Goal: Use online tool/utility: Use online tool/utility

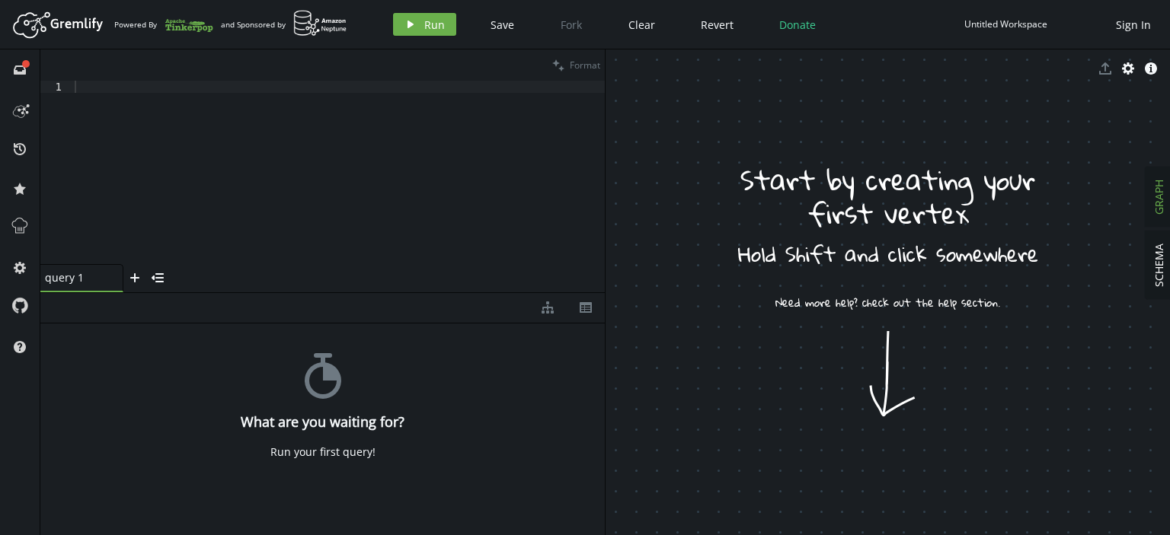
click at [372, 113] on div at bounding box center [338, 185] width 533 height 208
type textarea "V"
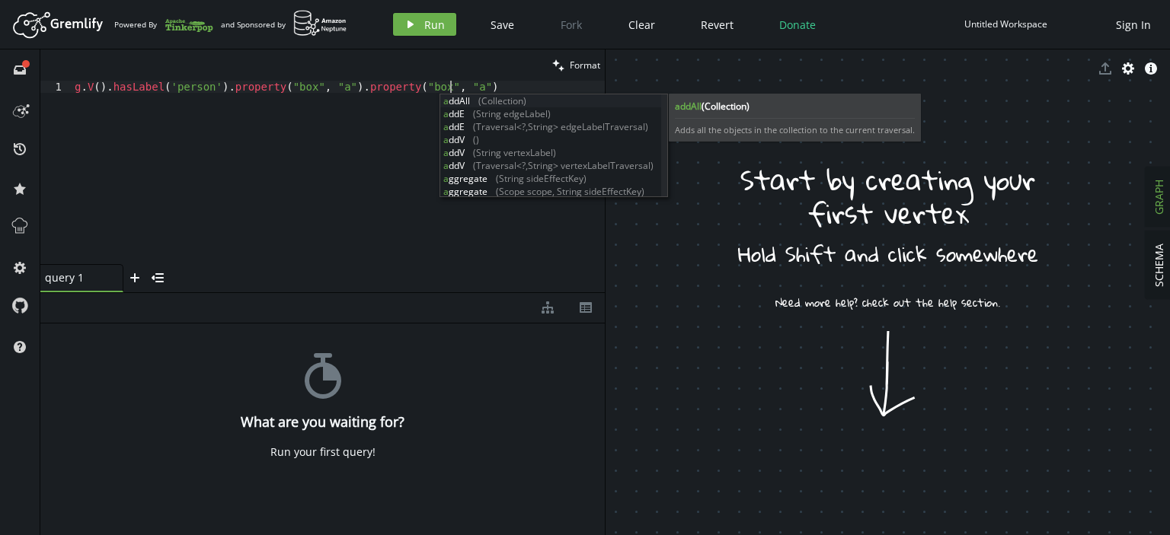
scroll to position [0, 375]
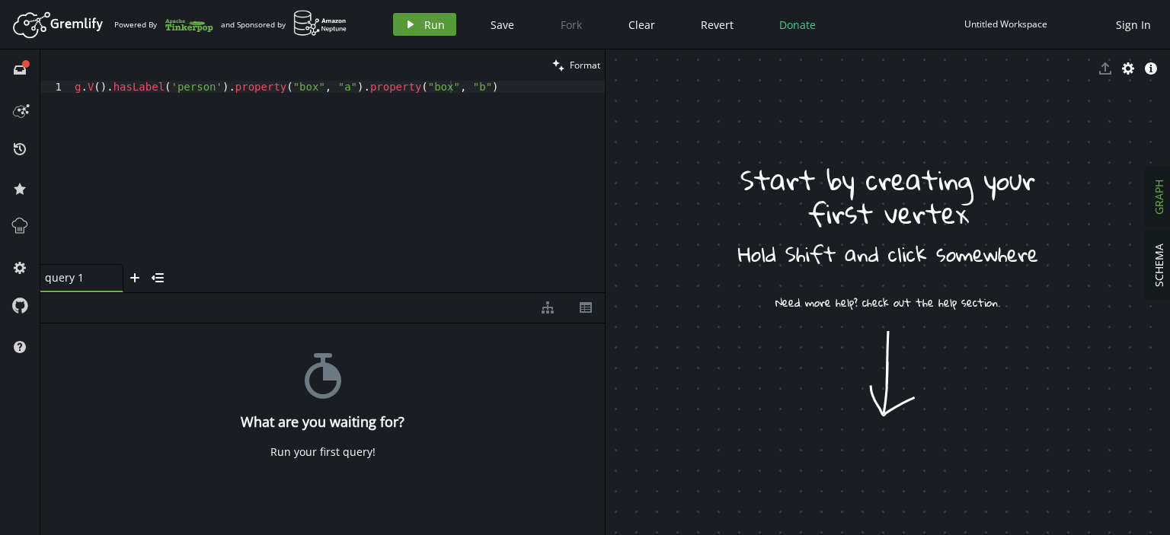
click at [414, 27] on icon "play" at bounding box center [410, 24] width 12 height 12
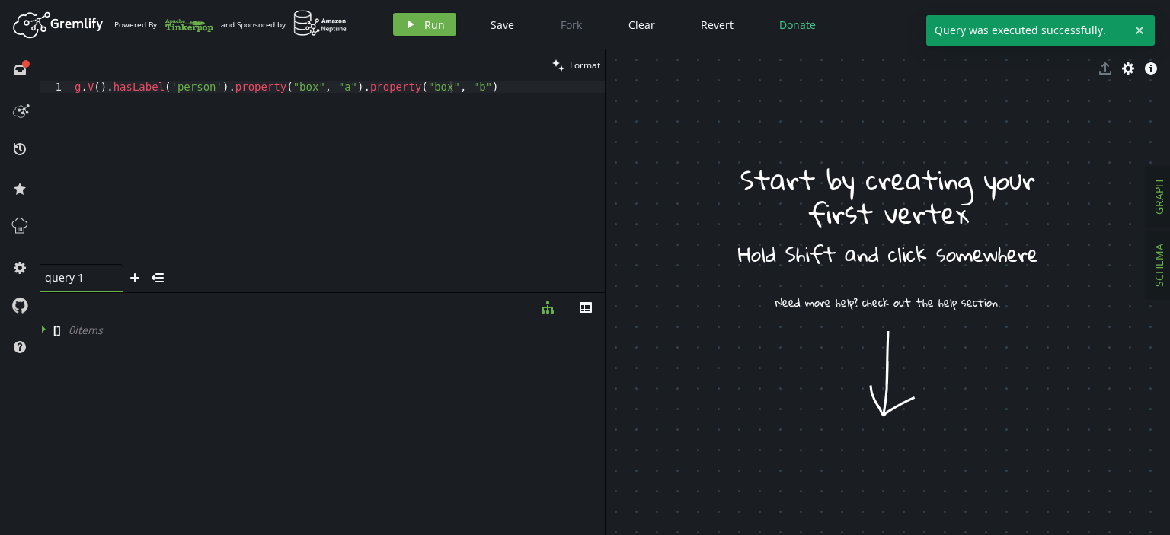
click at [1169, 255] on button "SCHEMA" at bounding box center [1158, 265] width 27 height 68
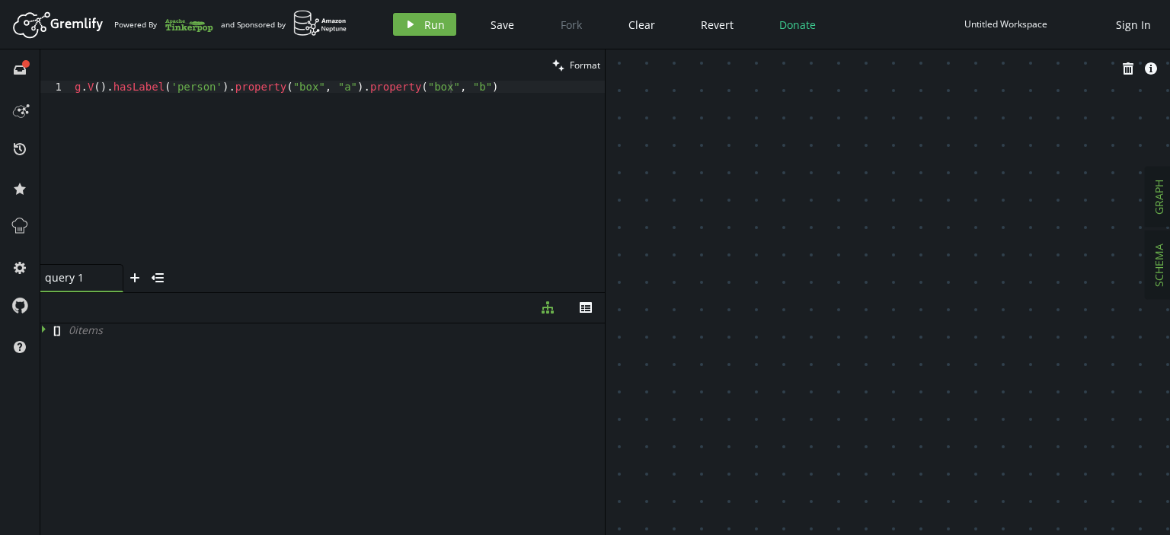
click at [1154, 203] on span "GRAPH" at bounding box center [1158, 197] width 14 height 35
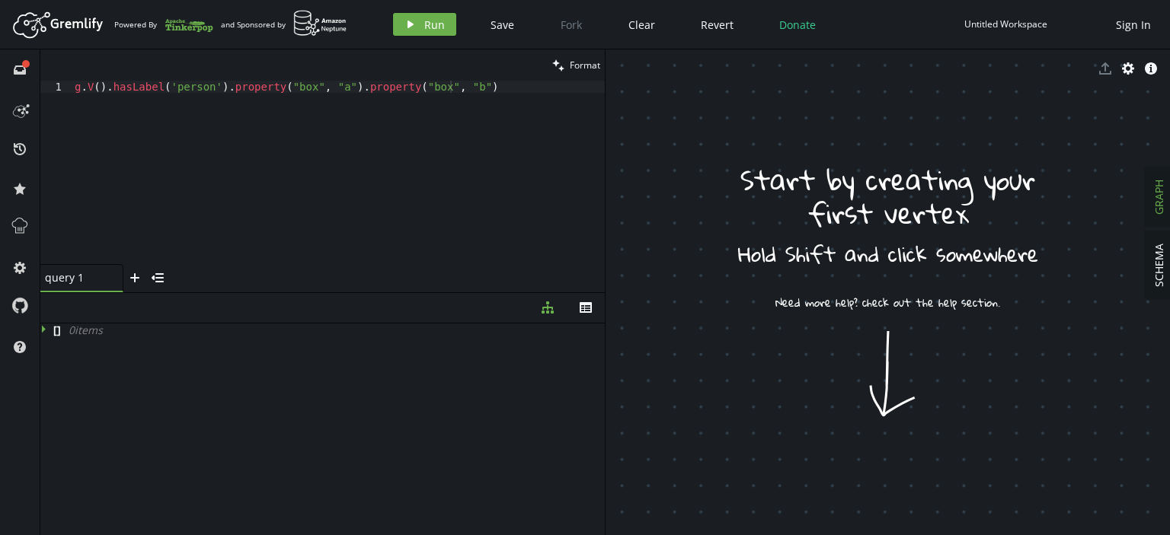
click at [1166, 195] on button "GRAPH" at bounding box center [1158, 197] width 27 height 59
click at [1161, 270] on span "SCHEMA" at bounding box center [1158, 265] width 14 height 43
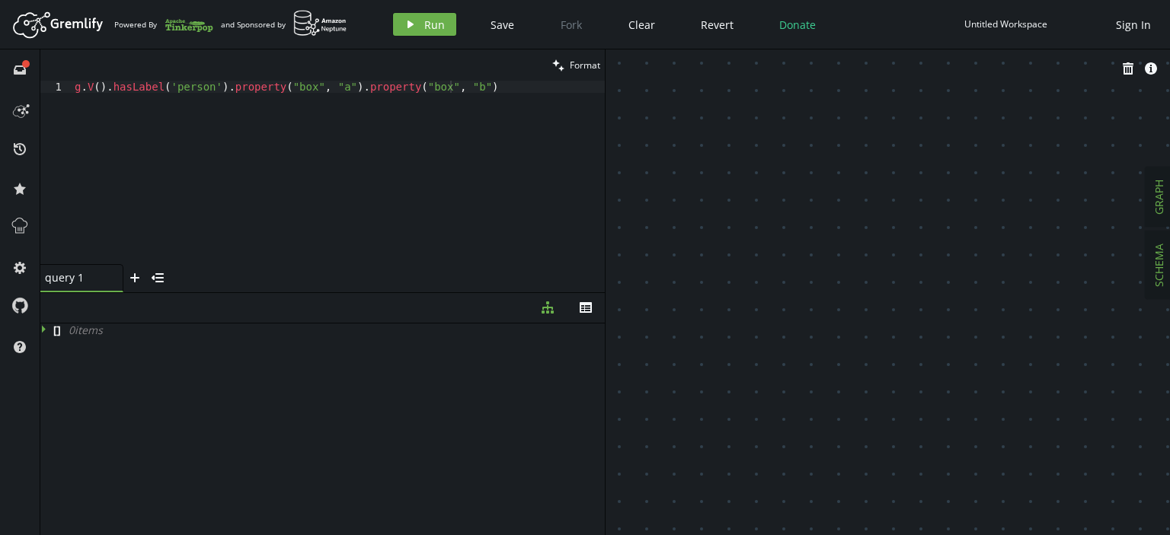
click at [1160, 184] on span "GRAPH" at bounding box center [1158, 197] width 14 height 35
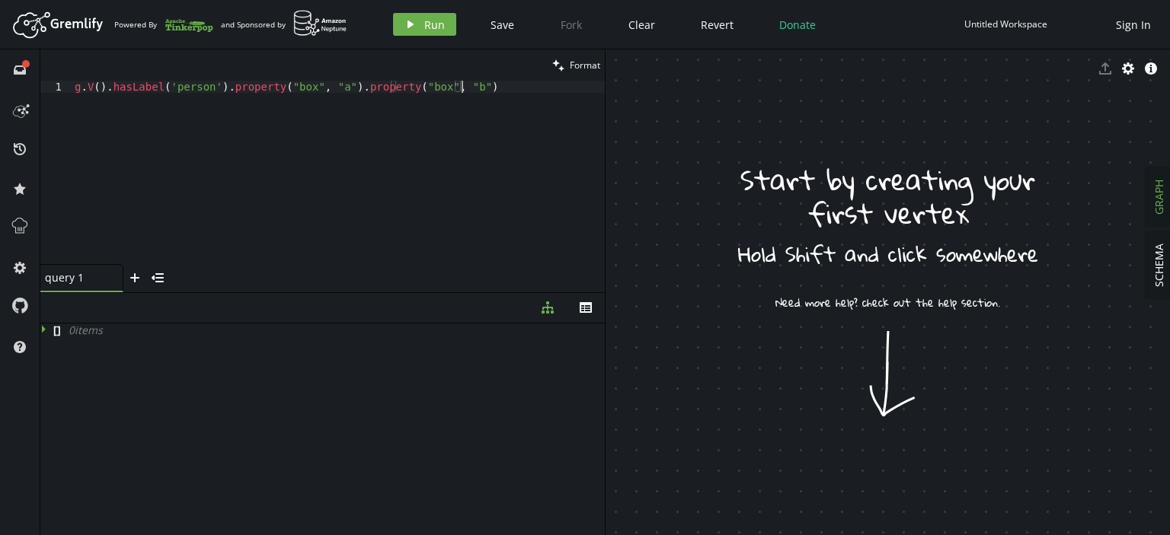
click at [132, 93] on div "g . V ( ) . hasLabel ( 'person' ) . property ( "box" , "a" ) . property ( "box"…" at bounding box center [338, 185] width 533 height 208
click at [134, 88] on div "g . V ( ) . hasLabel ( 'person' ) . property ( "box" , "a" ) . property ( "box"…" at bounding box center [338, 185] width 533 height 208
drag, startPoint x: 214, startPoint y: 88, endPoint x: 108, endPoint y: 91, distance: 105.9
click at [108, 91] on div "g . V ( ) . hasLabel ( 'person' ) . property ( "box" , "a" ) . property ( "box"…" at bounding box center [338, 185] width 533 height 208
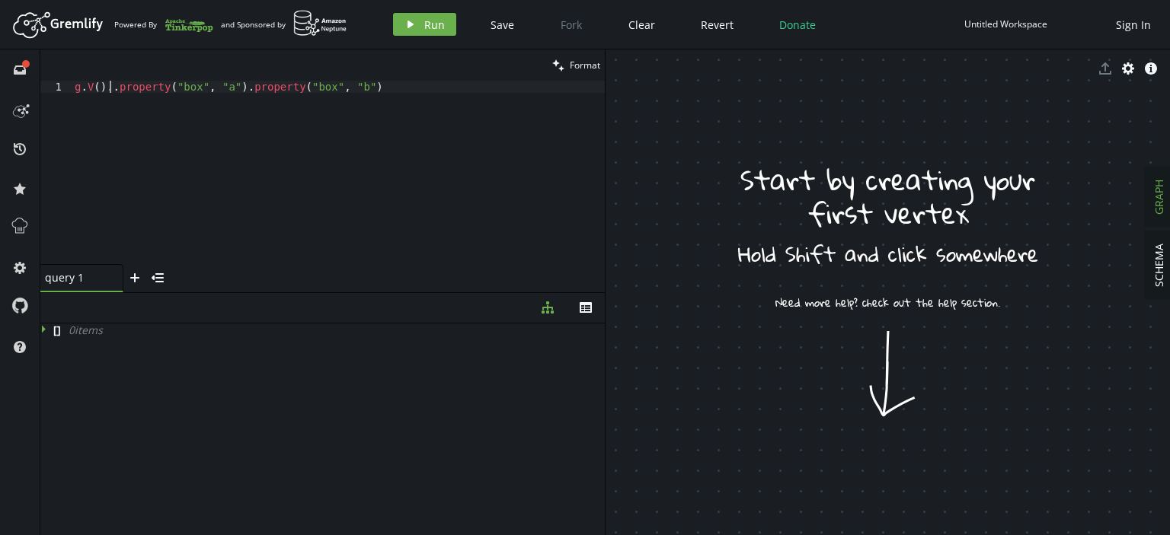
scroll to position [0, 274]
click at [440, 23] on span "Run" at bounding box center [434, 25] width 21 height 14
click at [1154, 196] on span "GRAPH" at bounding box center [1158, 197] width 14 height 35
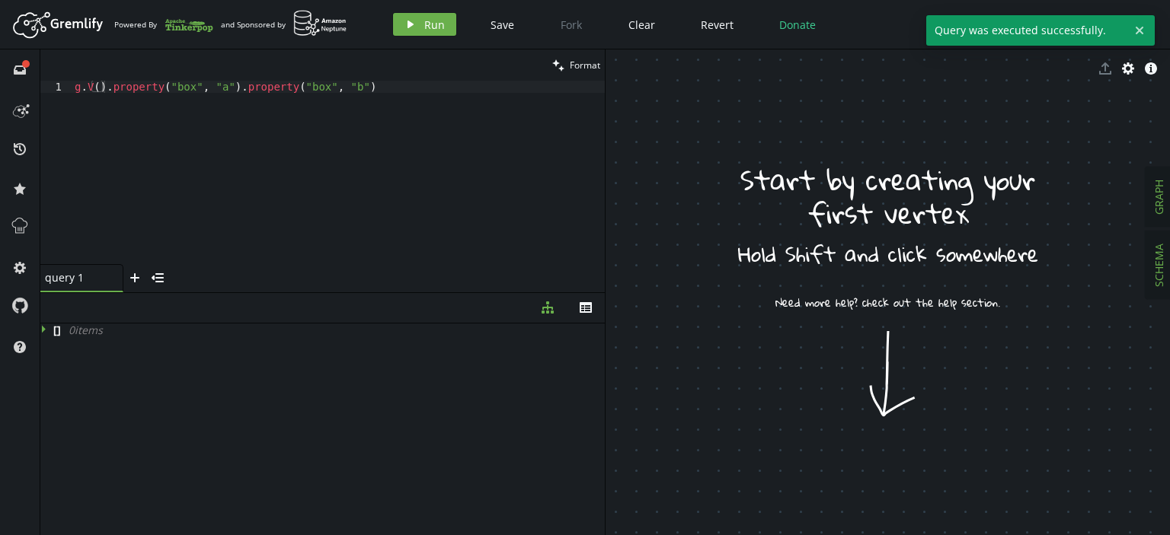
click at [1163, 264] on span "SCHEMA" at bounding box center [1158, 265] width 14 height 43
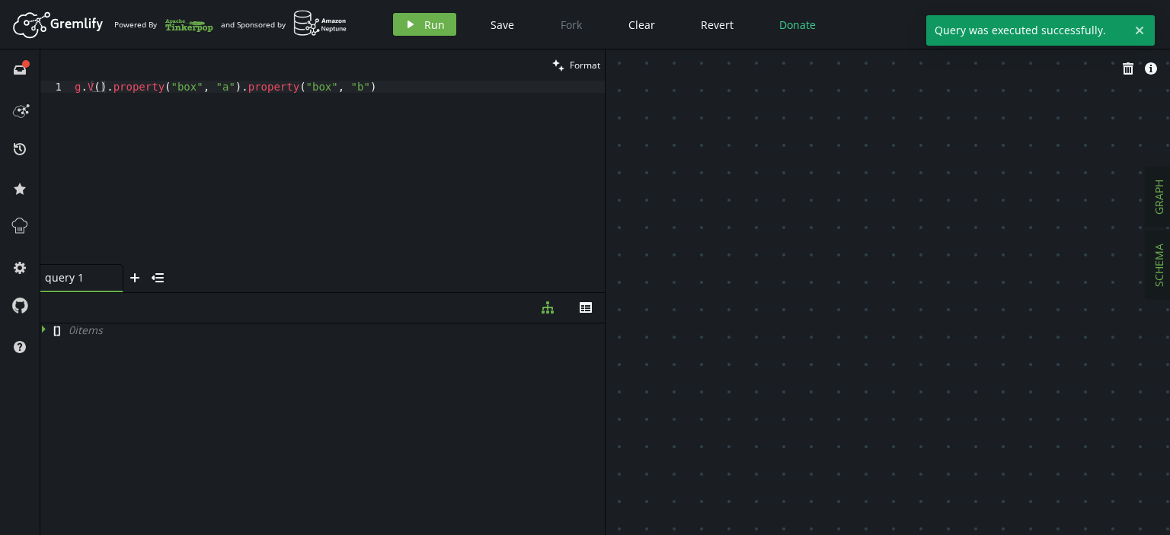
click at [1166, 195] on button "GRAPH" at bounding box center [1158, 197] width 27 height 59
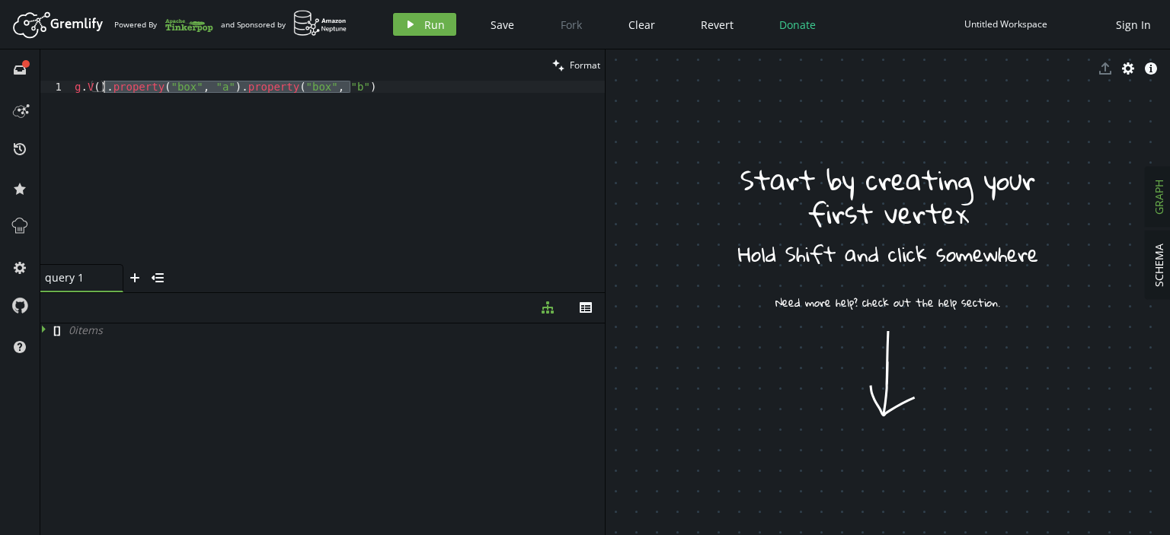
drag, startPoint x: 386, startPoint y: 85, endPoint x: 105, endPoint y: 89, distance: 281.0
click at [105, 89] on div "g . V ( ) . property ( "box" , "a" ) . property ( "box" , "b" )" at bounding box center [338, 185] width 533 height 208
click at [101, 88] on div "g . V ( ) . property ( "box" , "a" ) . property ( "box" , "b" )" at bounding box center [338, 185] width 533 height 208
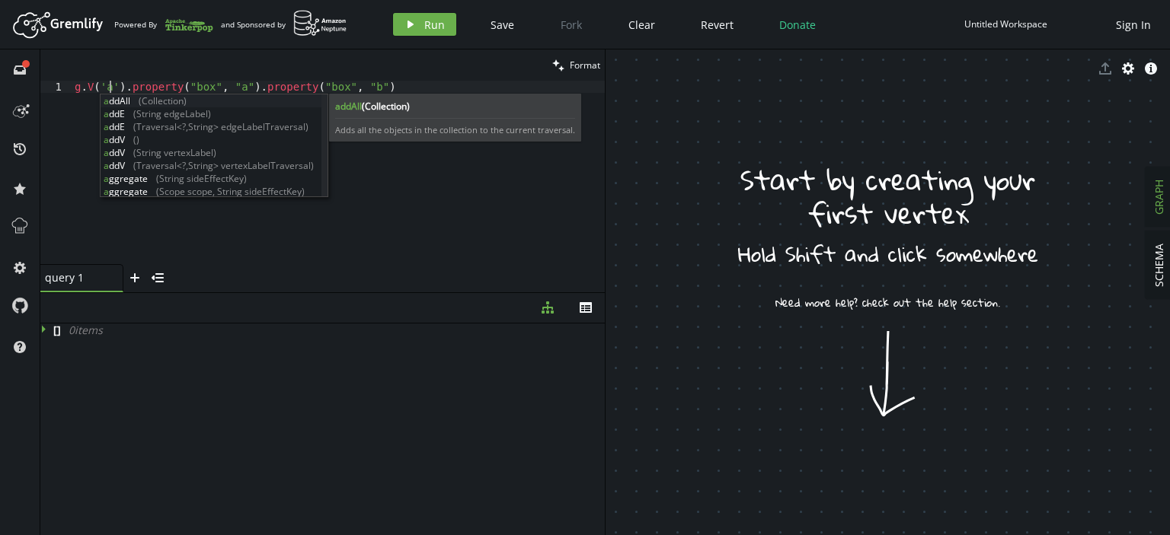
scroll to position [0, 34]
click at [429, 24] on span "Run" at bounding box center [434, 25] width 21 height 14
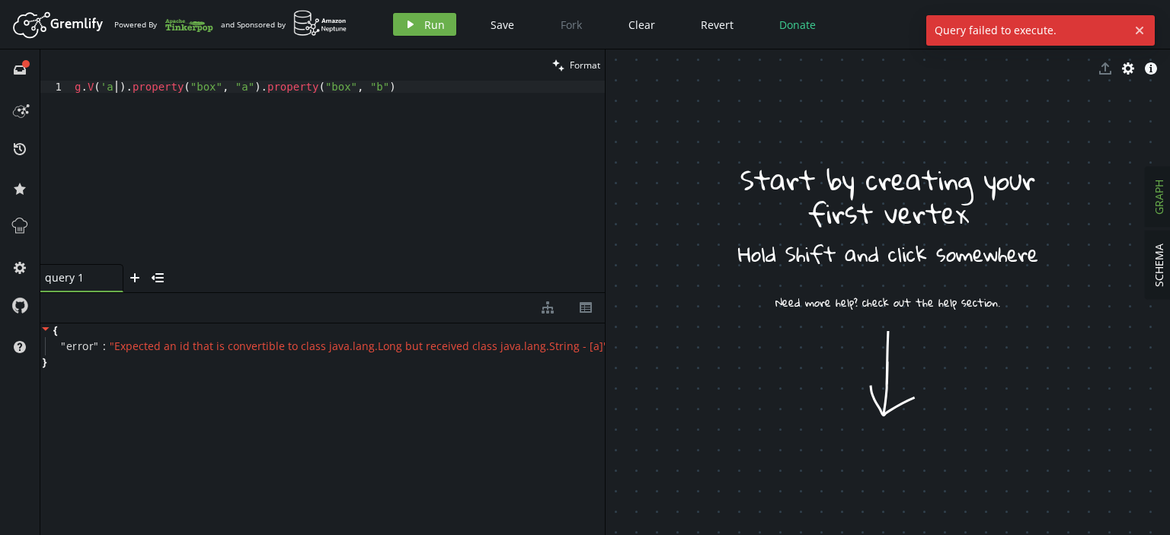
click at [113, 91] on div "g . V ( 'a' ) . property ( "box" , "a" ) . property ( "box" , "b" )" at bounding box center [338, 185] width 533 height 208
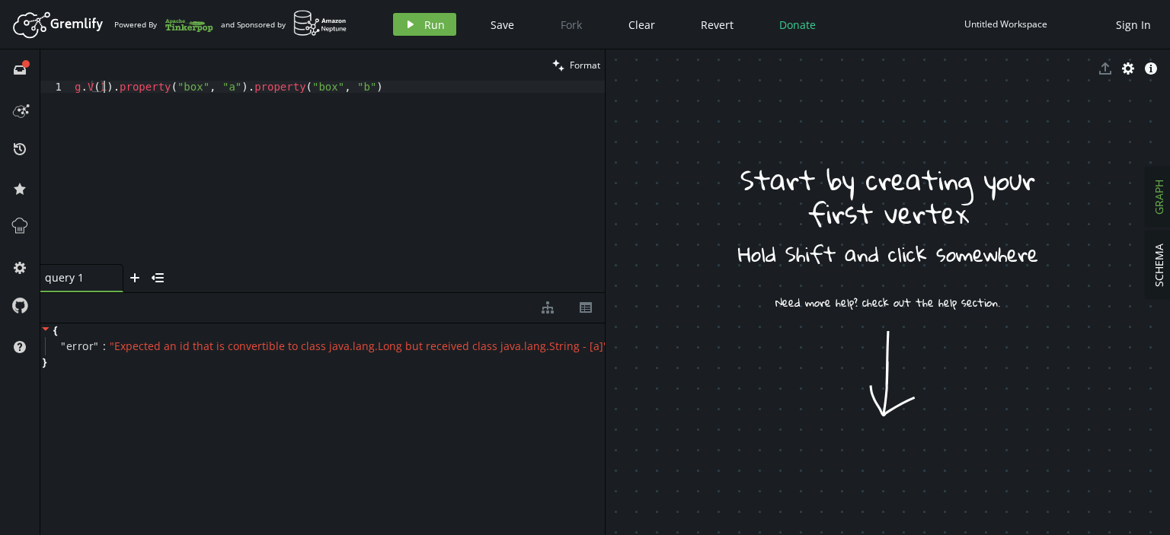
scroll to position [0, 29]
click at [407, 24] on icon "button" at bounding box center [410, 25] width 6 height 8
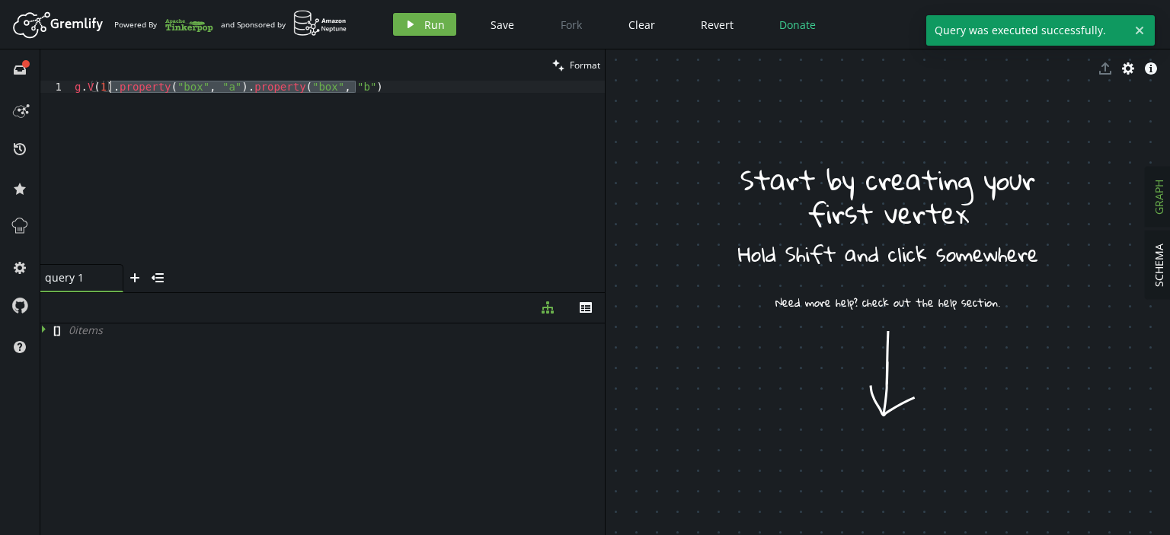
drag, startPoint x: 399, startPoint y: 86, endPoint x: 111, endPoint y: 90, distance: 287.8
click at [111, 90] on div "g . V ( 1 ) . property ( "box" , "a" ) . property ( "box" , "b" )" at bounding box center [338, 185] width 533 height 208
click at [419, 31] on button "play Run" at bounding box center [424, 24] width 63 height 23
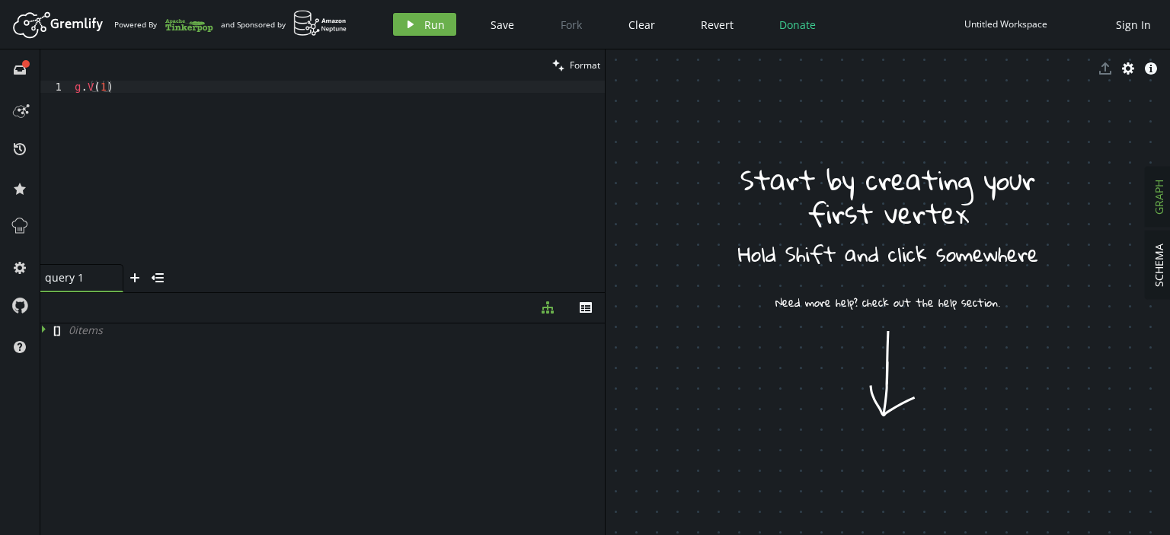
click at [147, 93] on div "g . V ( 1 )" at bounding box center [338, 185] width 533 height 208
click at [94, 108] on div "g . V ( 1 )" at bounding box center [338, 185] width 533 height 208
click at [88, 91] on div "g . V ( 1 )" at bounding box center [338, 185] width 533 height 208
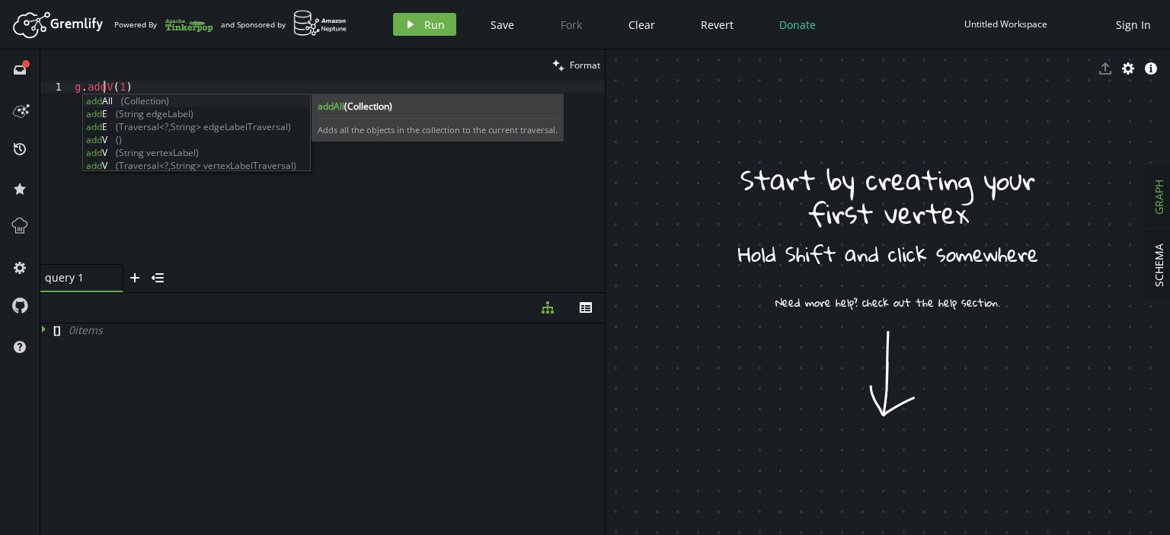
scroll to position [0, 28]
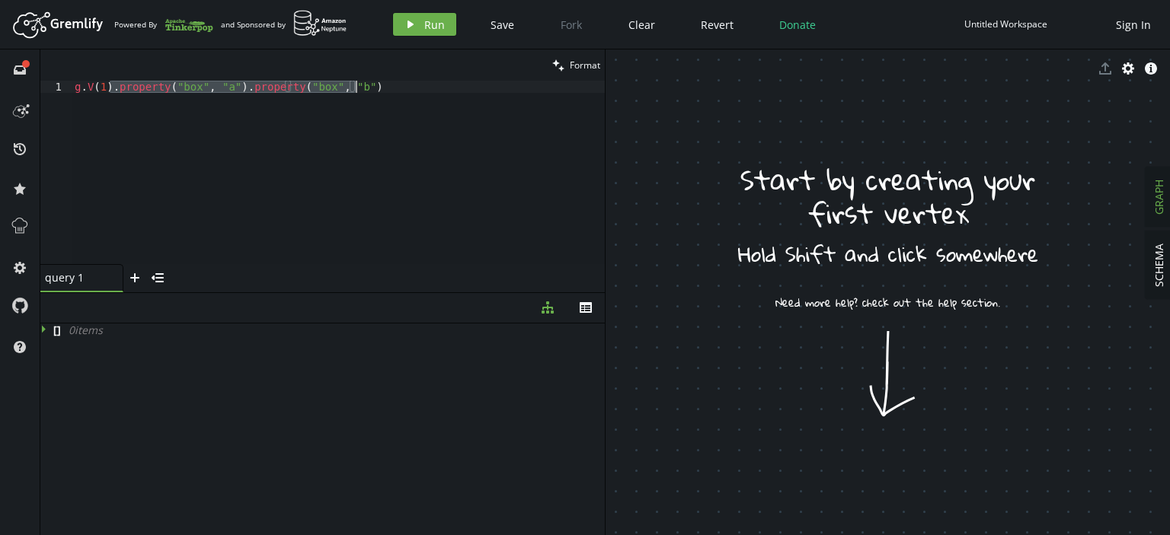
click at [86, 93] on div "g . V ( 1 ) . property ( "box" , "a" ) . property ( "box" , "b" )" at bounding box center [338, 172] width 533 height 183
click at [88, 90] on div "g . V ( 1 ) . property ( "box" , "a" ) . property ( "box" , "b" )" at bounding box center [338, 185] width 533 height 208
click at [540, 221] on div "g . addV ( 1 ) . property ( "box" , "a" ) . property ( "box" , "b" )" at bounding box center [338, 185] width 533 height 208
click at [435, 24] on span "Run" at bounding box center [434, 25] width 21 height 14
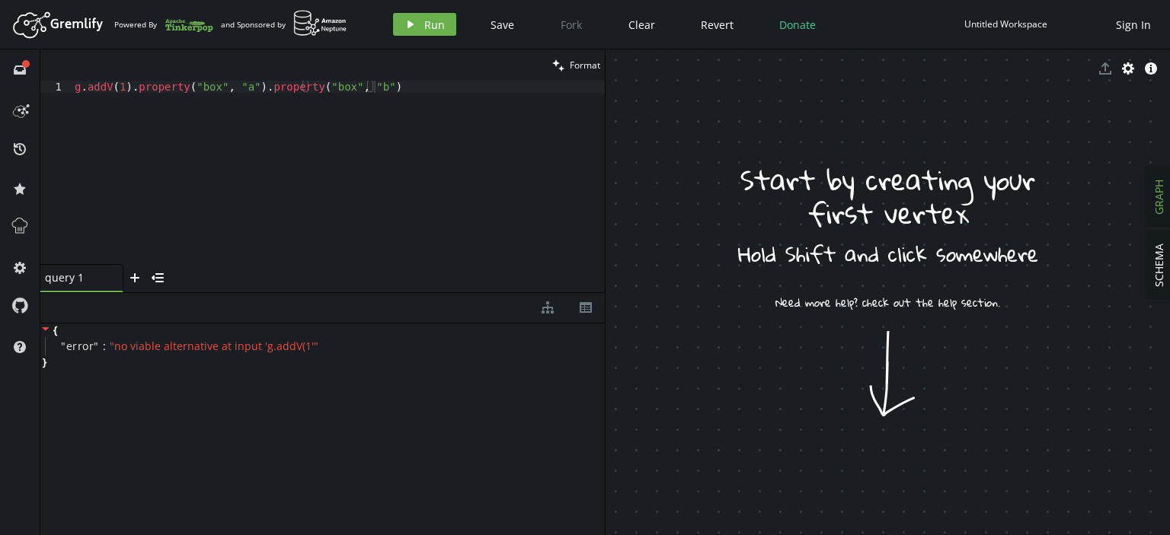
click at [119, 88] on div "g . addV ( 1 ) . property ( "box" , "a" ) . property ( "box" , "b" )" at bounding box center [338, 185] width 533 height 208
click at [405, 27] on icon "play" at bounding box center [410, 24] width 12 height 12
click at [119, 88] on div "g . addV ( 2 ) . property ( "box" , "a" ) . property ( "box" , "b" )" at bounding box center [338, 185] width 533 height 208
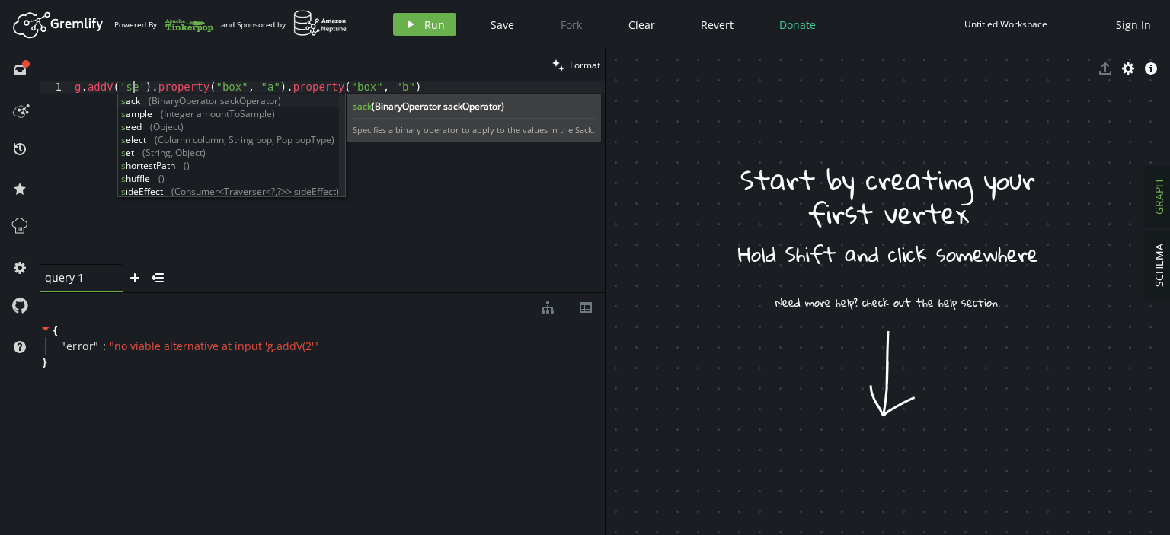
scroll to position [0, 64]
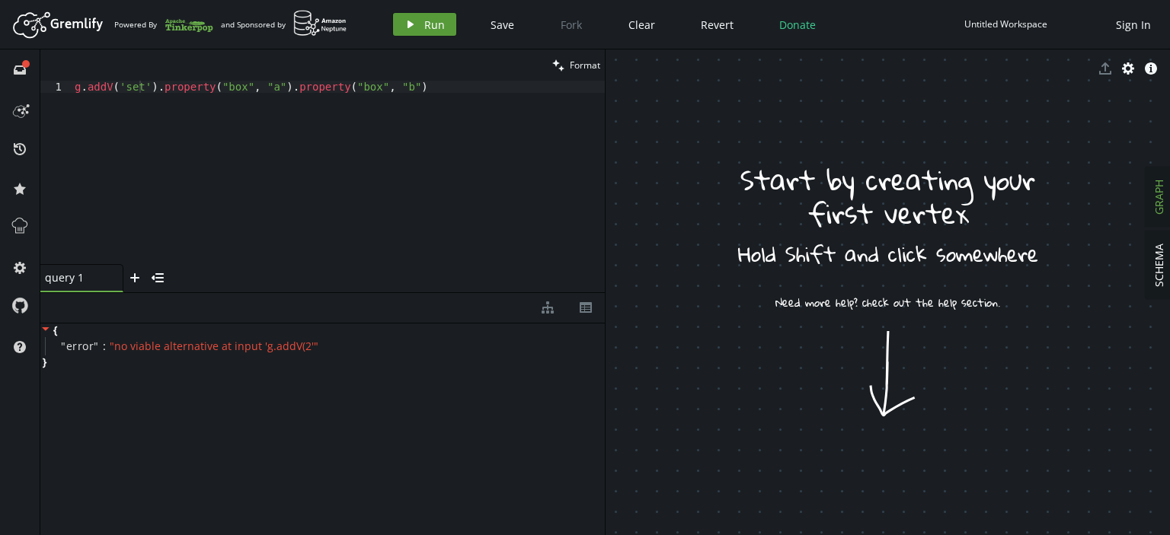
click at [414, 30] on icon "play" at bounding box center [410, 24] width 12 height 12
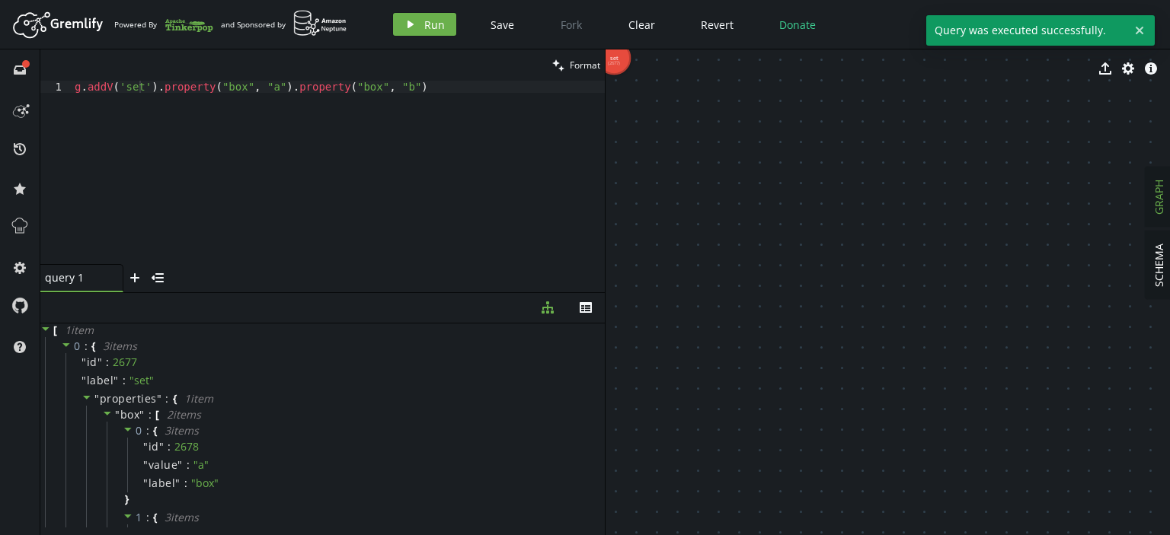
click at [617, 65] on div "export cog info-sign" at bounding box center [887, 68] width 564 height 38
click at [612, 53] on div "export cog info-sign" at bounding box center [887, 68] width 564 height 38
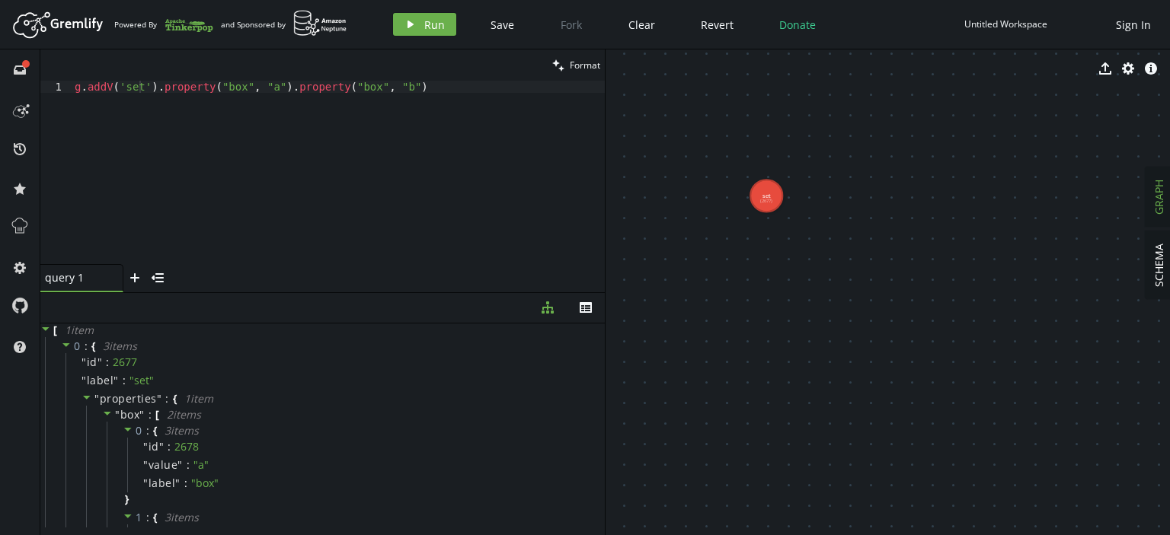
drag, startPoint x: 673, startPoint y: 123, endPoint x: 826, endPoint y: 262, distance: 207.0
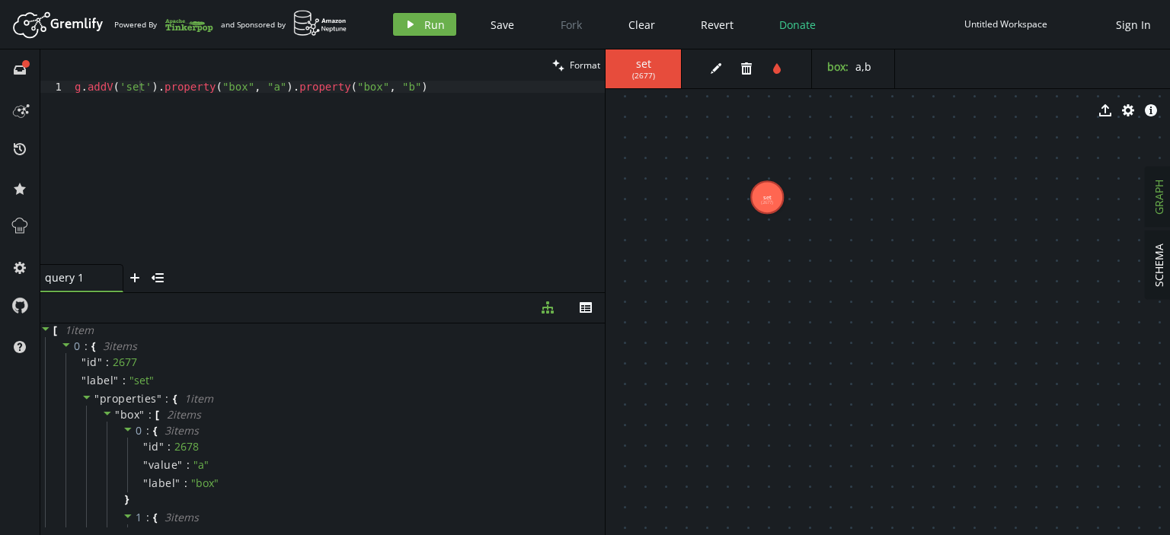
type textarea "g.addV('set').property("box", "a").property("box", "b")"
click at [431, 85] on div "g . addV ( 'set' ) . property ( "box" , "a" ) . property ( "box" , "b" )" at bounding box center [338, 185] width 533 height 208
click at [139, 361] on div "2677" at bounding box center [127, 363] width 29 height 14
click at [144, 360] on icon at bounding box center [147, 361] width 11 height 11
click at [397, 85] on div "g . addV ( 'set' ) . property ( "box" , "a" ) . property ( "box" , "b" )" at bounding box center [338, 185] width 533 height 208
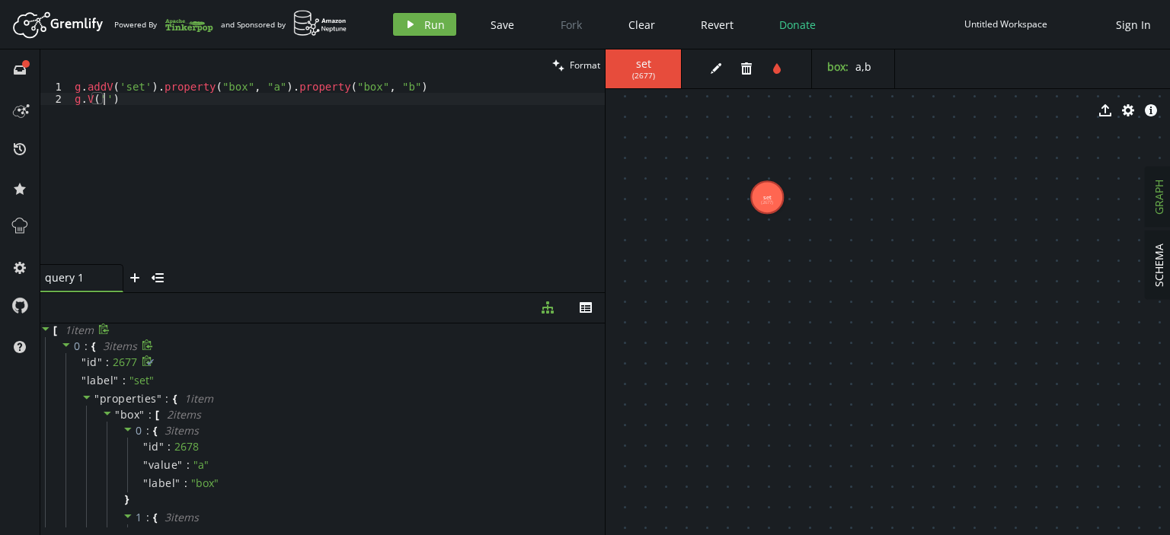
scroll to position [0, 27]
paste textarea "2677')"
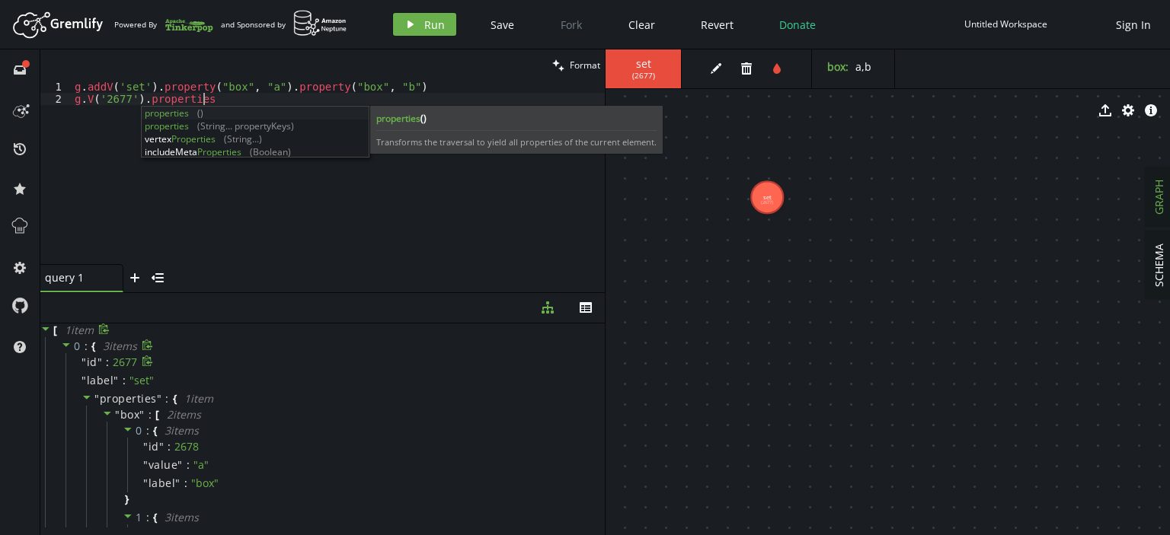
scroll to position [0, 134]
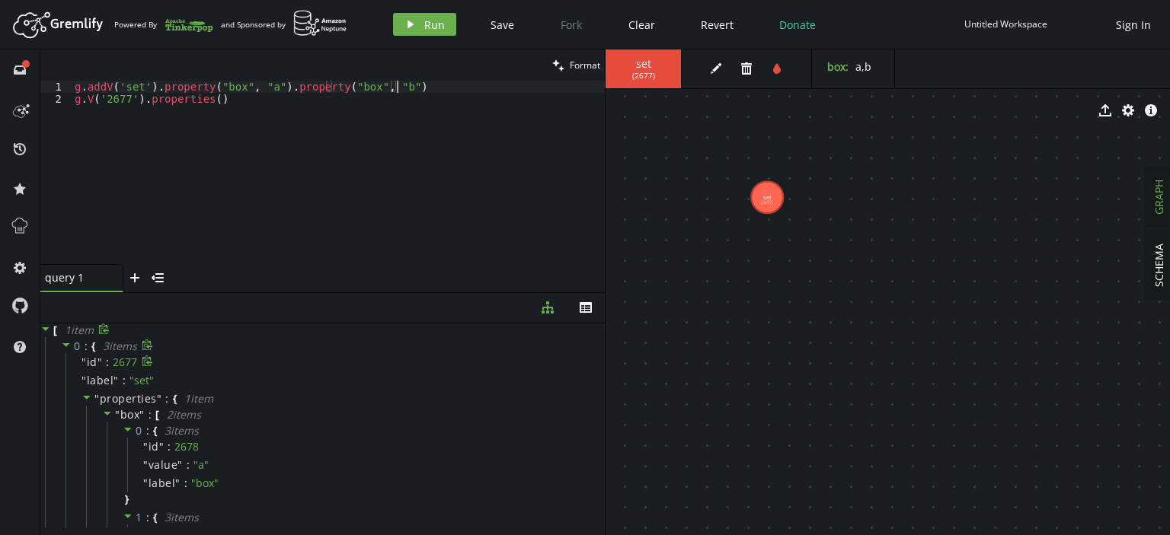
click at [407, 81] on div "g . addV ( 'set' ) . property ( "box" , "a" ) . property ( "box" , "b" ) g . V …" at bounding box center [338, 185] width 533 height 208
click at [420, 23] on button "play Run" at bounding box center [424, 24] width 63 height 23
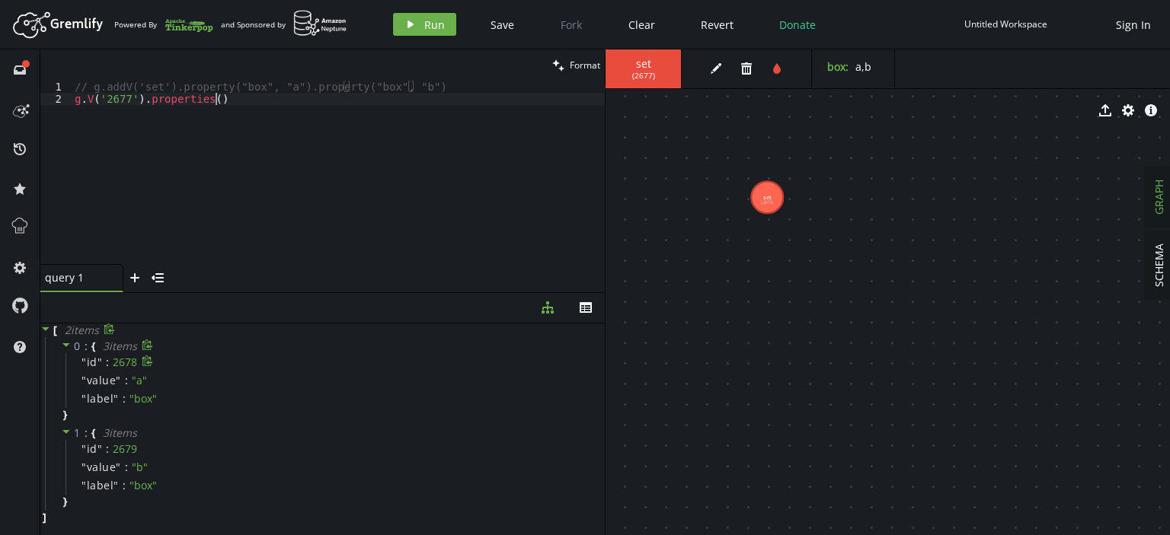
click at [228, 98] on div "// g.addV('set').property("box", "a").property("box", "b") g . V ( '2677' ) . p…" at bounding box center [338, 185] width 533 height 208
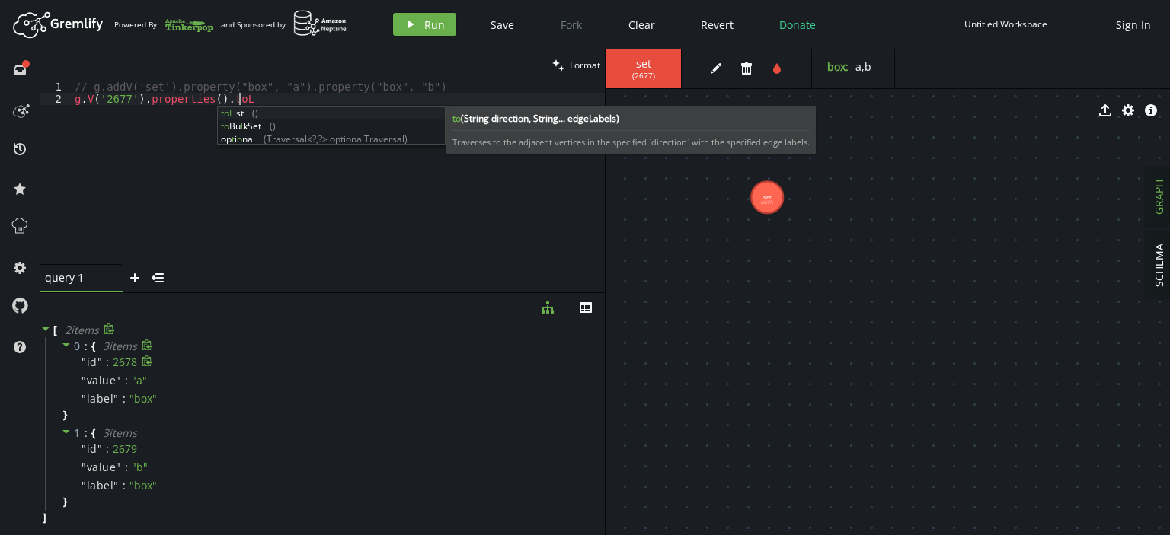
scroll to position [0, 163]
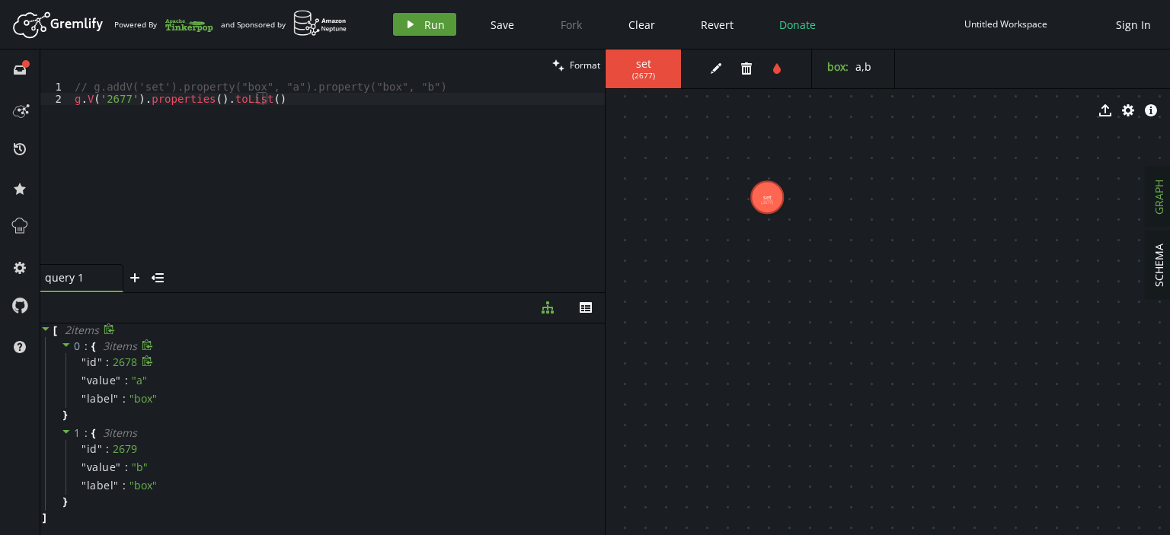
click at [440, 20] on span "Run" at bounding box center [434, 25] width 21 height 14
click at [1158, 270] on span "SCHEMA" at bounding box center [1158, 265] width 14 height 43
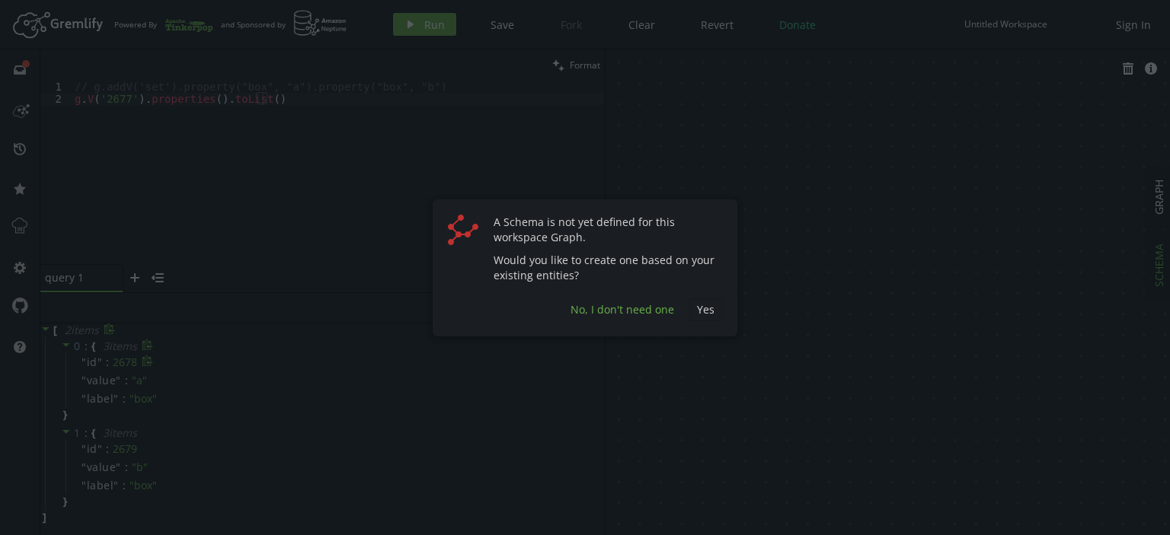
click at [623, 310] on span "No, I don't need one" at bounding box center [622, 309] width 104 height 14
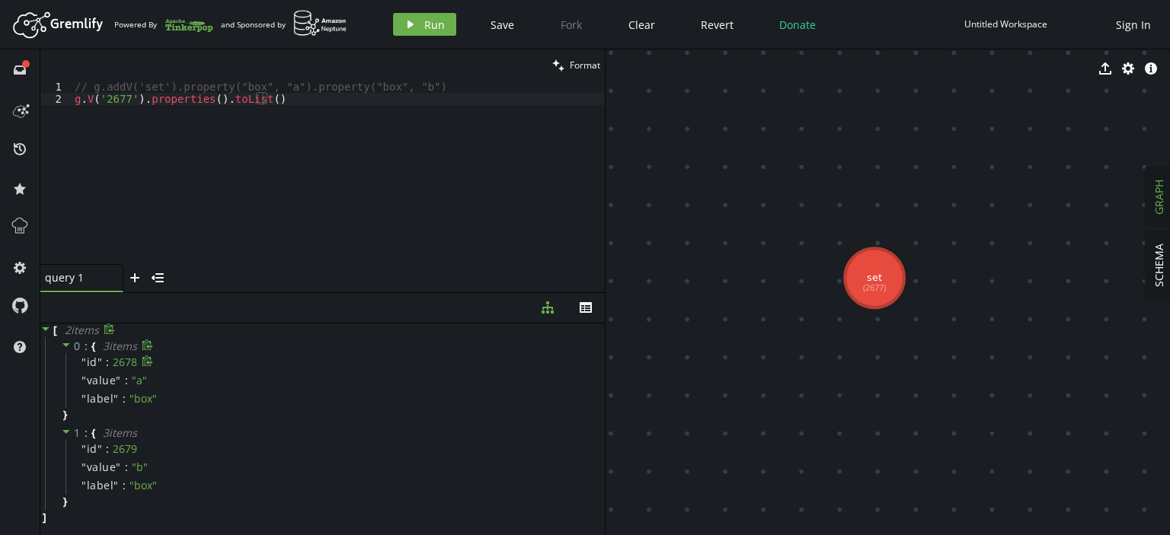
click at [1153, 198] on span "GRAPH" at bounding box center [1158, 197] width 14 height 35
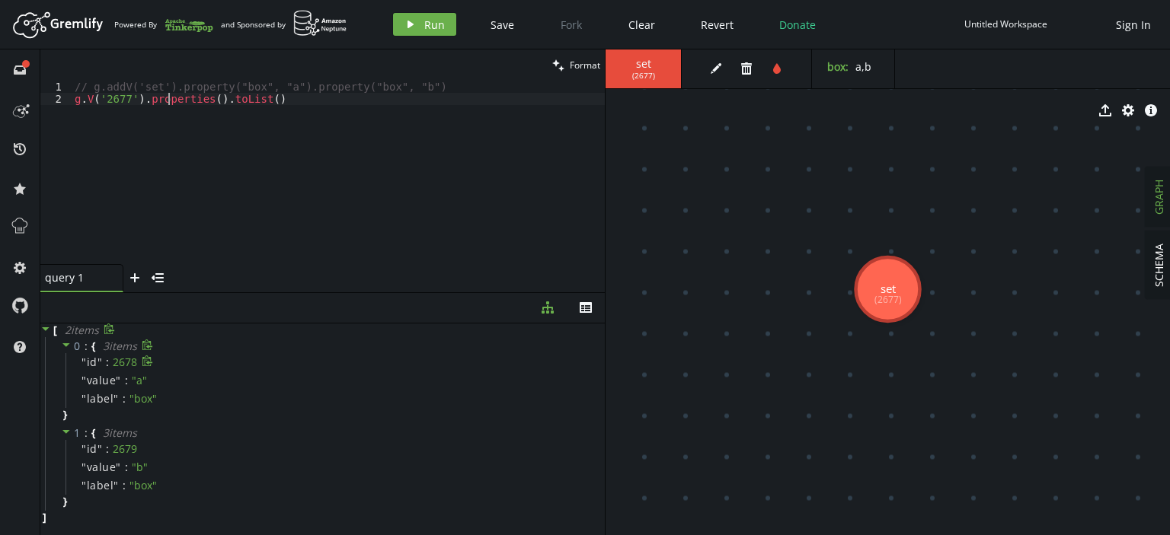
click at [167, 104] on div "// g.addV('set').property("box", "a").property("box", "b") g . V ( '2677' ) . p…" at bounding box center [338, 185] width 533 height 208
click at [411, 18] on icon "play" at bounding box center [410, 24] width 12 height 12
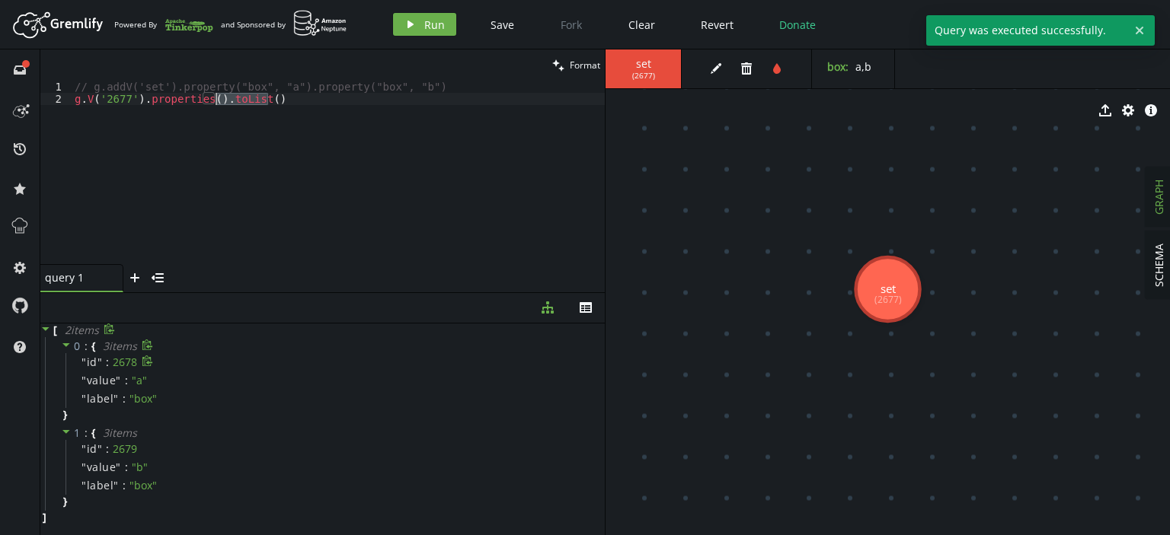
drag, startPoint x: 280, startPoint y: 100, endPoint x: 215, endPoint y: 99, distance: 64.7
click at [215, 99] on div "// g.addV('set').property("box", "a").property("box", "b") g . V ( '2677' ) . p…" at bounding box center [338, 185] width 533 height 208
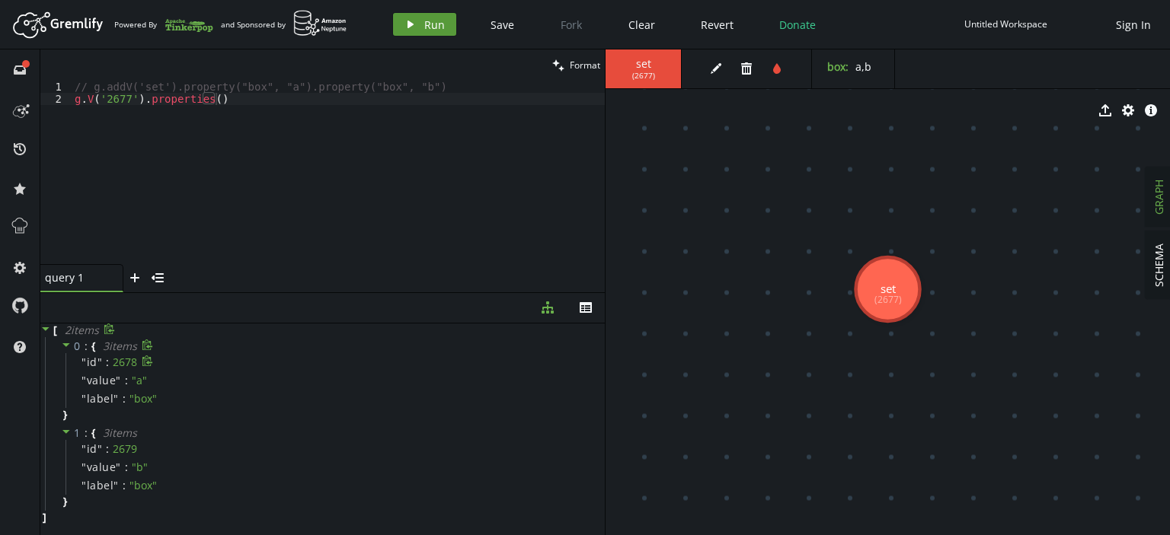
click at [433, 19] on span "Run" at bounding box center [434, 25] width 21 height 14
click at [274, 103] on div "// g.addV('set').property("box", "a").property("box", "b") g . V ( '2677' ) . p…" at bounding box center [338, 185] width 533 height 208
click at [333, 88] on div "// g.addV('set').property("box", "a").property("box", "b") // g.V('2677').prope…" at bounding box center [338, 185] width 533 height 208
click at [266, 89] on div "g . addV ( 'set' ) . property ( "box" , "a" ) . property ( "box" , "b" ) // g.V…" at bounding box center [338, 185] width 533 height 208
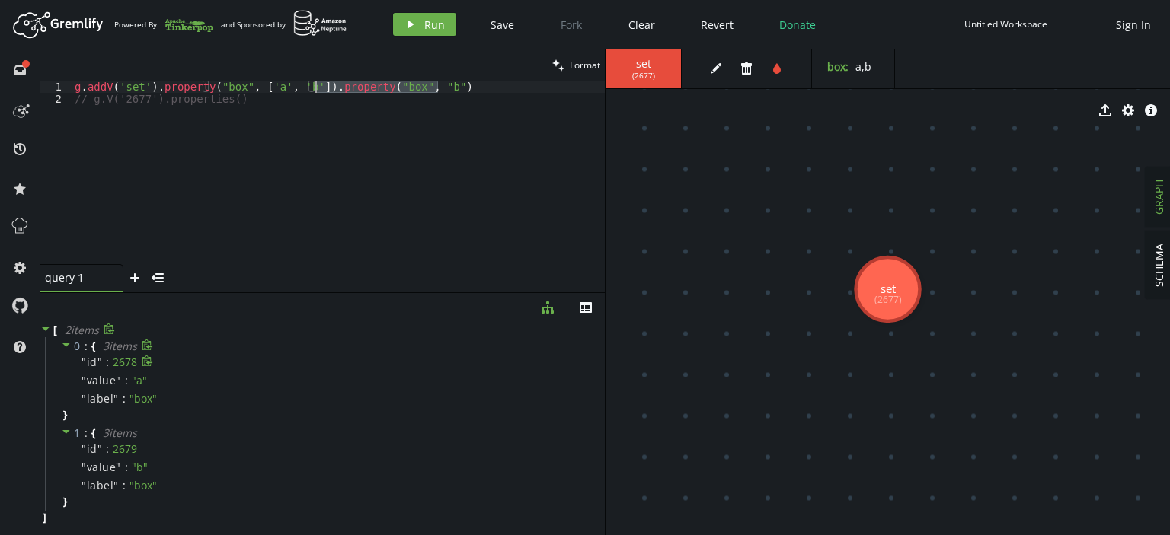
drag, startPoint x: 457, startPoint y: 84, endPoint x: 316, endPoint y: 87, distance: 140.9
click at [316, 87] on div "g . addV ( 'set' ) . property ( "box" , [ 'a' , 'b' ]) . property ( "box" , "b"…" at bounding box center [338, 185] width 533 height 208
click at [420, 24] on button "play Run" at bounding box center [424, 24] width 63 height 23
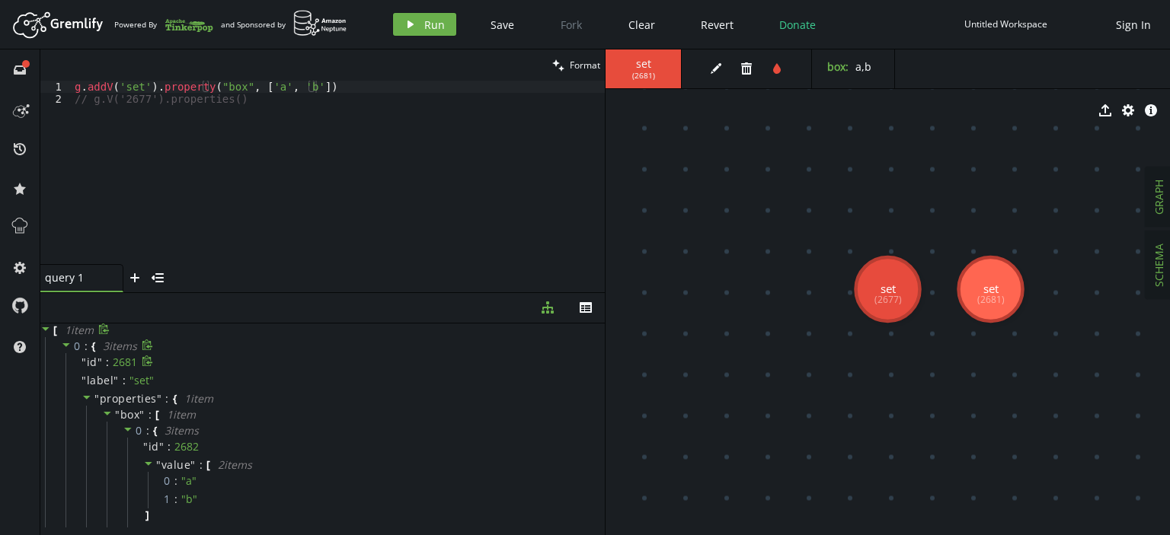
click at [1154, 264] on span "SCHEMA" at bounding box center [1158, 265] width 14 height 43
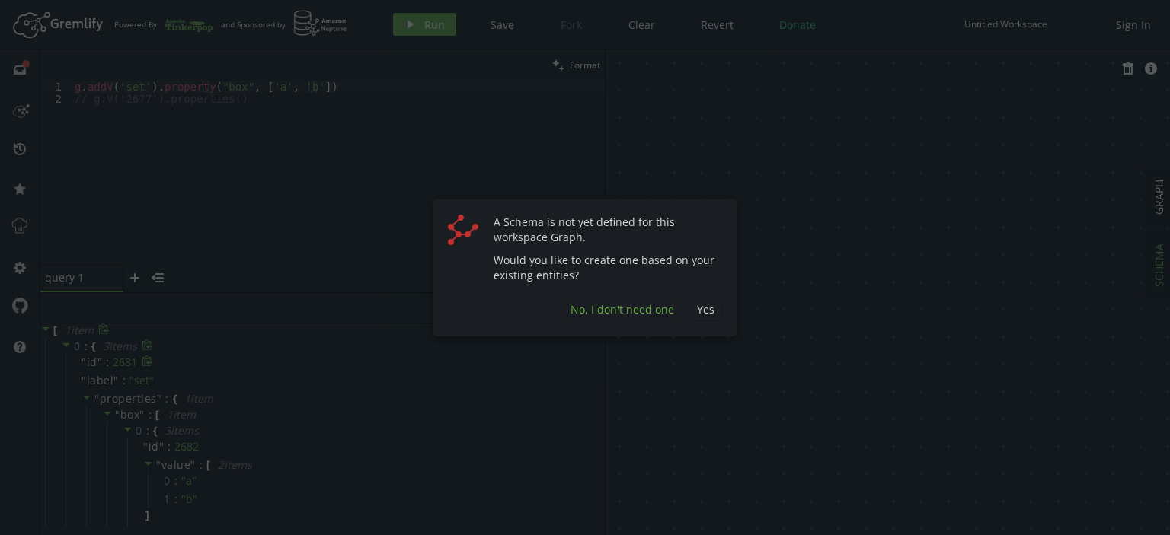
click at [600, 305] on span "No, I don't need one" at bounding box center [622, 309] width 104 height 14
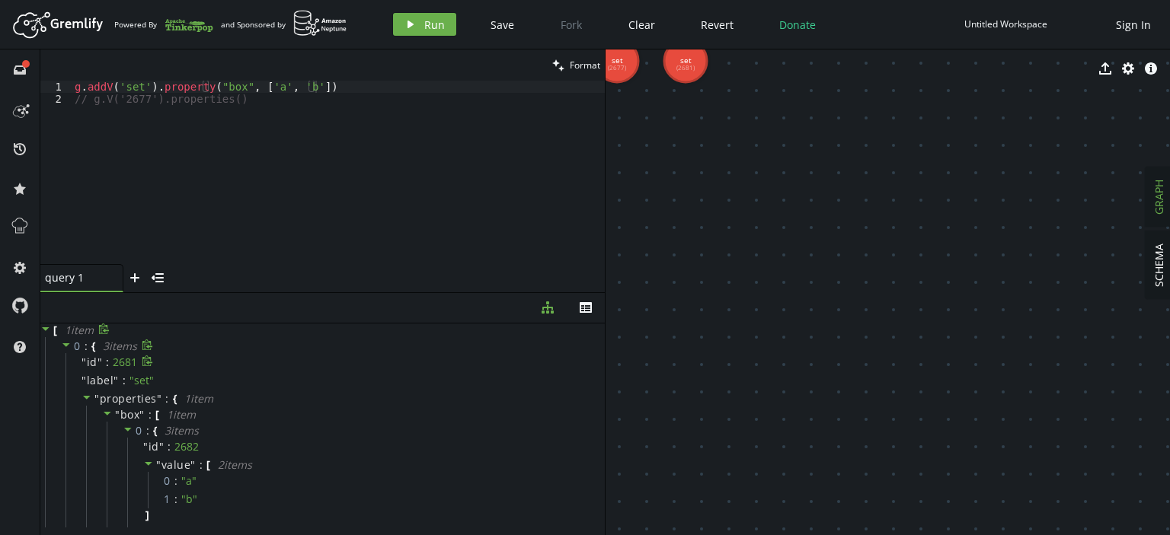
click at [1169, 187] on button "GRAPH" at bounding box center [1158, 197] width 27 height 59
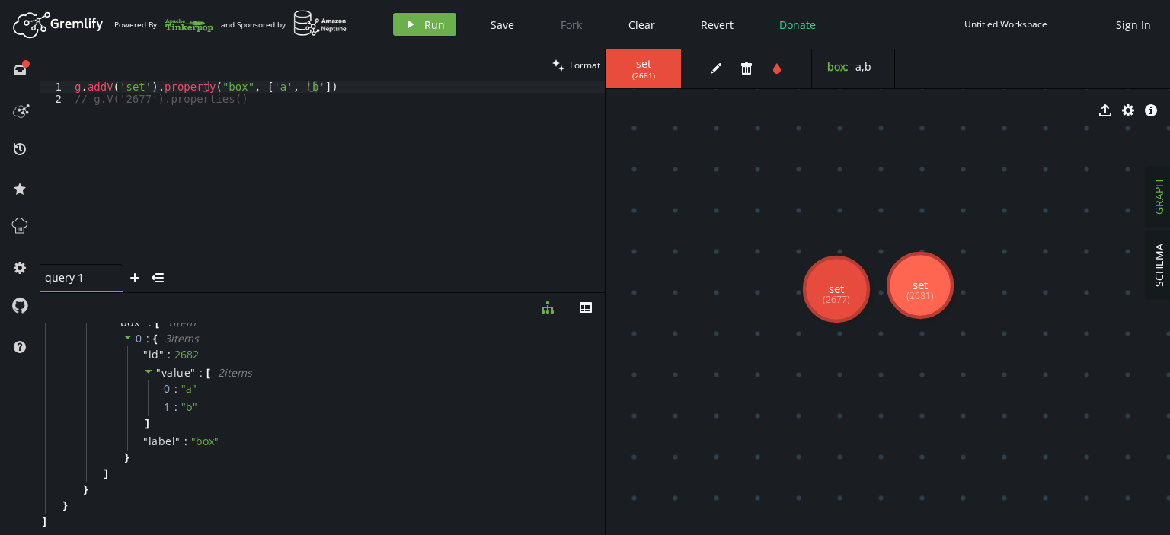
scroll to position [0, 0]
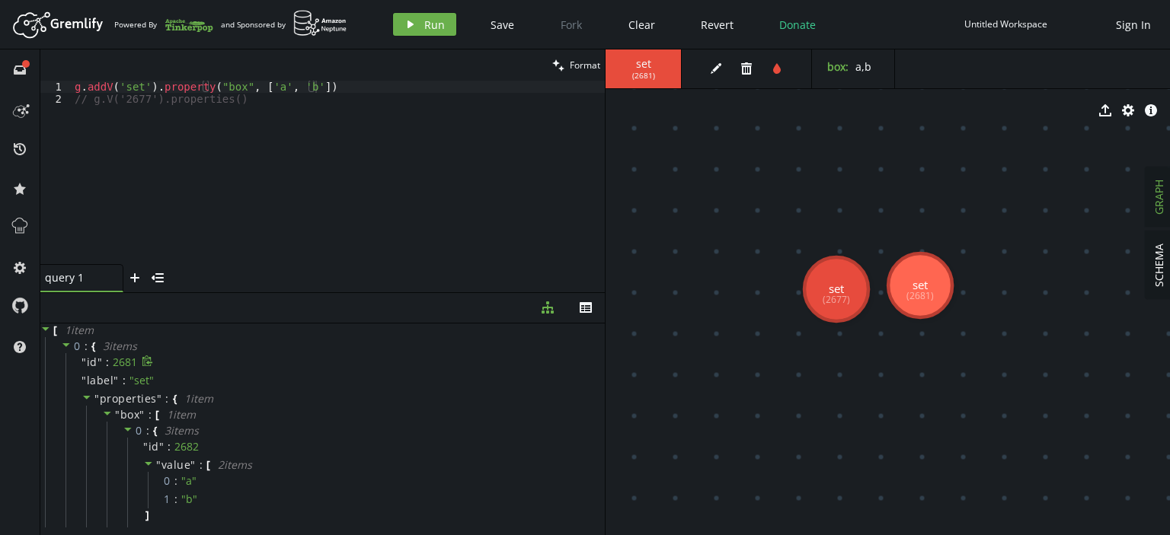
click at [375, 85] on div "g . addV ( 'set' ) . property ( "box" , [ 'a' , 'b' ]) // g.V('2677').propertie…" at bounding box center [338, 185] width 533 height 208
click at [280, 98] on div "// g.addV('set').property("box", ['a', 'b']) // g.V('2677').properties()" at bounding box center [338, 185] width 533 height 208
click at [436, 26] on span "Run" at bounding box center [434, 25] width 21 height 14
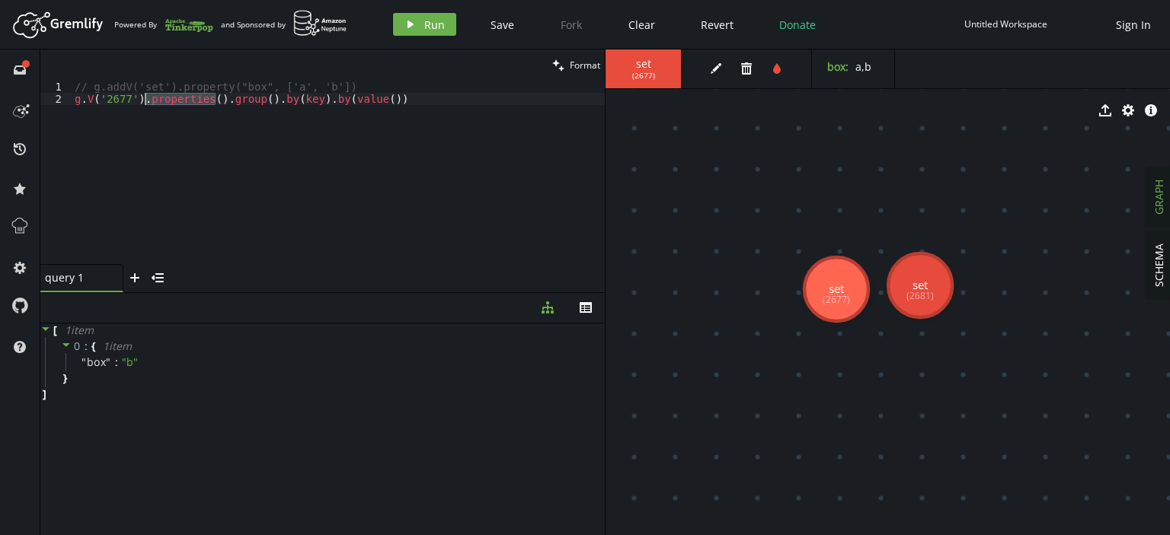
drag, startPoint x: 213, startPoint y: 100, endPoint x: 145, endPoint y: 102, distance: 67.8
click at [145, 102] on div "// g.addV('set').property("box", ['a', 'b']) g . V ( '2677' ) . properties ( ) …" at bounding box center [338, 185] width 533 height 208
click at [145, 102] on div "// g.addV('set').property("box", ['a', 'b']) g . V ( '2677' ) . properties ( ) …" at bounding box center [338, 172] width 533 height 183
click at [437, 97] on div "// g.addV('set').property("box", ['a', 'b']) g . V ( '2677' ) . properties ( ) …" at bounding box center [338, 185] width 533 height 208
click at [407, 26] on icon "button" at bounding box center [410, 25] width 6 height 8
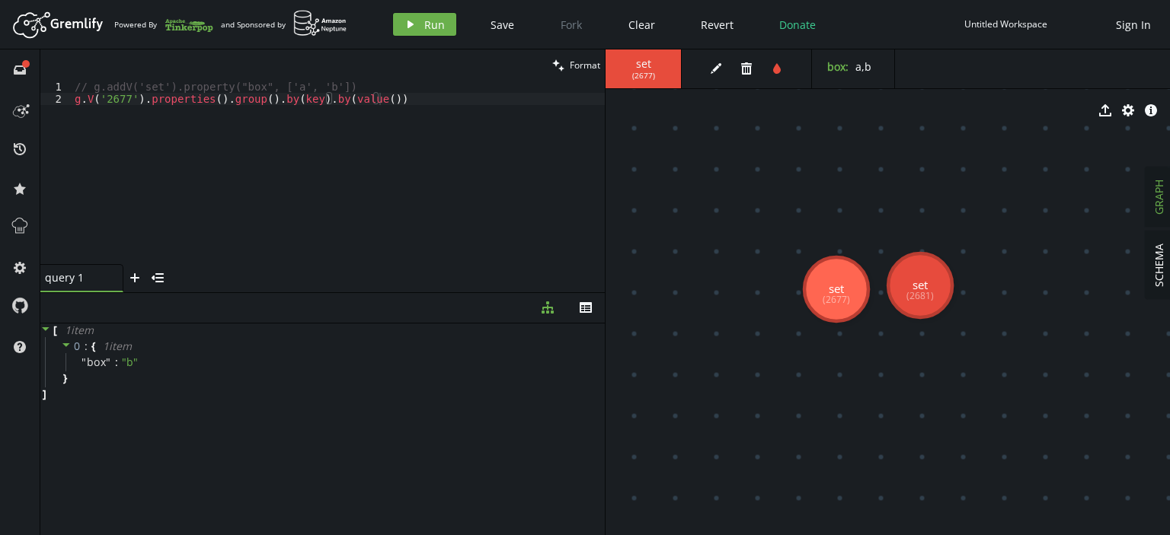
click at [142, 100] on div "// g.addV('set').property("box", ['a', 'b']) g . V ( '2677' ) . properties ( ) …" at bounding box center [338, 185] width 533 height 208
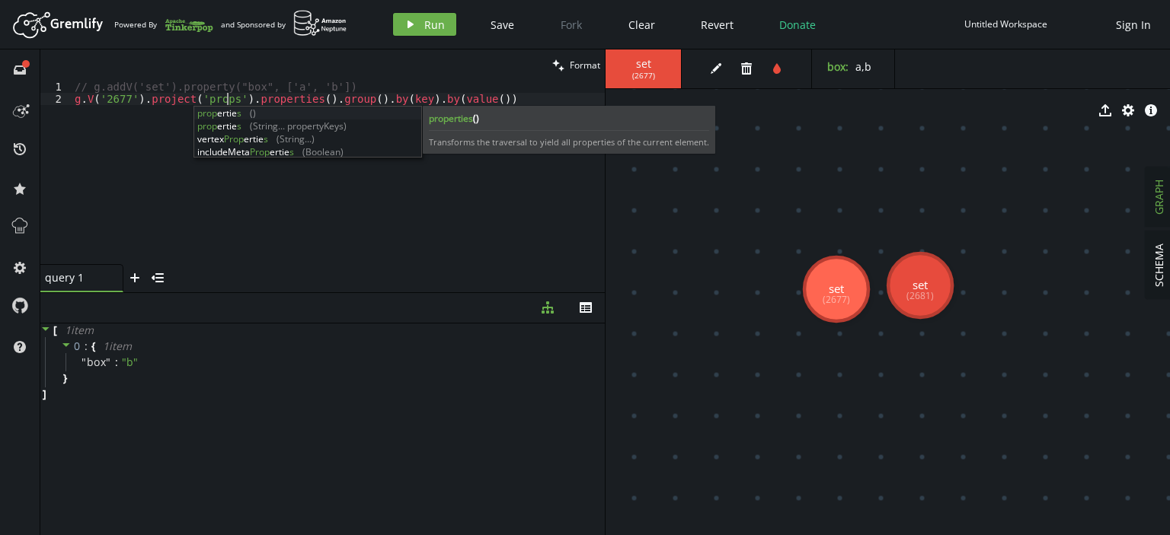
scroll to position [0, 152]
click at [426, 27] on span "Run" at bounding box center [434, 25] width 21 height 14
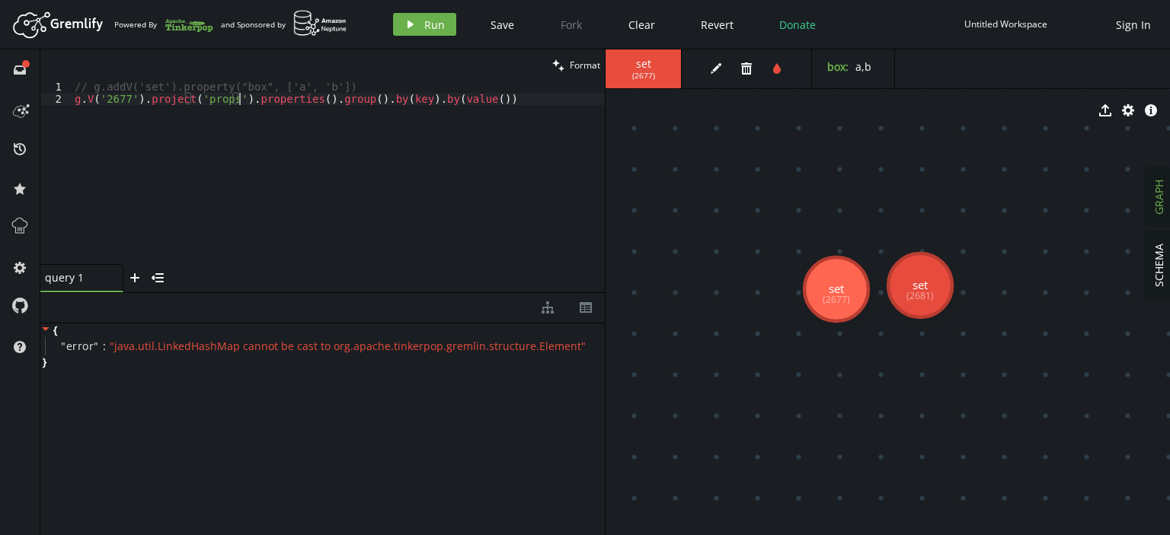
click at [240, 103] on div "// g.addV('set').property("box", ['a', 'b']) g . V ( '2677' ) . project ( 'prop…" at bounding box center [338, 185] width 533 height 208
drag, startPoint x: 242, startPoint y: 103, endPoint x: 139, endPoint y: 102, distance: 102.8
click at [139, 102] on div "// g.addV('set').property("box", ['a', 'b']) g . V ( '2677' ) . project ( 'prop…" at bounding box center [338, 185] width 533 height 208
drag, startPoint x: 386, startPoint y: 101, endPoint x: 217, endPoint y: 102, distance: 169.0
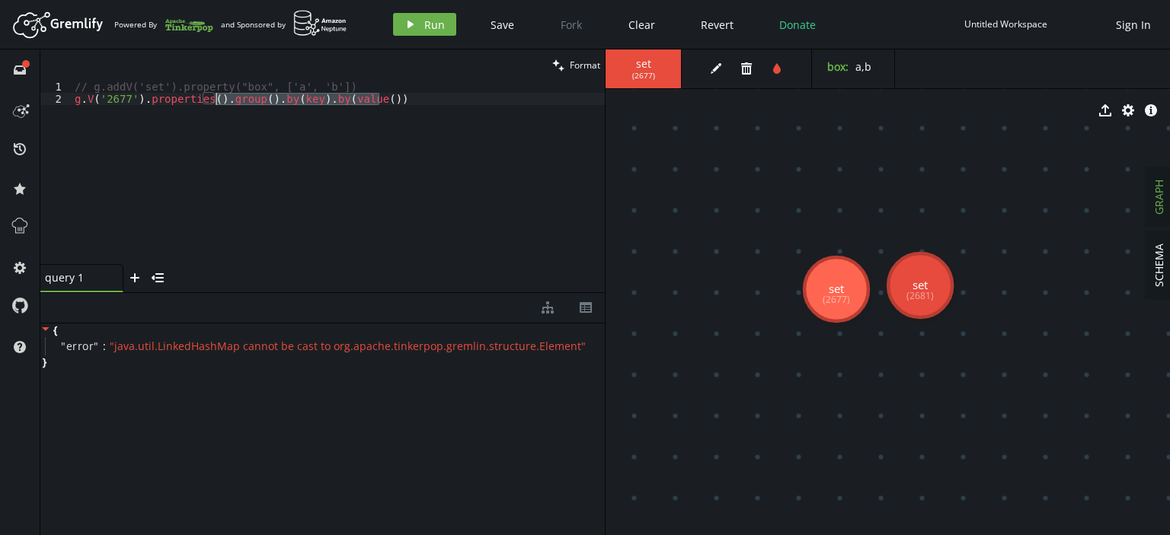
click at [217, 102] on div "// g.addV('set').property("box", ['a', 'b']) g . V ( '2677' ) . properties ( ) …" at bounding box center [338, 185] width 533 height 208
click at [417, 20] on button "play Run" at bounding box center [424, 24] width 63 height 23
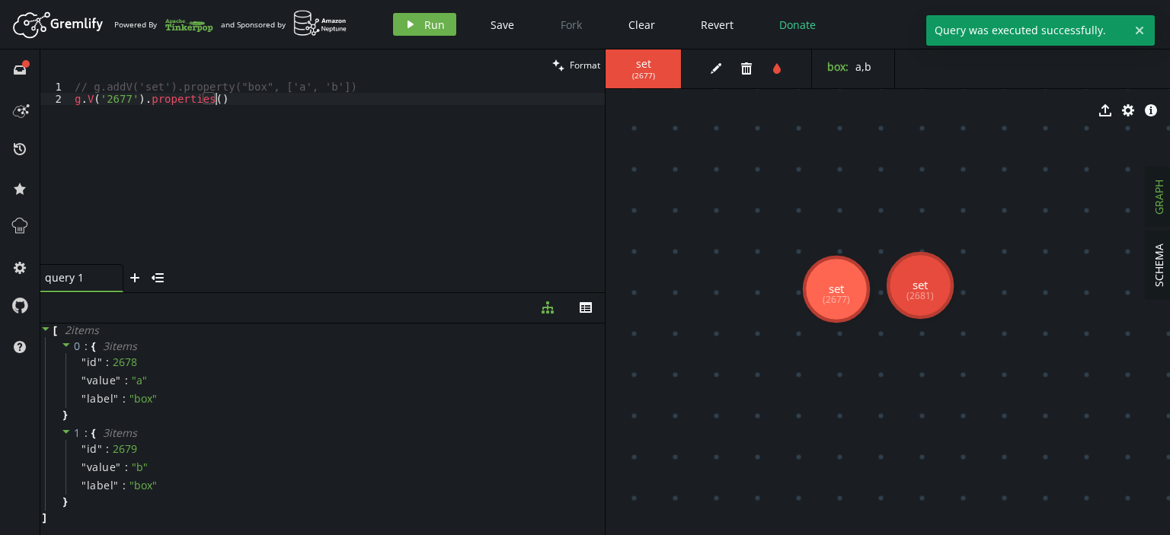
click at [372, 119] on div "// g.addV('set').property("box", ['a', 'b']) g . V ( '2677' ) . properties ( )" at bounding box center [338, 185] width 533 height 208
paste textarea ".group().by(key).by(value())"
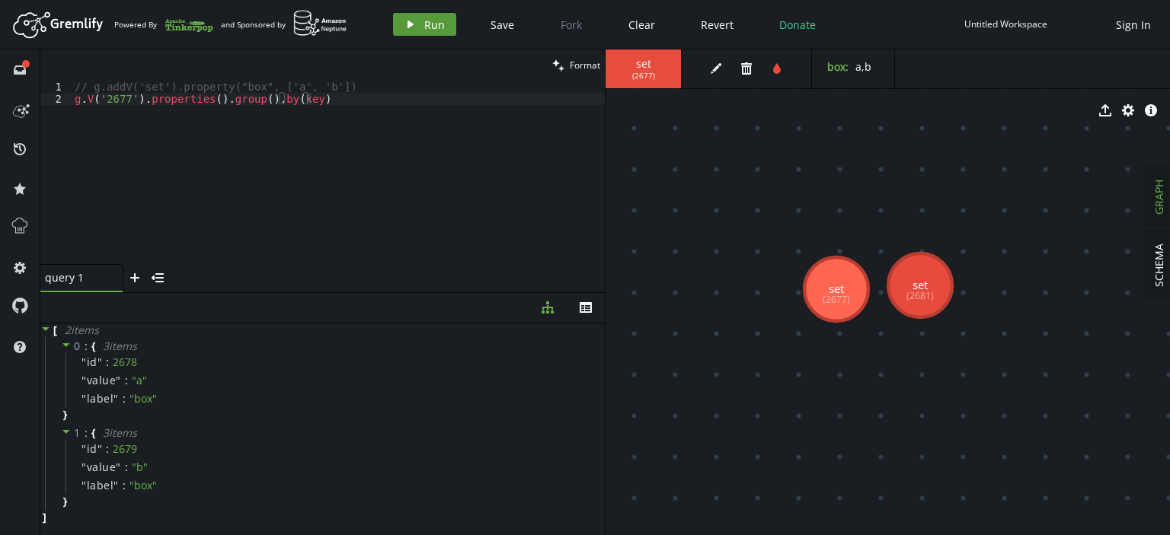
click at [436, 23] on span "Run" at bounding box center [434, 25] width 21 height 14
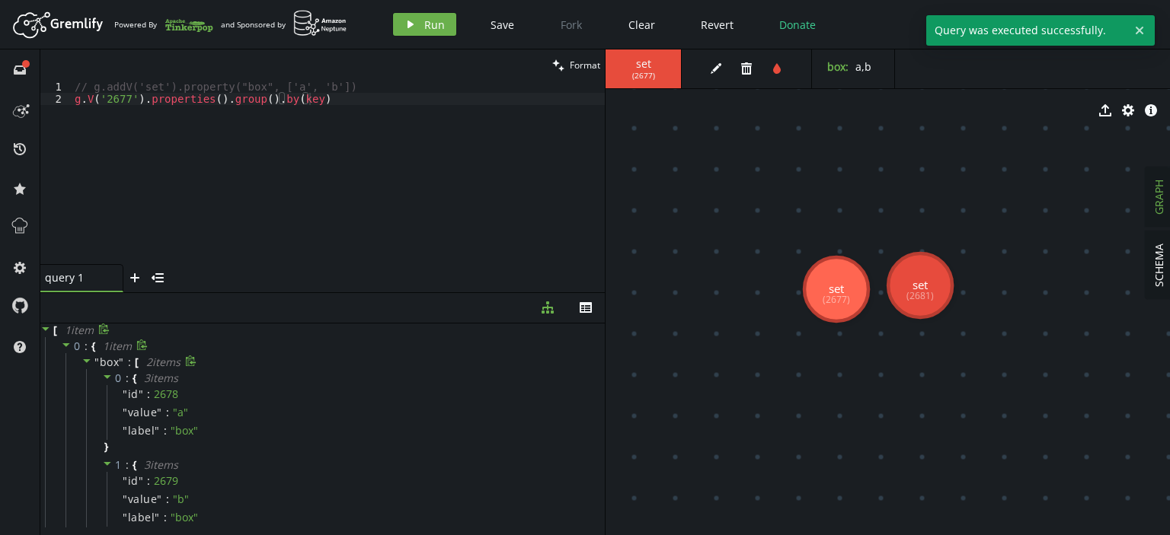
click at [87, 360] on icon at bounding box center [87, 361] width 8 height 4
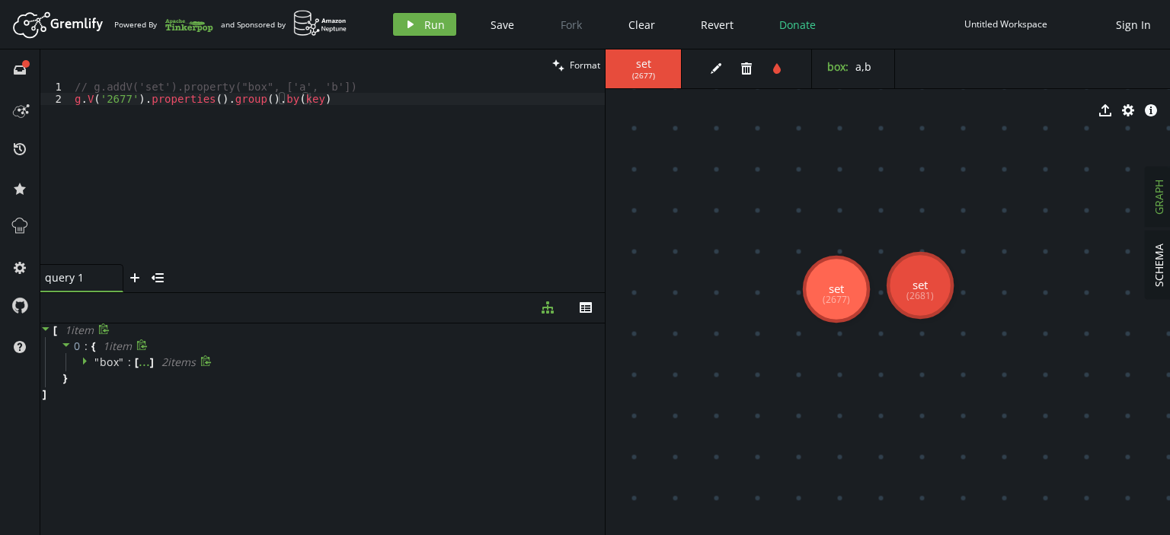
click at [87, 360] on icon at bounding box center [86, 361] width 11 height 11
click at [322, 101] on div "// g.addV('set').property("box", ['a', 'b']) g . V ( '2677' ) . properties ( ) …" at bounding box center [338, 185] width 533 height 208
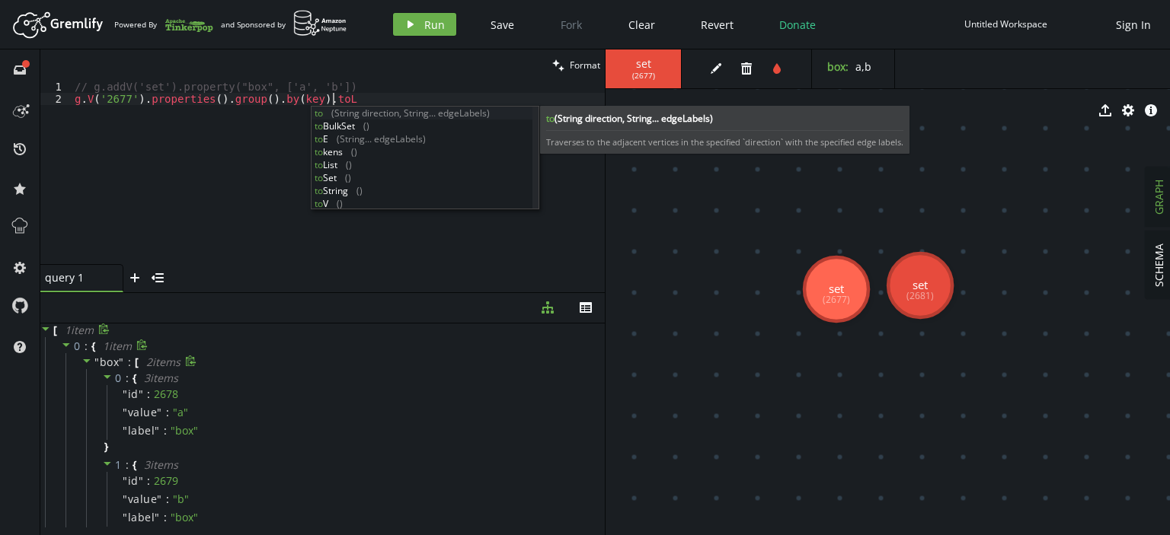
scroll to position [0, 257]
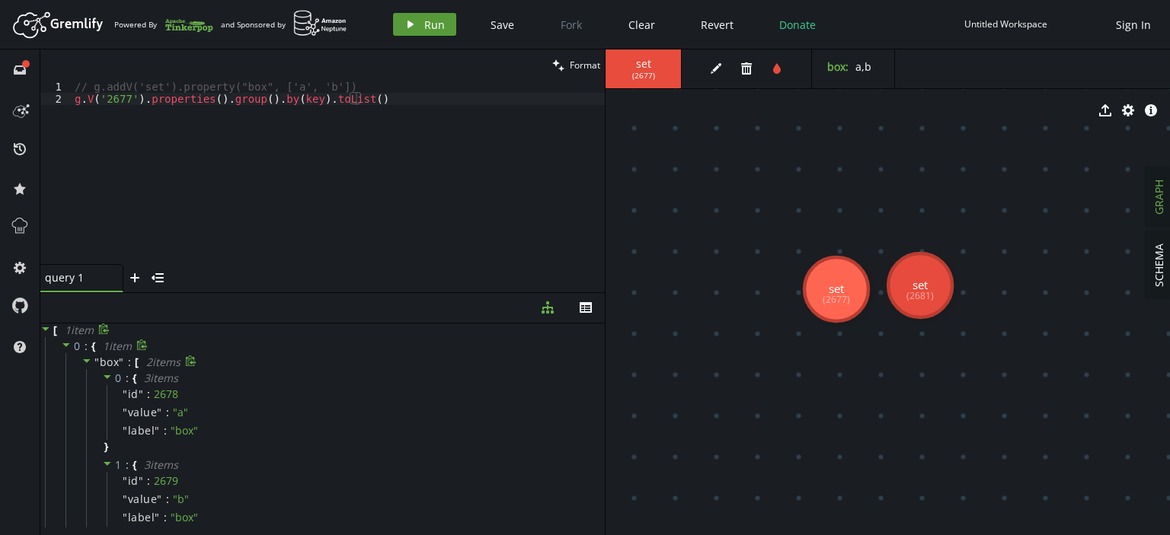
click at [415, 23] on button "play Run" at bounding box center [424, 24] width 63 height 23
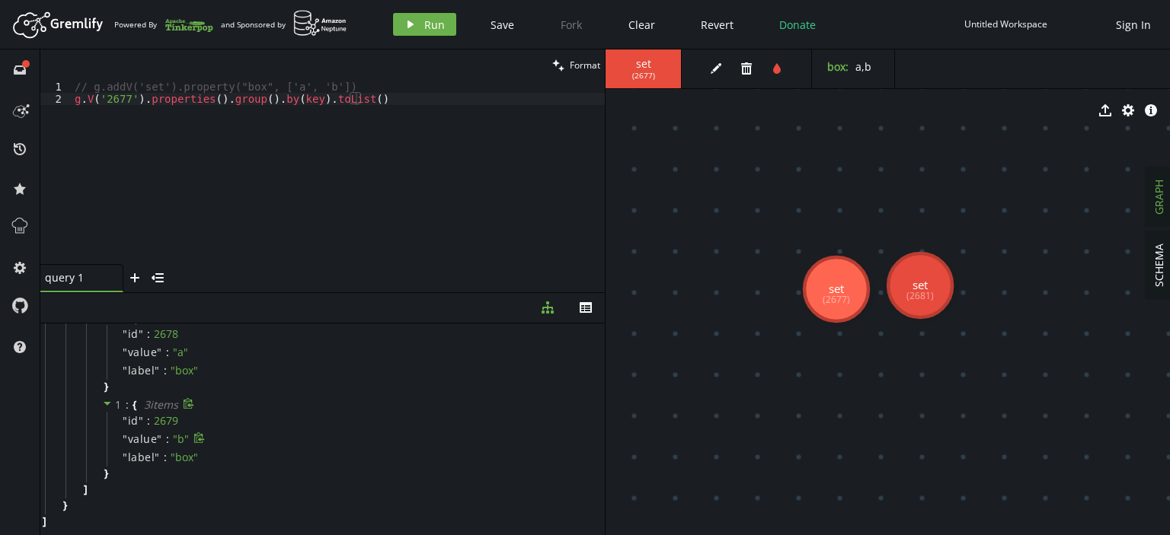
scroll to position [0, 0]
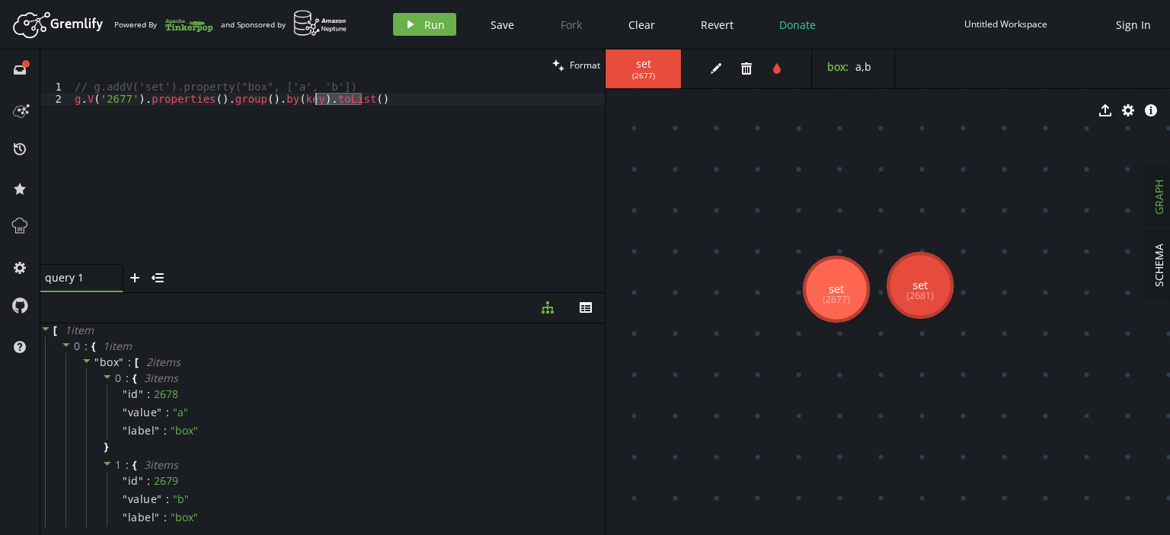
drag, startPoint x: 391, startPoint y: 99, endPoint x: 312, endPoint y: 100, distance: 79.2
click at [312, 100] on div "// g.addV('set').property("box", ['a', 'b']) g . V ( '2677' ) . properties ( ) …" at bounding box center [338, 185] width 533 height 208
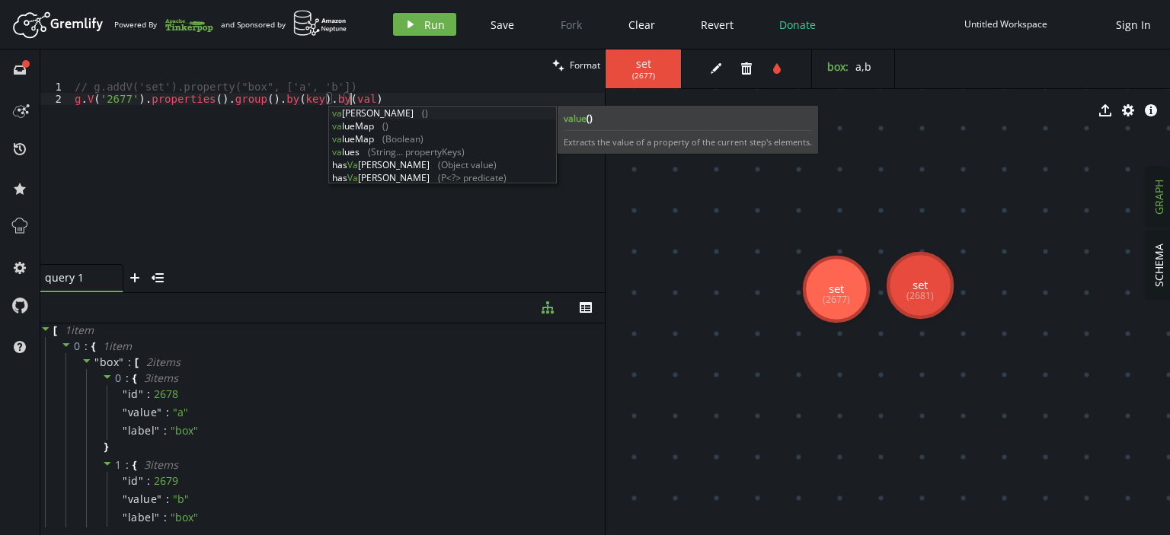
scroll to position [0, 274]
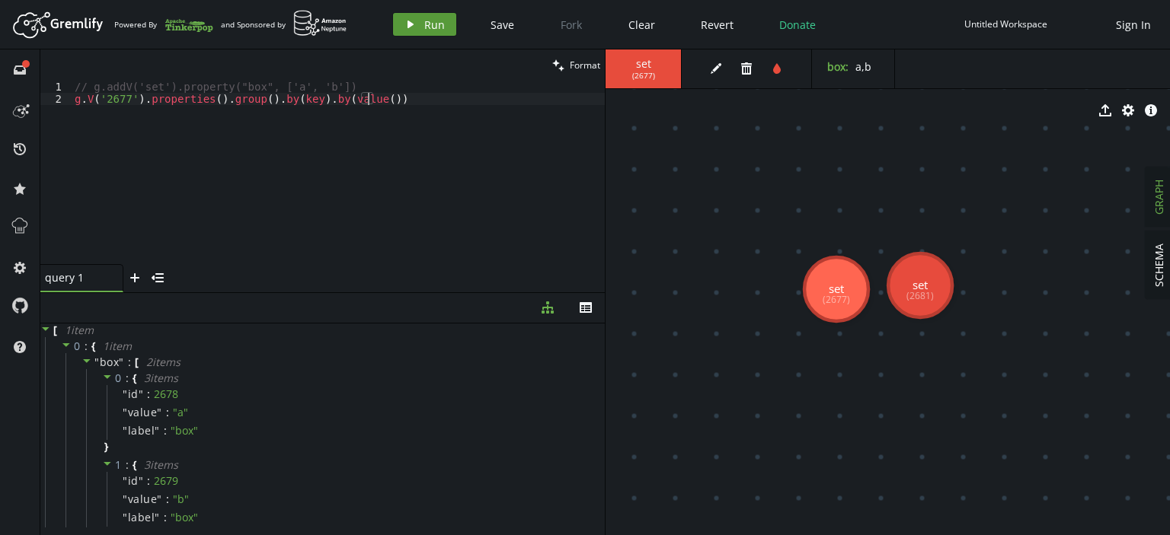
click at [440, 30] on span "Run" at bounding box center [434, 25] width 21 height 14
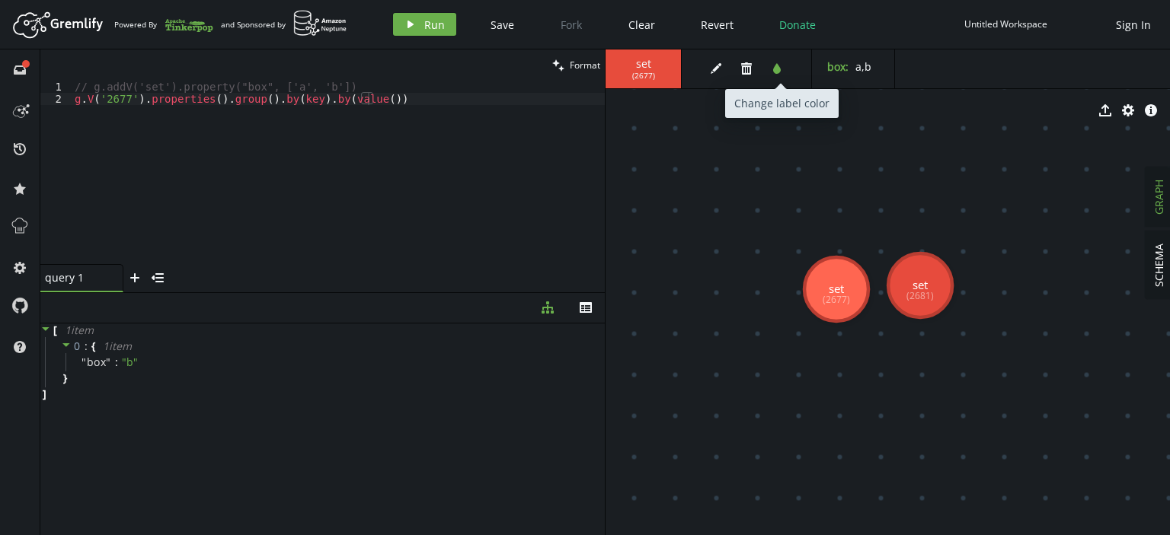
click at [780, 75] on button "tint" at bounding box center [776, 68] width 23 height 23
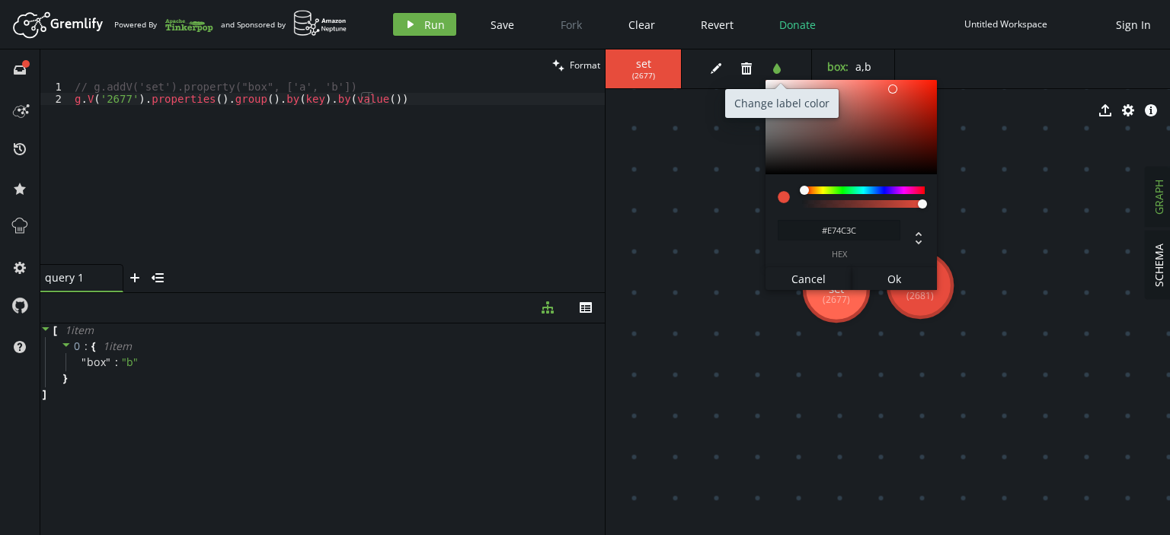
click at [780, 75] on button "tint" at bounding box center [776, 68] width 23 height 23
click at [516, 183] on div "// g.addV('set').property("box", ['a', 'b']) g . V ( '2677' ) . properties ( ) …" at bounding box center [338, 185] width 533 height 208
click at [796, 273] on span "Cancel" at bounding box center [808, 279] width 34 height 14
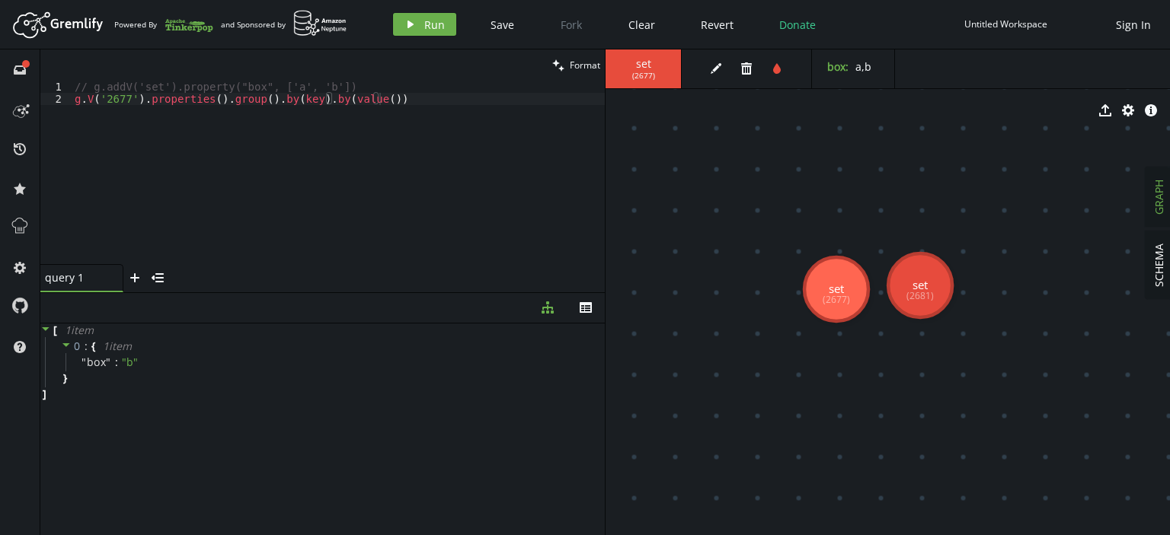
click at [237, 100] on div "// g.addV('set').property("box", ['a', 'b']) g . V ( '2677' ) . properties ( ) …" at bounding box center [338, 185] width 533 height 208
drag, startPoint x: 399, startPoint y: 101, endPoint x: 283, endPoint y: 103, distance: 115.8
click at [283, 103] on div "// g.addV('set').property("box", ['a', 'b']) g . V ( '2677' ) . properties ( ) …" at bounding box center [338, 185] width 533 height 208
click at [412, 26] on icon "play" at bounding box center [410, 24] width 12 height 12
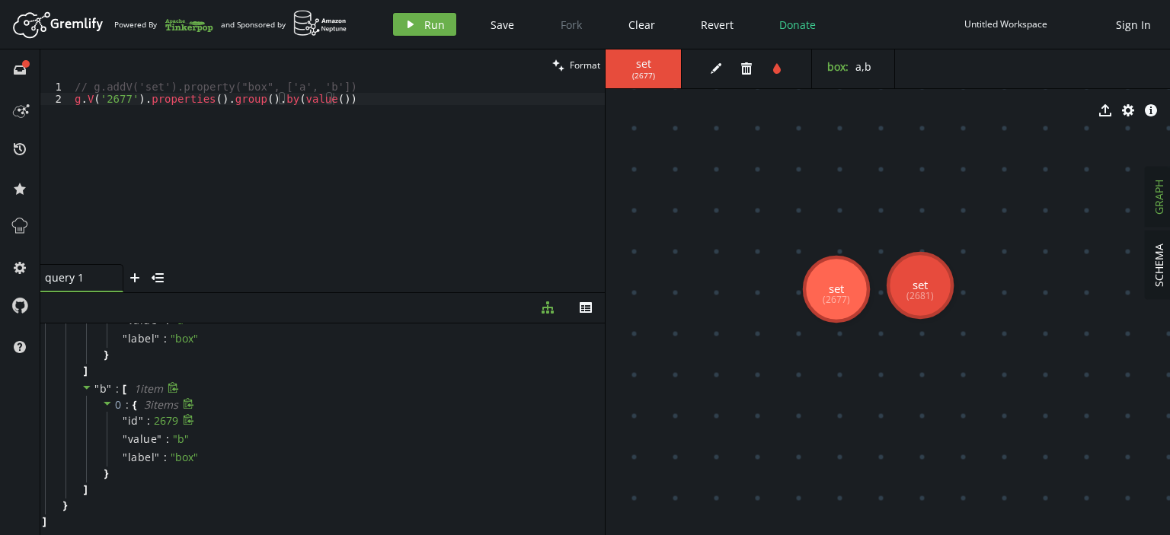
scroll to position [0, 0]
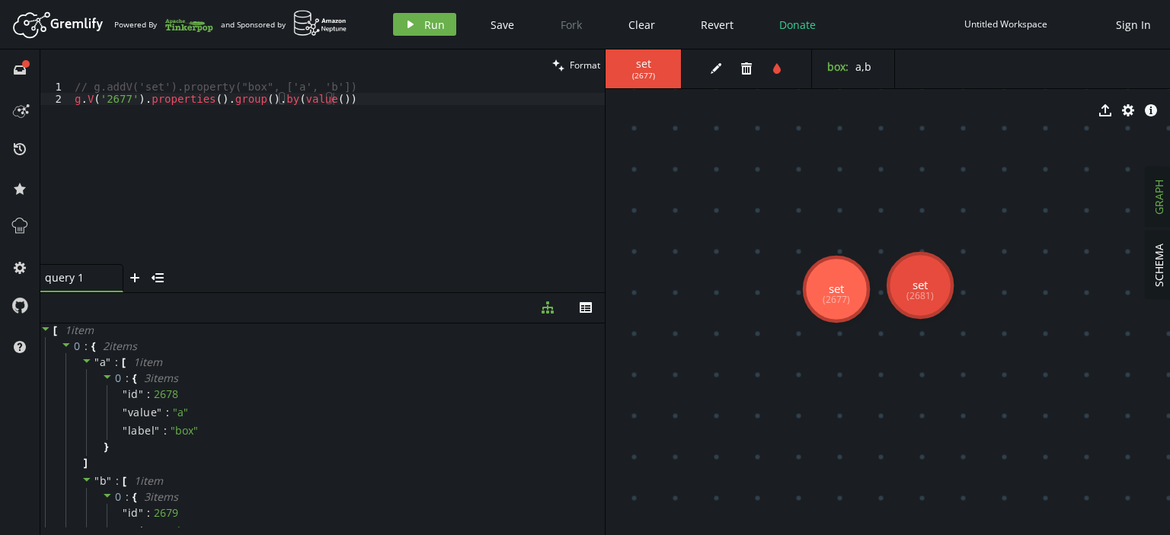
click at [372, 97] on div "// g.addV('set').property("box", ['a', 'b']) g . V ( '2677' ) . properties ( ) …" at bounding box center [338, 185] width 533 height 208
click at [424, 24] on span "Run" at bounding box center [434, 25] width 21 height 14
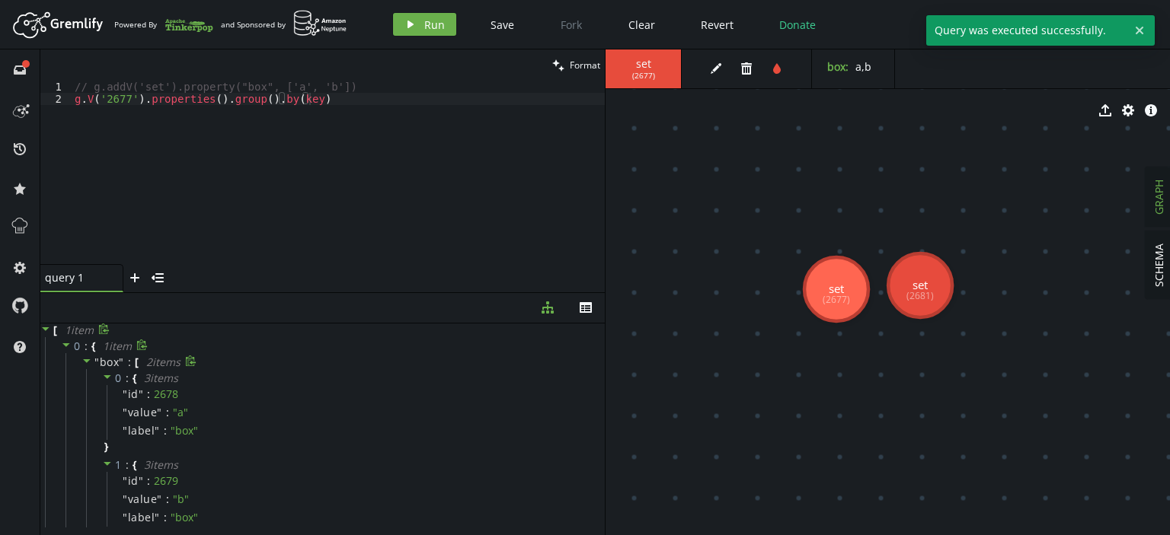
click at [86, 358] on icon at bounding box center [86, 361] width 11 height 11
click at [86, 362] on icon at bounding box center [86, 361] width 11 height 11
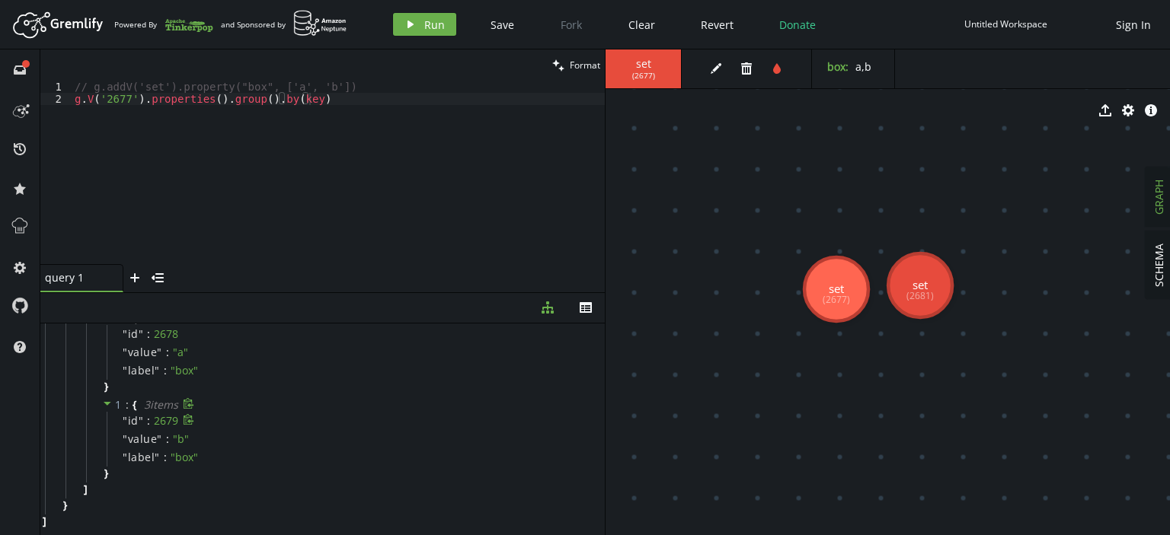
scroll to position [0, 0]
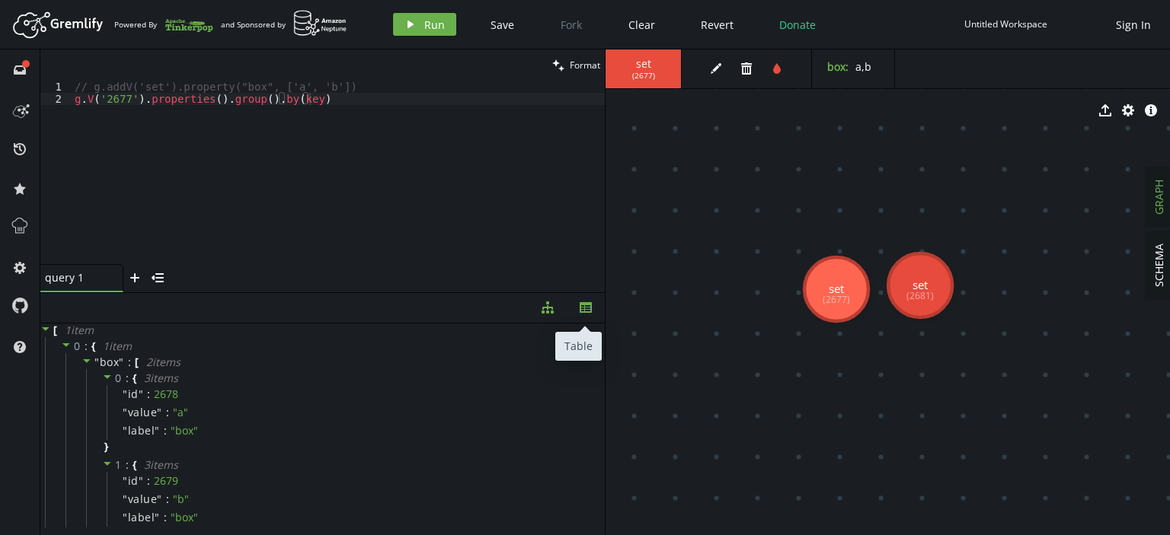
click at [584, 302] on icon "th" at bounding box center [585, 308] width 12 height 12
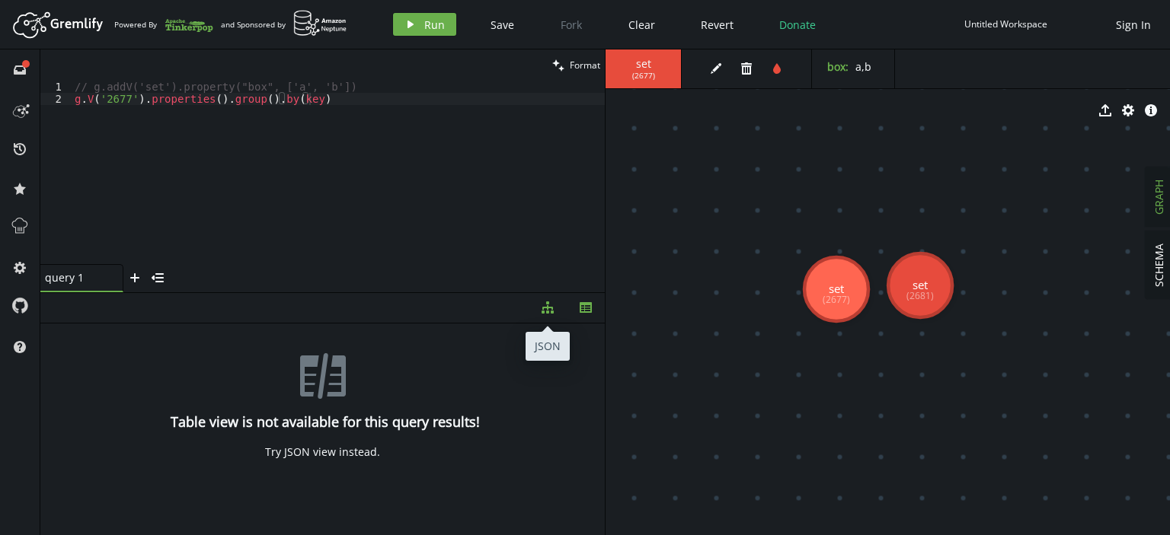
click at [546, 311] on icon "button" at bounding box center [547, 308] width 12 height 12
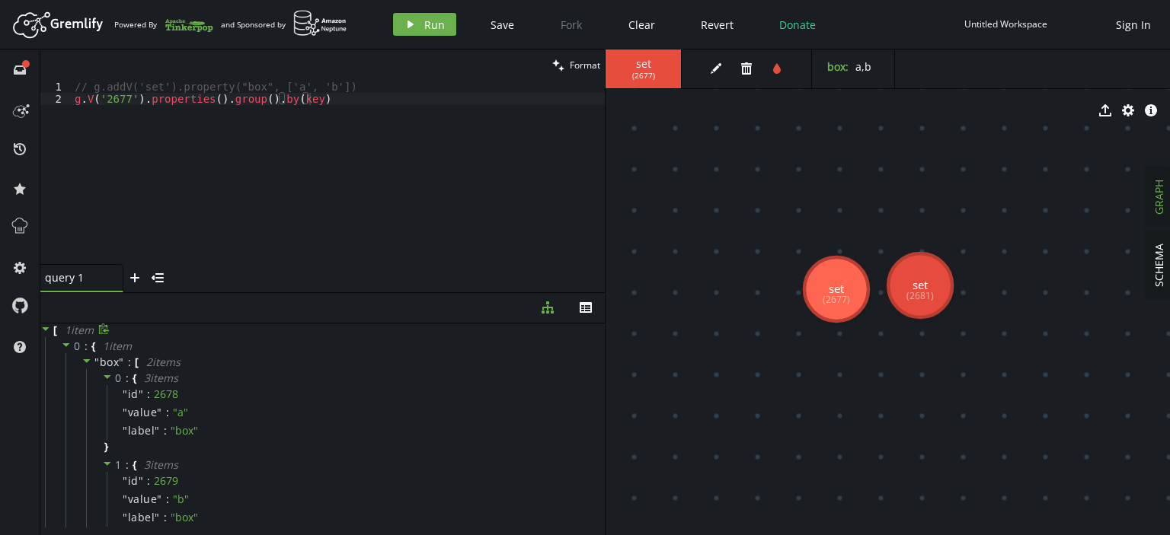
click at [46, 326] on icon at bounding box center [45, 329] width 11 height 11
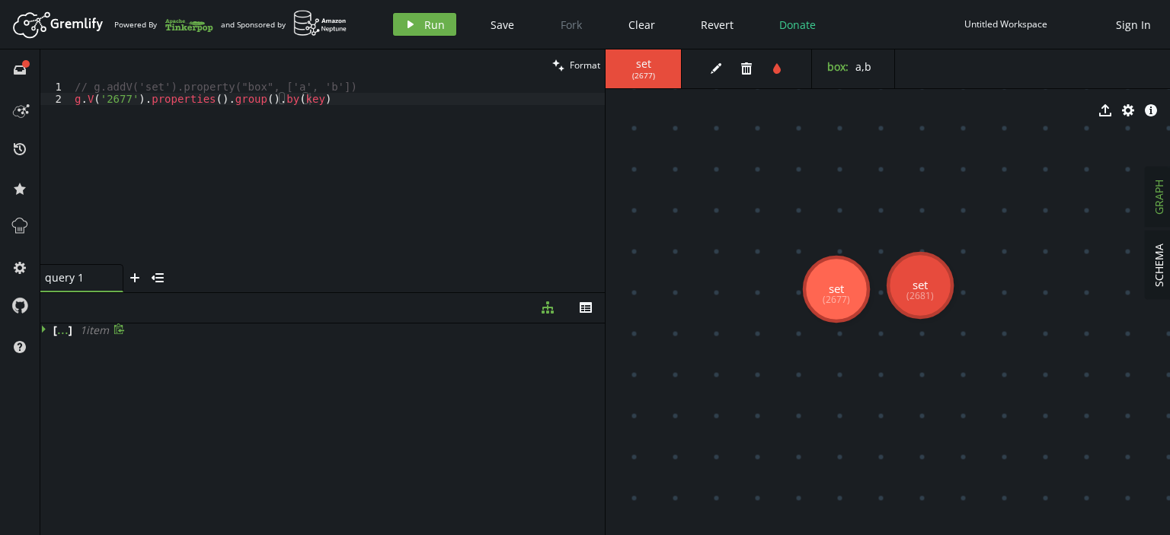
click at [46, 326] on icon at bounding box center [45, 329] width 11 height 11
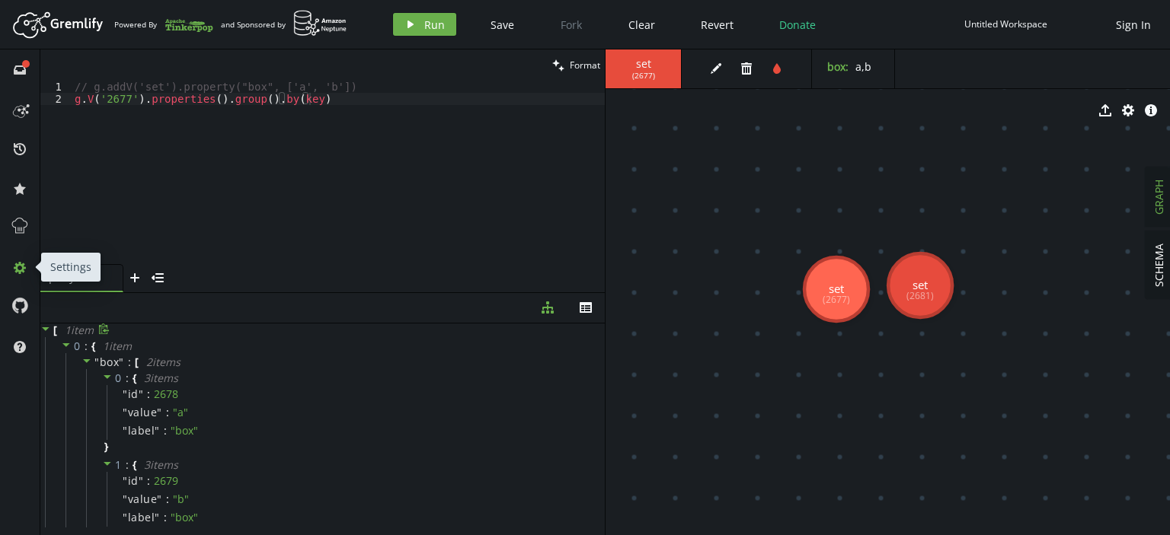
click at [19, 275] on button "cog" at bounding box center [20, 267] width 24 height 24
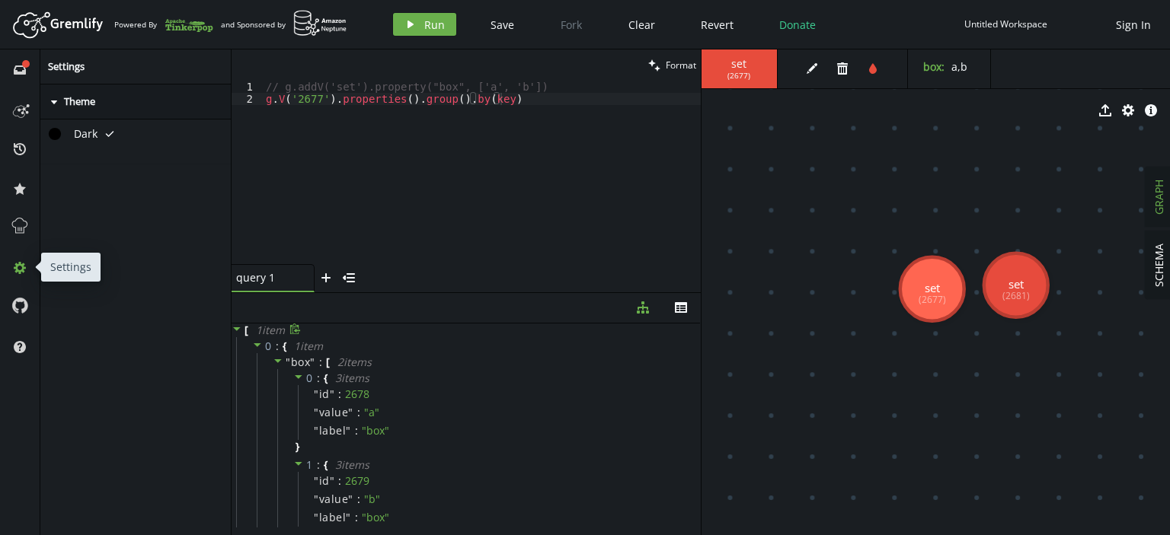
click at [18, 273] on icon at bounding box center [20, 268] width 12 height 12
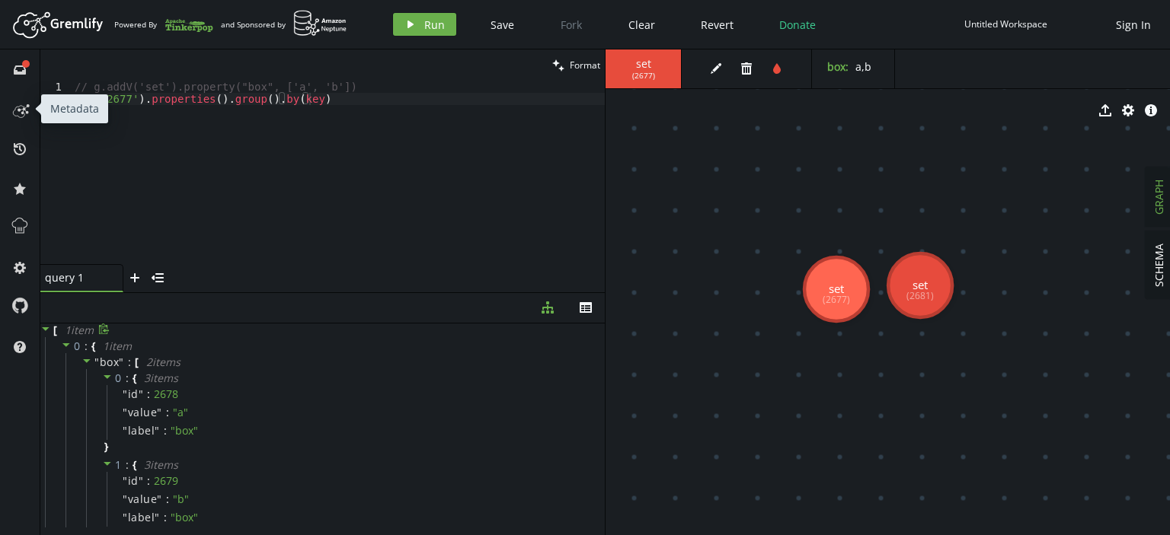
click at [15, 121] on button at bounding box center [20, 109] width 24 height 24
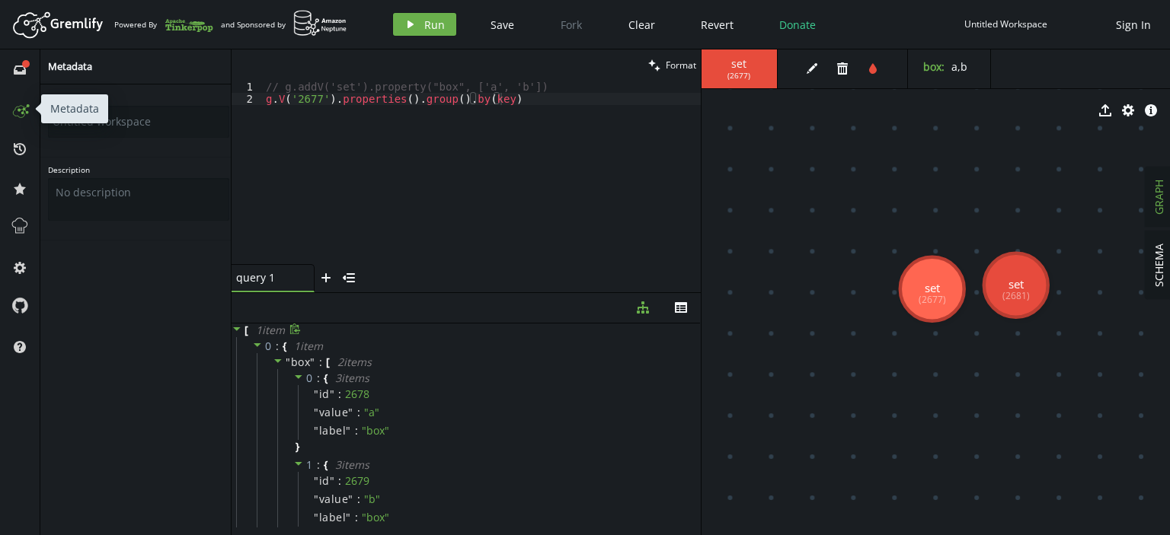
click at [21, 109] on line at bounding box center [21, 109] width 5 height 1
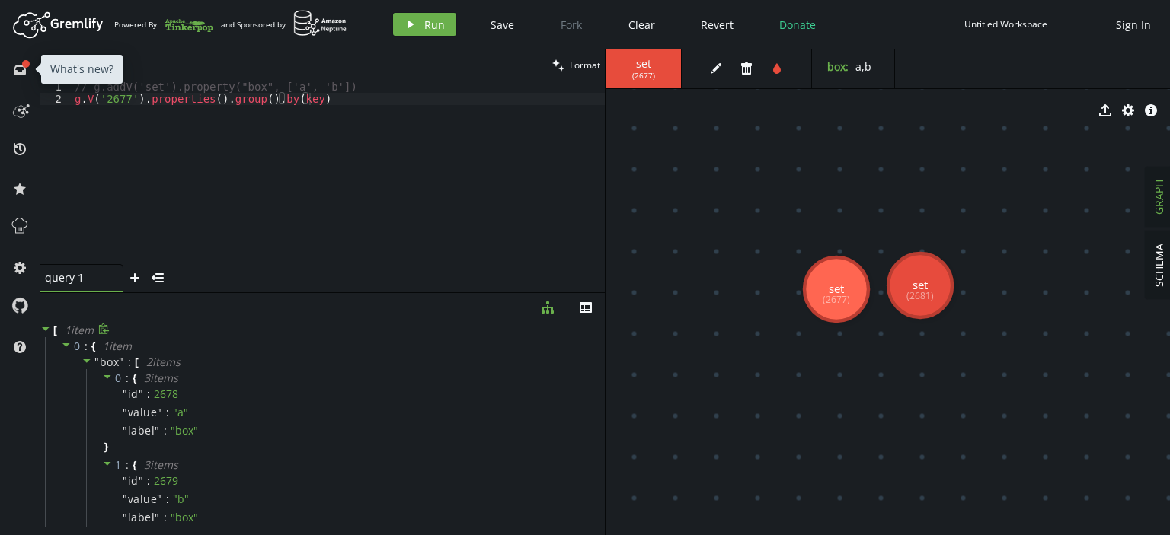
click at [27, 81] on span "full-circle inbox" at bounding box center [20, 69] width 24 height 40
click at [21, 66] on icon at bounding box center [20, 69] width 12 height 9
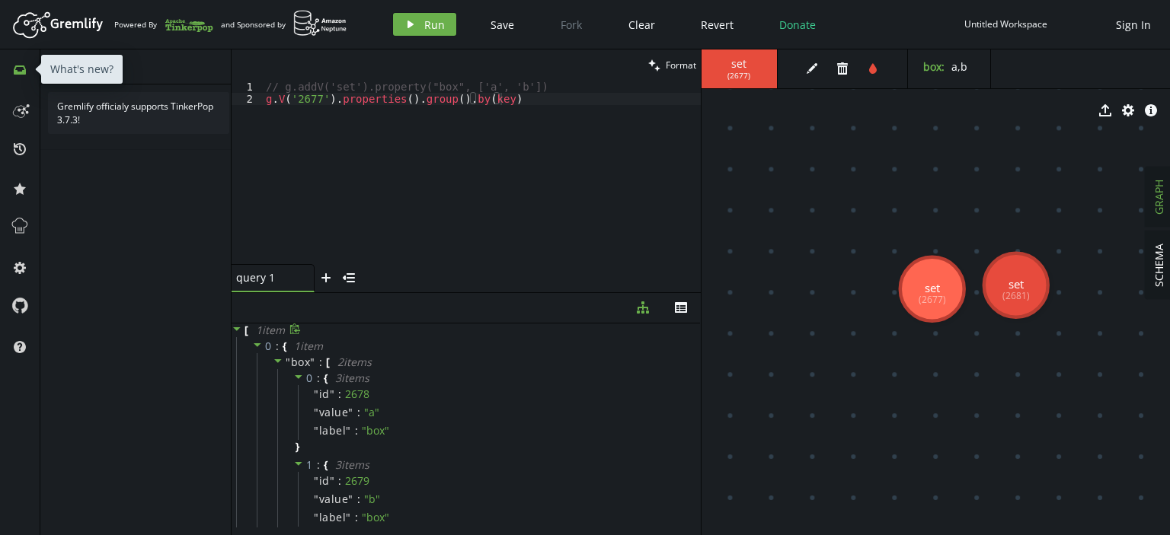
click at [21, 66] on icon at bounding box center [20, 69] width 12 height 9
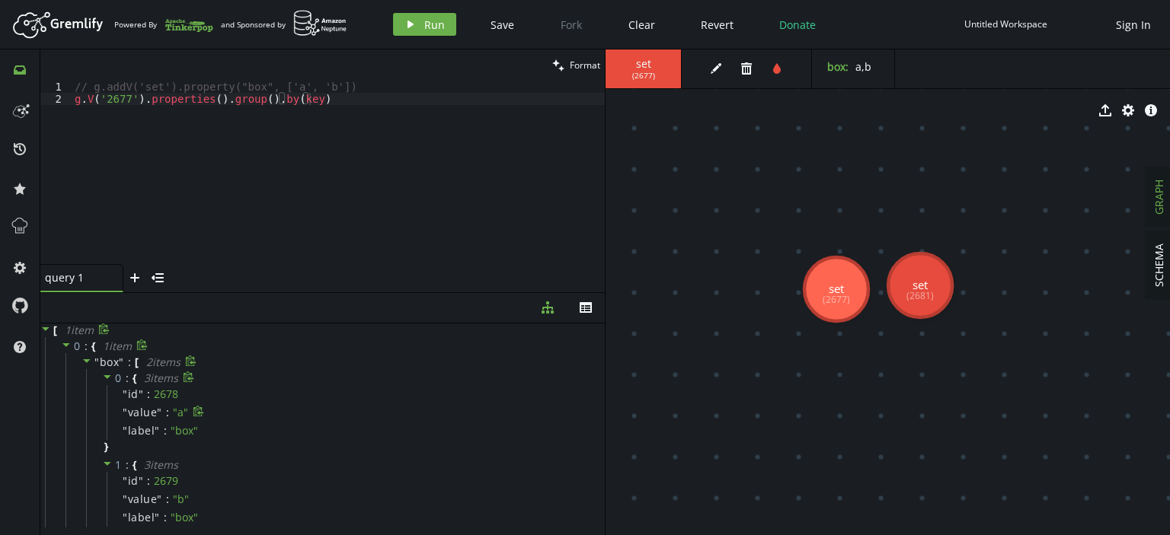
scroll to position [60, 0]
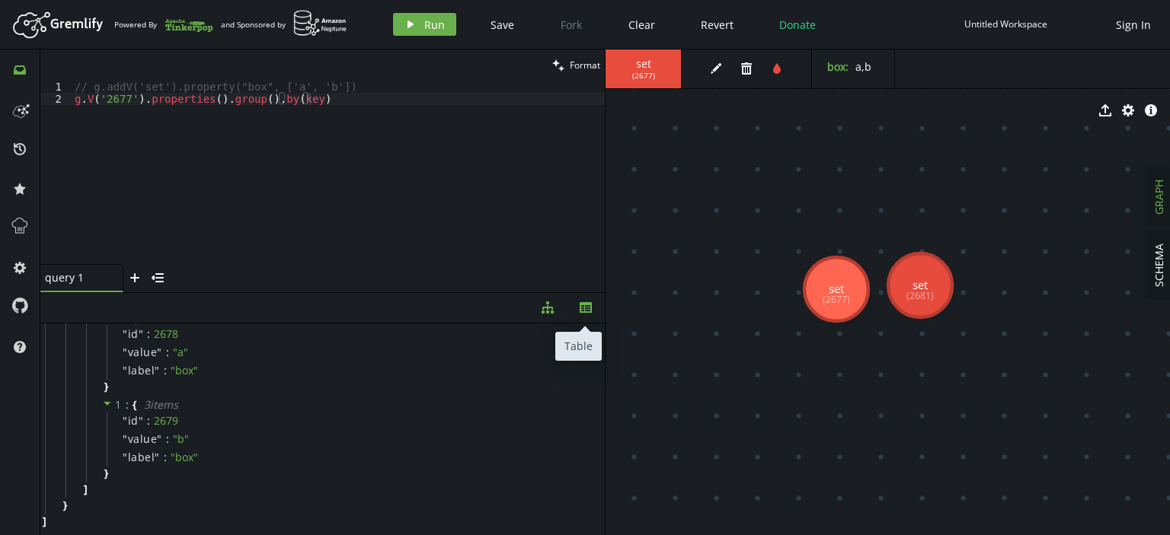
click at [578, 314] on button "th" at bounding box center [585, 308] width 38 height 30
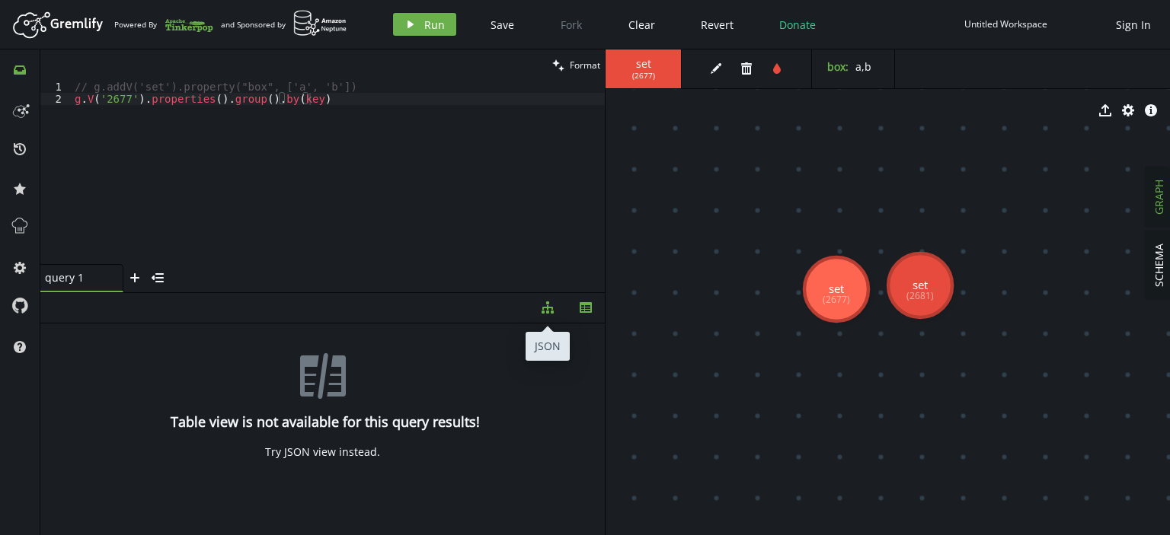
click at [545, 310] on icon "diagram-tree" at bounding box center [547, 308] width 12 height 12
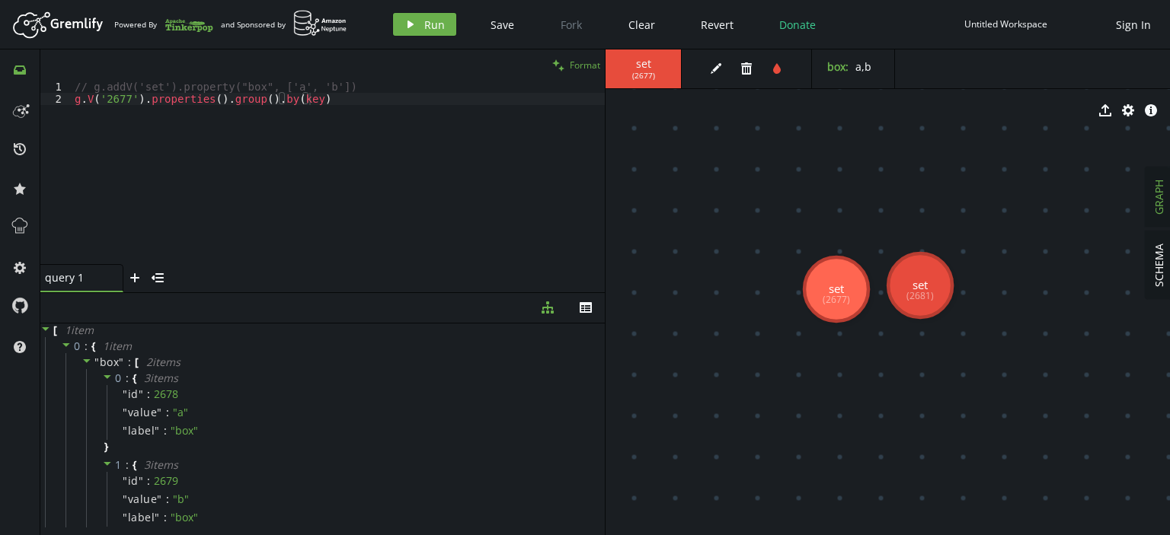
click at [570, 58] on button "clean Format" at bounding box center [575, 64] width 57 height 31
click at [235, 127] on div "// g.addV('set').property("box", ['a', 'b']) g . V ( '2677' ) . properties ( ) …" at bounding box center [338, 185] width 533 height 208
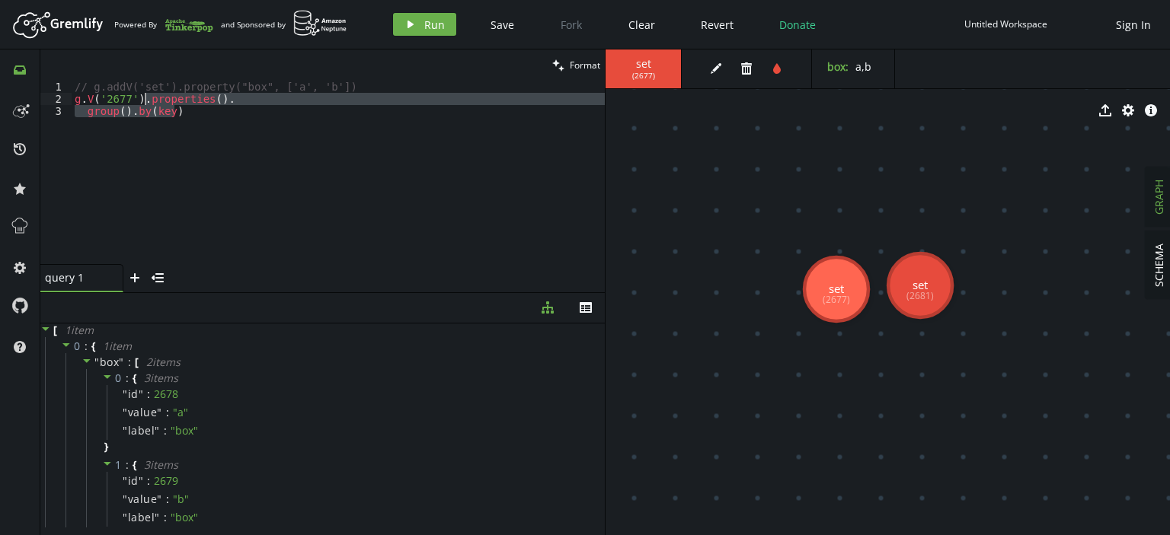
drag, startPoint x: 212, startPoint y: 110, endPoint x: 146, endPoint y: 100, distance: 66.3
click at [146, 100] on div "// g.addV('set').property("box", ['a', 'b']) g . V ( '2677' ) . properties ( ) …" at bounding box center [338, 185] width 533 height 208
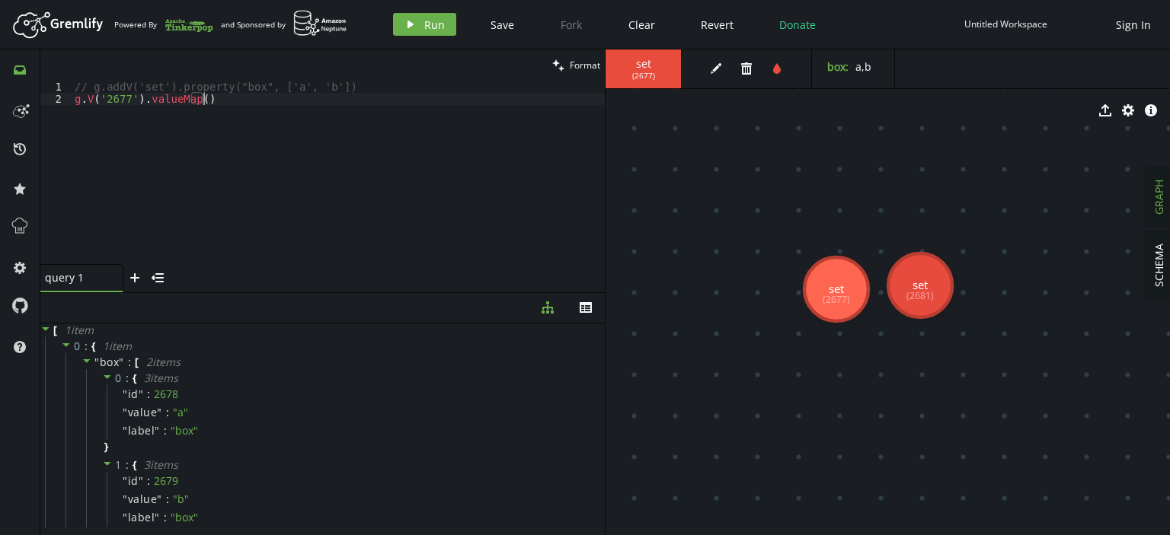
scroll to position [0, 128]
click at [429, 24] on span "Run" at bounding box center [434, 25] width 21 height 14
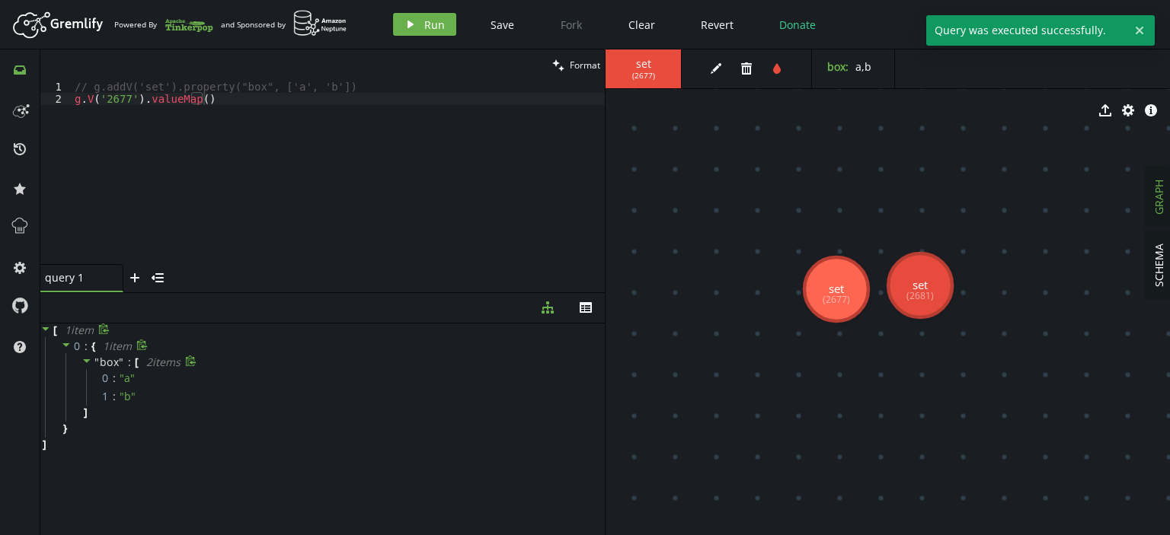
click at [81, 361] on icon at bounding box center [86, 361] width 11 height 11
click at [203, 420] on div "" box " : [ 2 item s 0 : " a " 1 : " b " ]" at bounding box center [332, 387] width 535 height 69
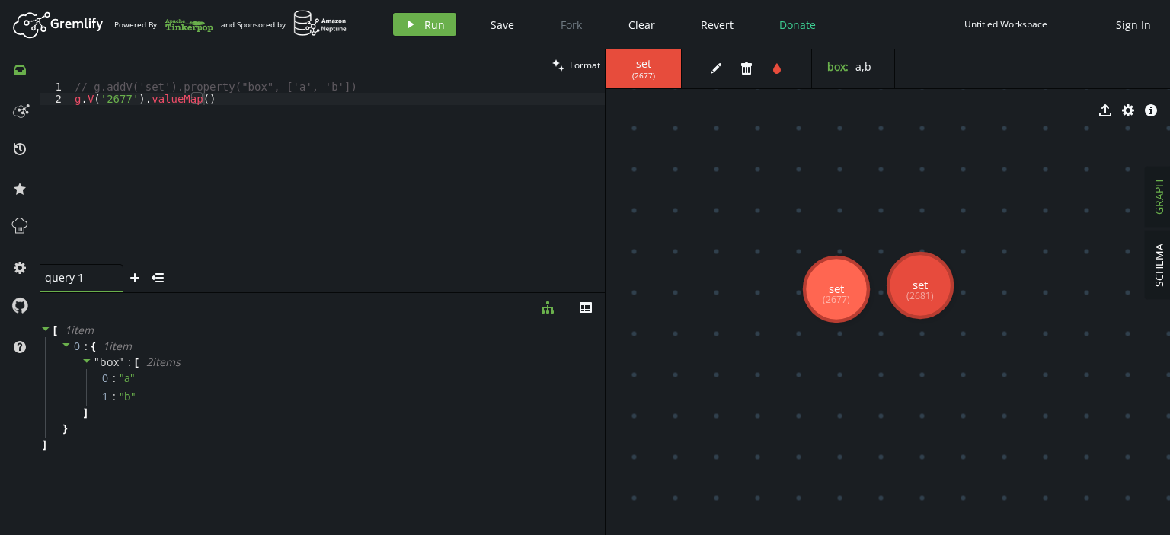
click at [310, 103] on div "// g.addV('set').property("box", ['a', 'b']) g . V ( '2677' ) . valueMap ( )" at bounding box center [338, 185] width 533 height 208
click at [344, 88] on div "// g.addV('set').property("box", ['a', 'b']) g . V ( '2677' ) . valueMap ( )" at bounding box center [338, 185] width 533 height 208
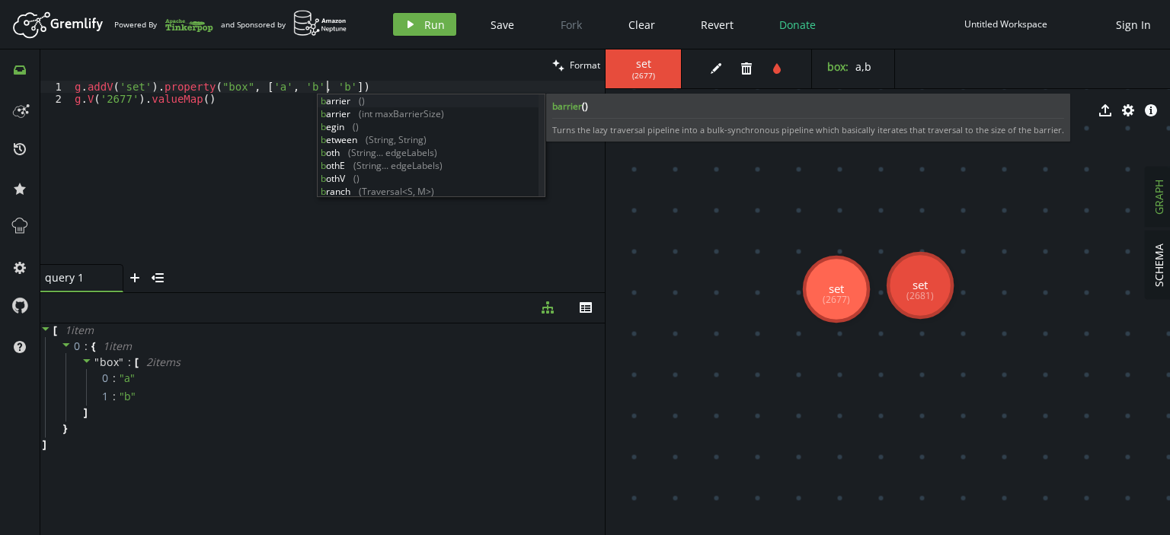
scroll to position [0, 252]
click at [432, 30] on span "Run" at bounding box center [434, 25] width 21 height 14
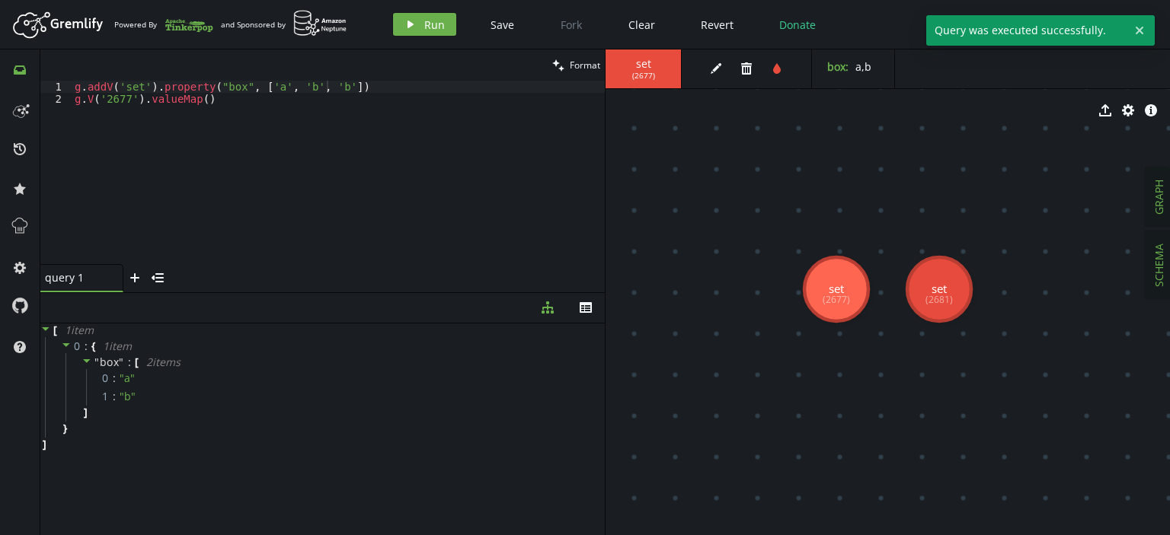
click at [1163, 270] on span "SCHEMA" at bounding box center [1158, 265] width 14 height 43
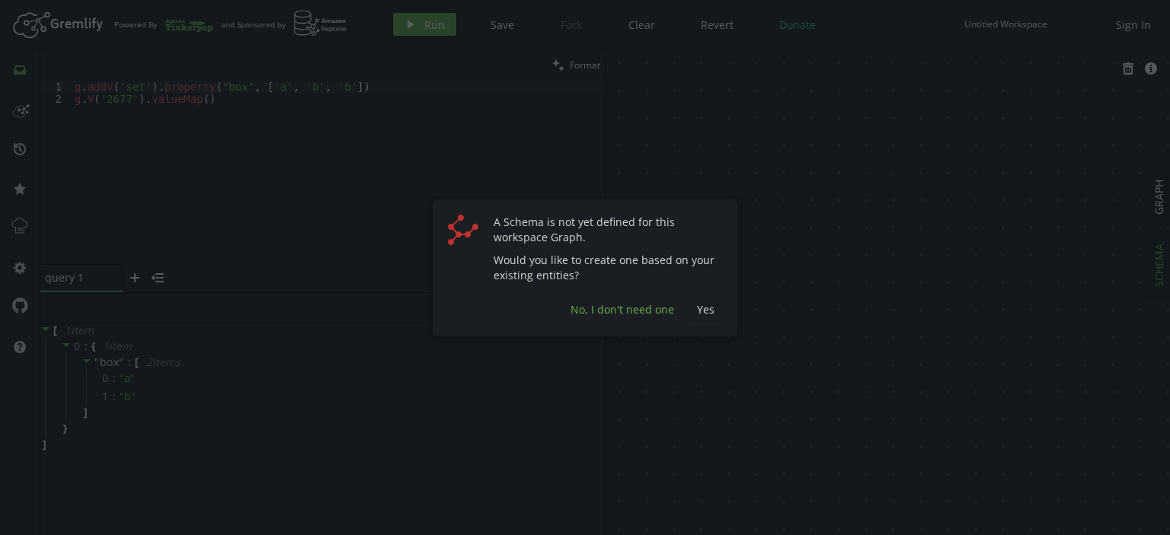
click at [610, 310] on span "No, I don't need one" at bounding box center [622, 309] width 104 height 14
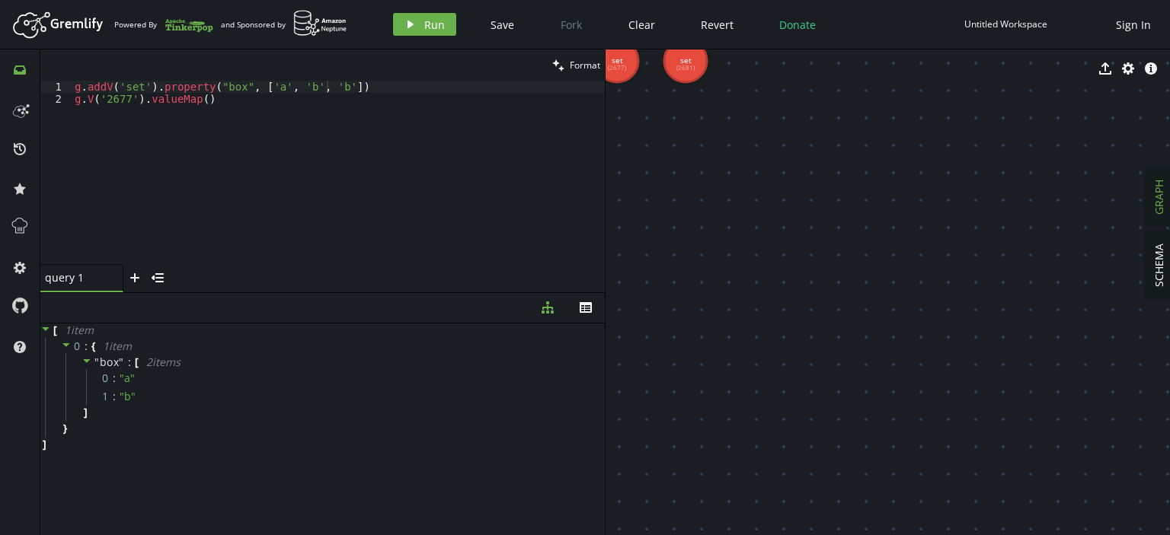
click at [1163, 209] on span "GRAPH" at bounding box center [1158, 197] width 14 height 35
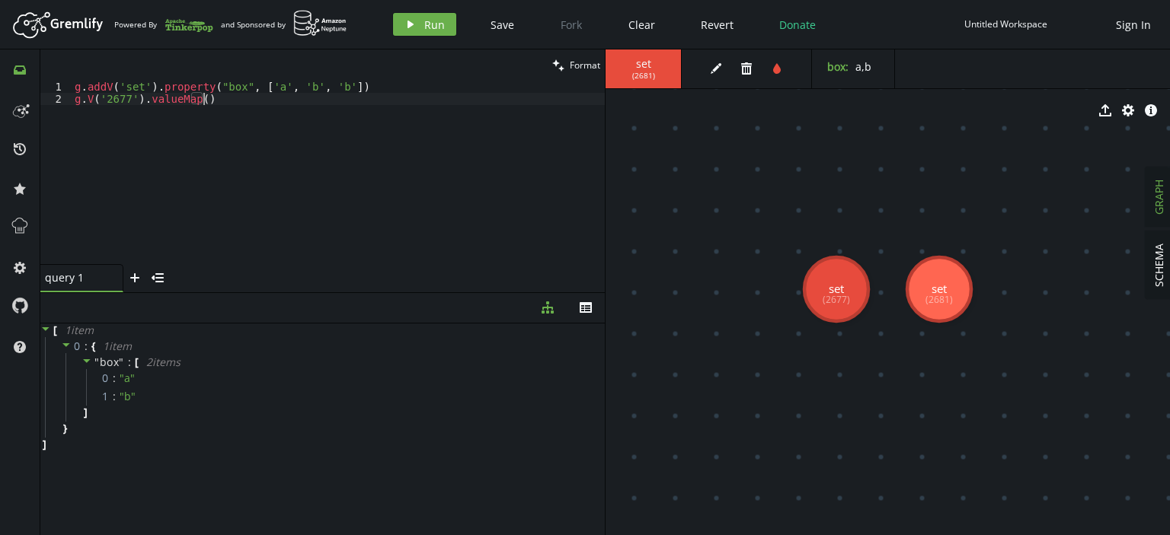
click at [227, 100] on div "g . addV ( 'set' ) . property ( "box" , [ 'a' , 'b' , 'b' ]) g . V ( '2677' ) .…" at bounding box center [338, 185] width 533 height 208
click at [442, 25] on span "Run" at bounding box center [434, 25] width 21 height 14
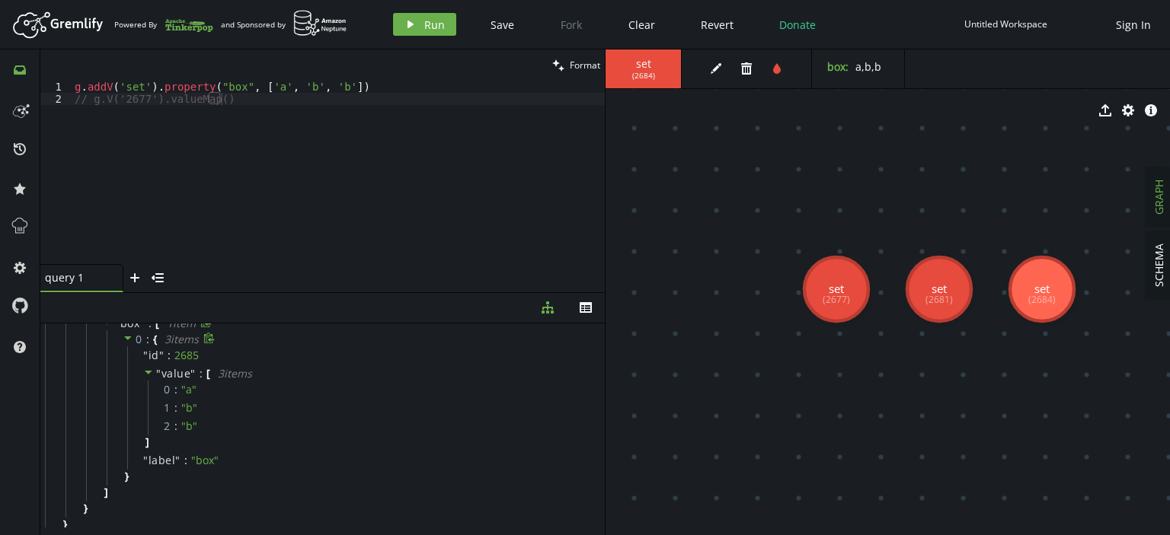
scroll to position [0, 0]
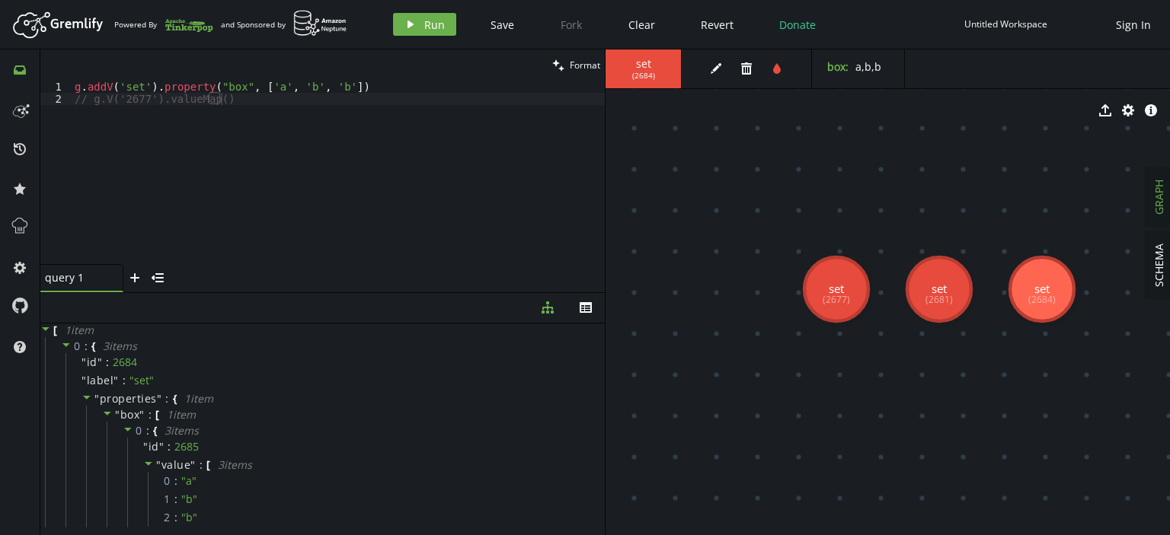
click at [207, 81] on div "g . addV ( 'set' ) . property ( "box" , [ 'a' , 'b' , 'b' ]) // g.V('2677').val…" at bounding box center [338, 185] width 533 height 208
click at [405, 30] on icon "play" at bounding box center [410, 24] width 12 height 12
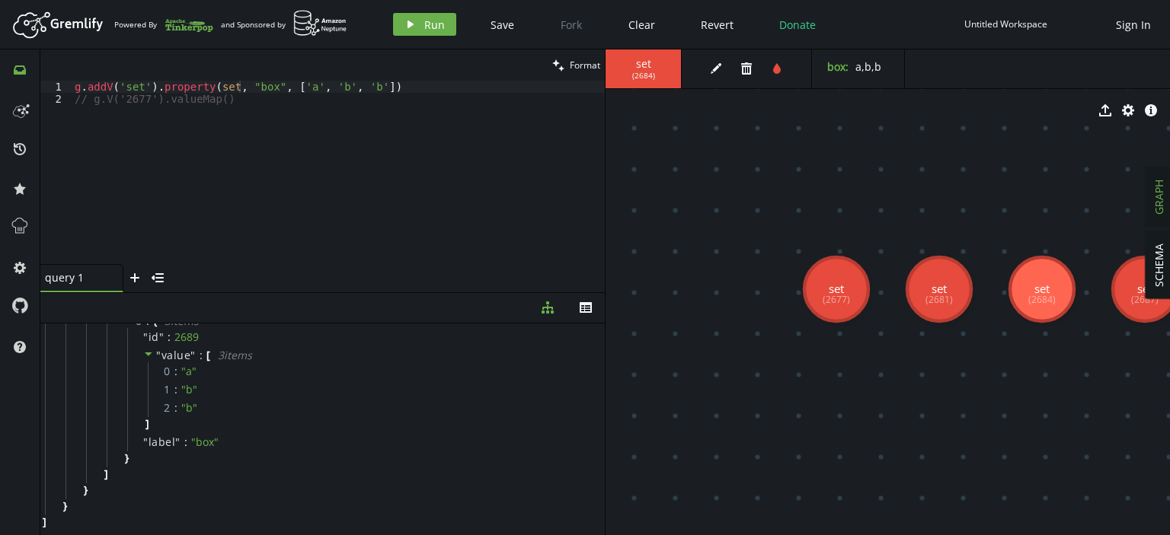
scroll to position [0, 0]
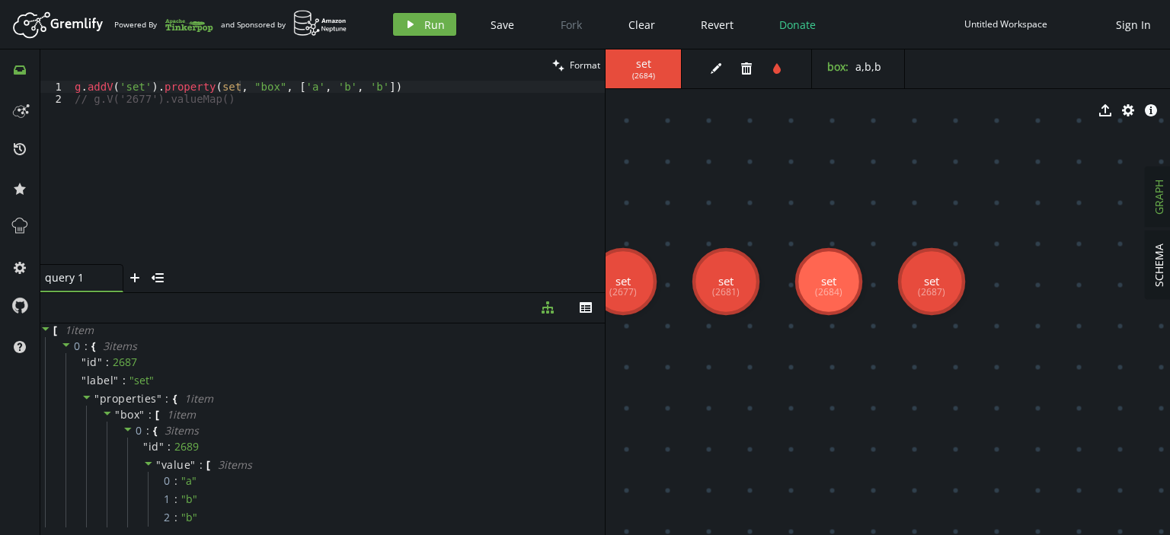
drag, startPoint x: 1045, startPoint y: 420, endPoint x: 831, endPoint y: 412, distance: 213.3
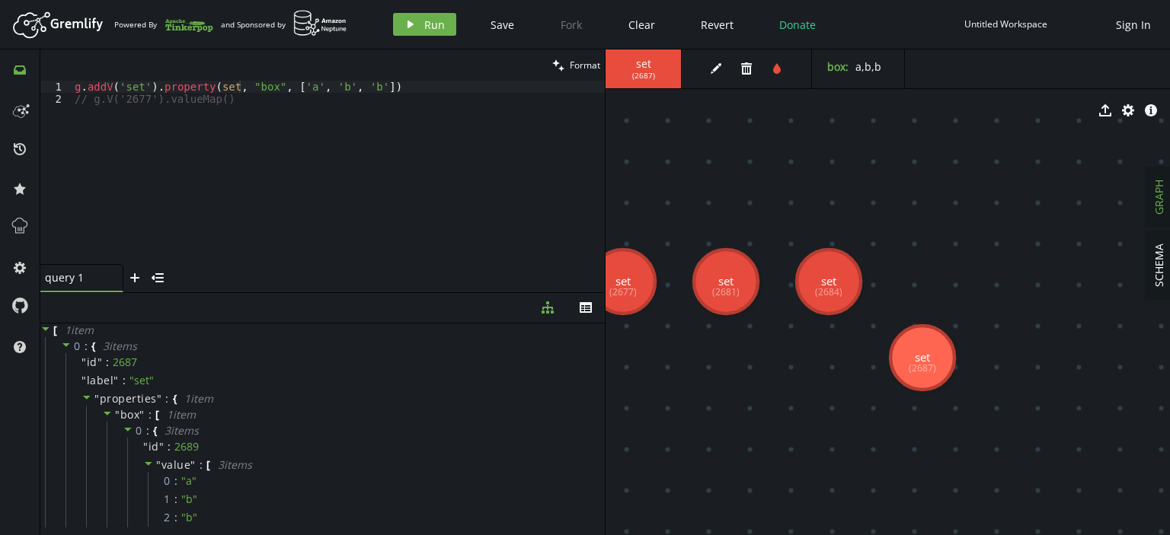
drag, startPoint x: 956, startPoint y: 242, endPoint x: 923, endPoint y: 359, distance: 121.2
click at [1162, 244] on span "SCHEMA" at bounding box center [1158, 265] width 14 height 43
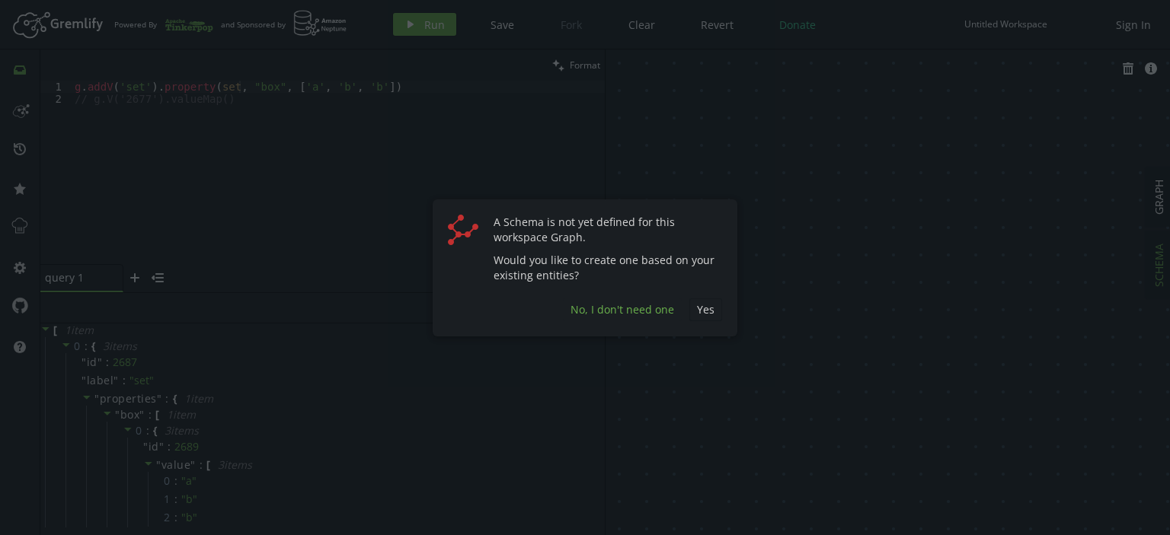
click at [598, 313] on span "No, I don't need one" at bounding box center [622, 309] width 104 height 14
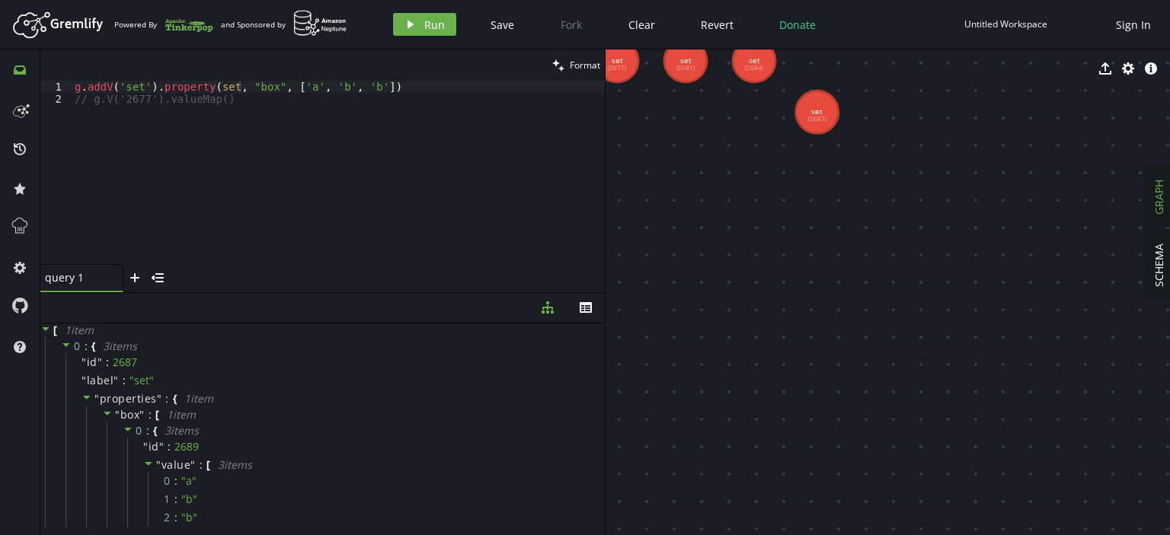
click at [1160, 187] on span "GRAPH" at bounding box center [1158, 197] width 14 height 35
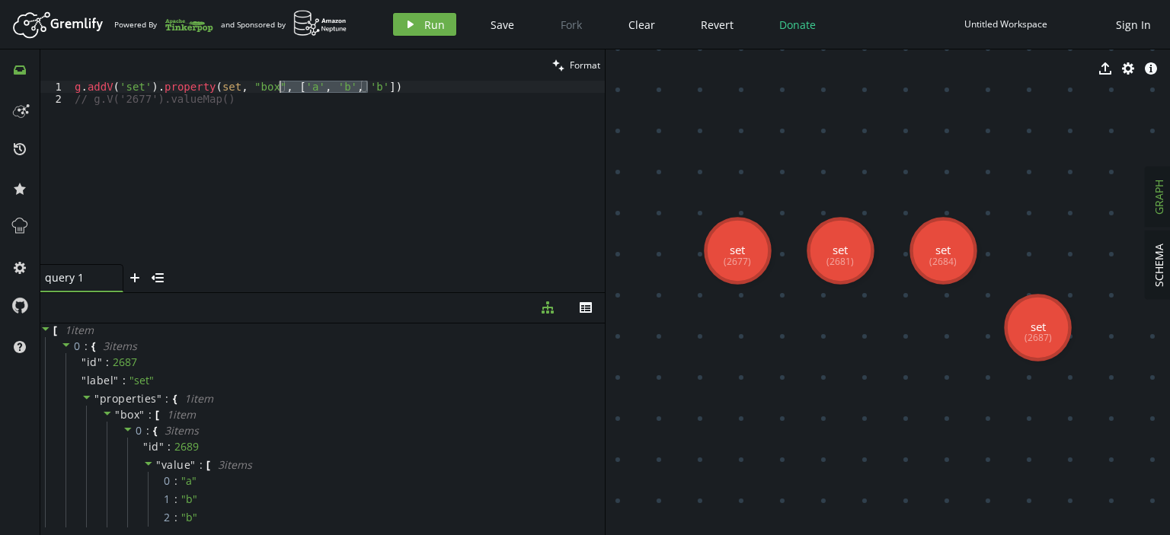
drag, startPoint x: 365, startPoint y: 88, endPoint x: 279, endPoint y: 88, distance: 86.0
click at [279, 88] on div "g . addV ( 'set' ) . property ( set , "box" , [ 'a' , 'b' , 'b' ]) // g.V('2677…" at bounding box center [338, 185] width 533 height 208
drag, startPoint x: 320, startPoint y: 86, endPoint x: 148, endPoint y: 89, distance: 172.1
click at [148, 89] on div "g . addV ( 'set' ) . property ( set , "box" , 'x' ) // g.V('2677').valueMap()" at bounding box center [338, 185] width 533 height 208
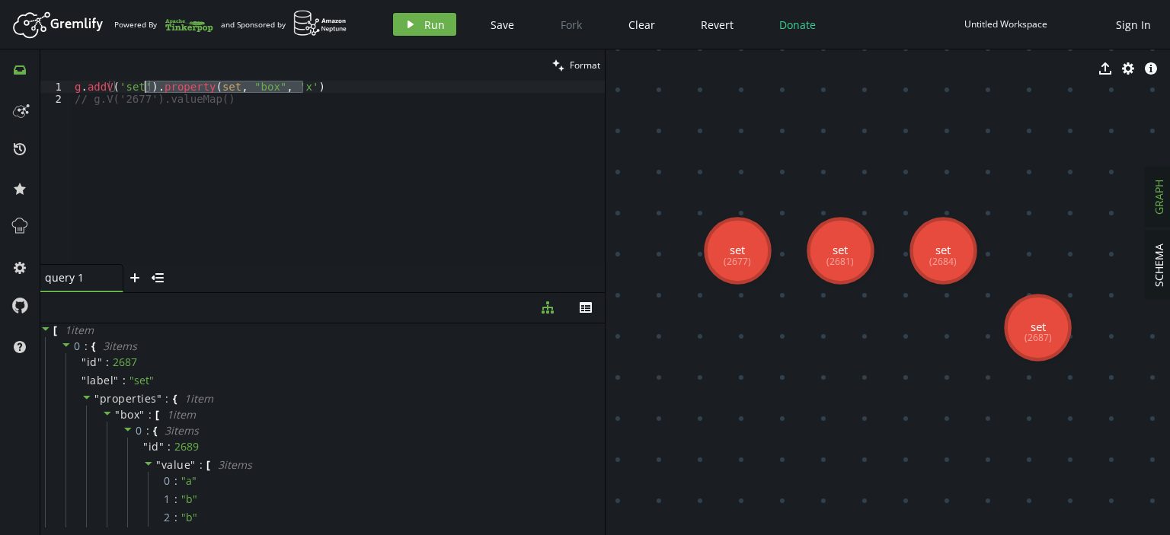
click at [323, 81] on div "g . addV ( 'set' ) . property ( set , "box" , 'x' ) // g.V('2677').valueMap()" at bounding box center [338, 172] width 533 height 183
paste textarea ").property(set, "box", 'x')"
click at [308, 88] on div "g . addV ( 'set' ) . property ( set , "box" , 'x' )) . property ( set , "box" ,…" at bounding box center [338, 185] width 533 height 208
click at [438, 21] on span "Run" at bounding box center [434, 25] width 21 height 14
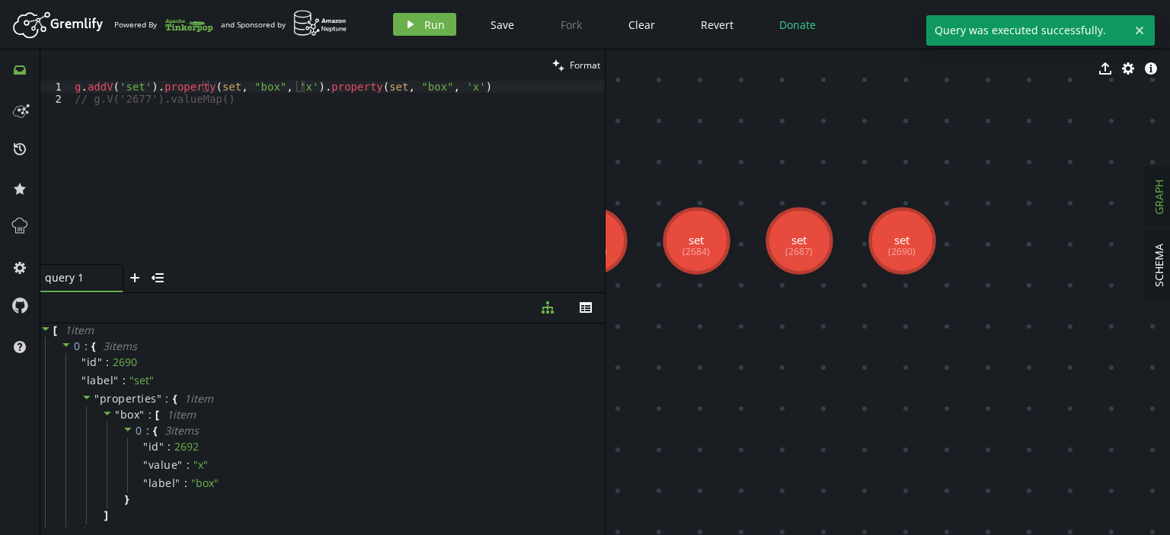
drag, startPoint x: 965, startPoint y: 353, endPoint x: 719, endPoint y: 343, distance: 246.9
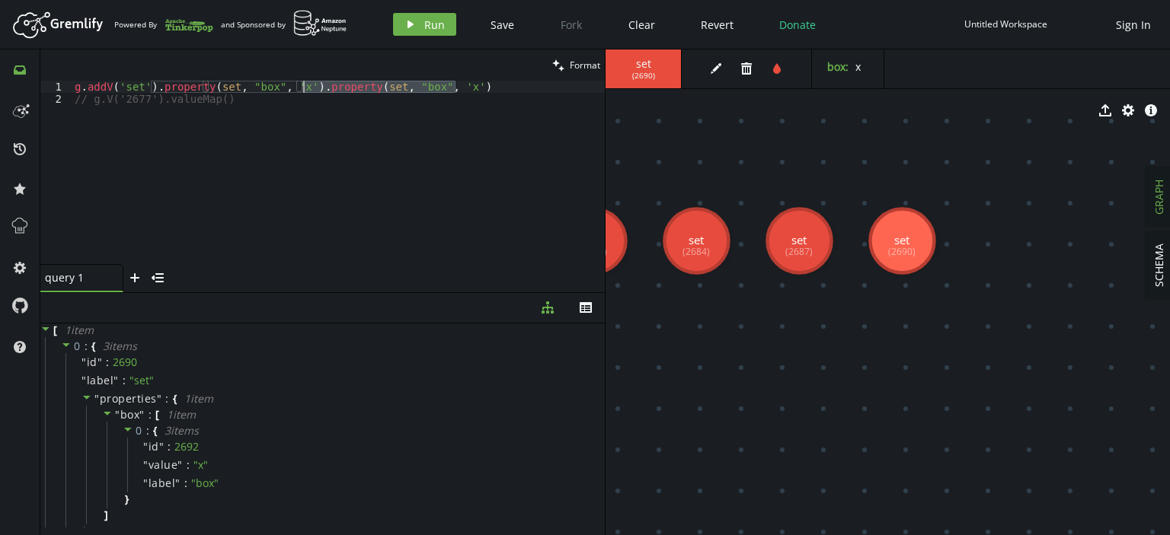
drag, startPoint x: 460, startPoint y: 87, endPoint x: 303, endPoint y: 89, distance: 156.9
click at [303, 89] on div "g . addV ( 'set' ) . property ( set , "box" , 'x' ) . property ( set , "box" , …" at bounding box center [338, 185] width 533 height 208
click at [295, 88] on div "g . addV ( 'set' ) . property ( set , "box" , 'x' ) // g.V('2677').valueMap()" at bounding box center [338, 185] width 533 height 208
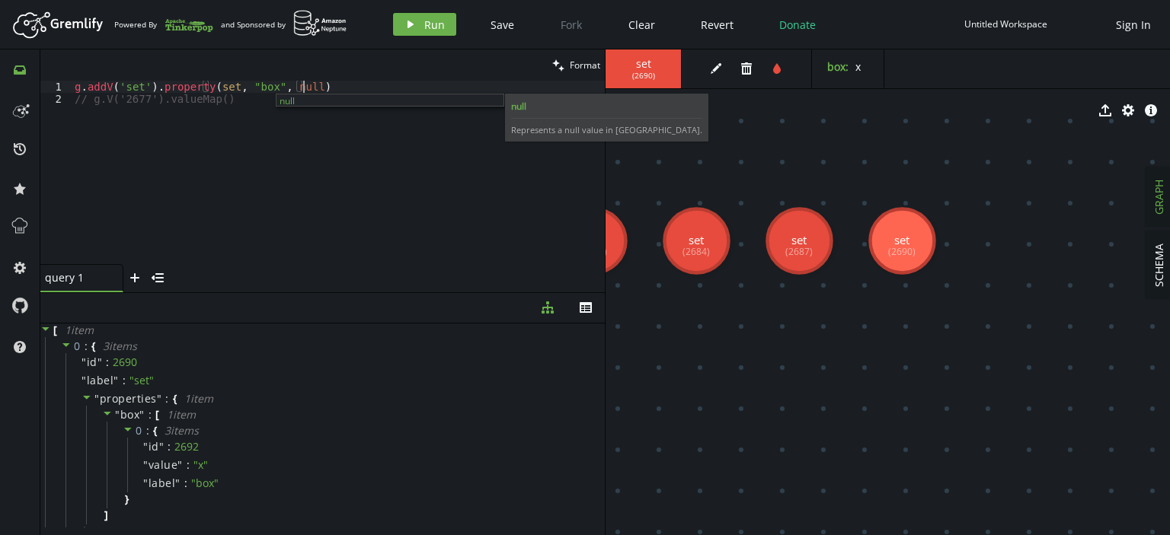
scroll to position [0, 228]
click at [419, 29] on button "play Run" at bounding box center [424, 24] width 63 height 23
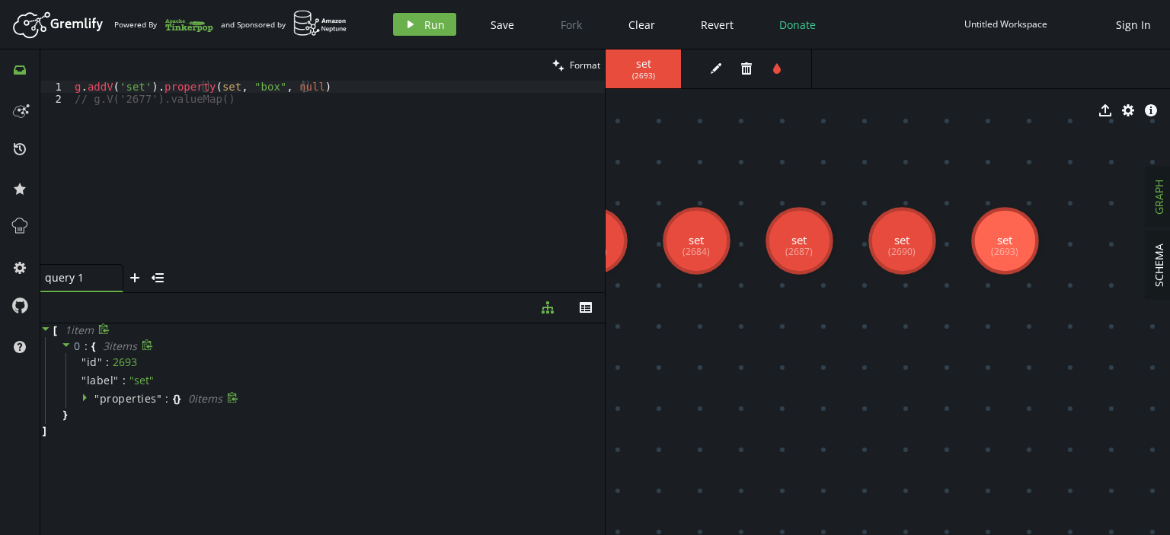
click at [85, 396] on icon at bounding box center [86, 397] width 11 height 11
click at [85, 396] on icon at bounding box center [87, 398] width 8 height 4
click at [235, 91] on div "g . addV ( 'set' ) . property ( set , "box" , null ) // g.V('2677').valueMap()" at bounding box center [338, 185] width 533 height 208
type textarea "g.addV('set').property("box", null) // g.V('2677').valueMap()"
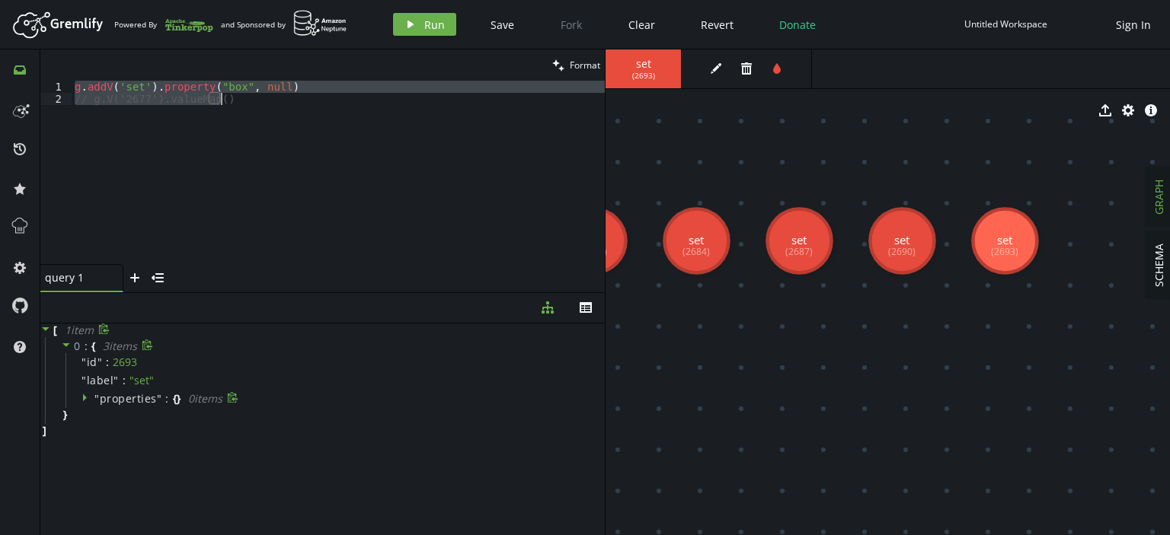
scroll to position [0, 0]
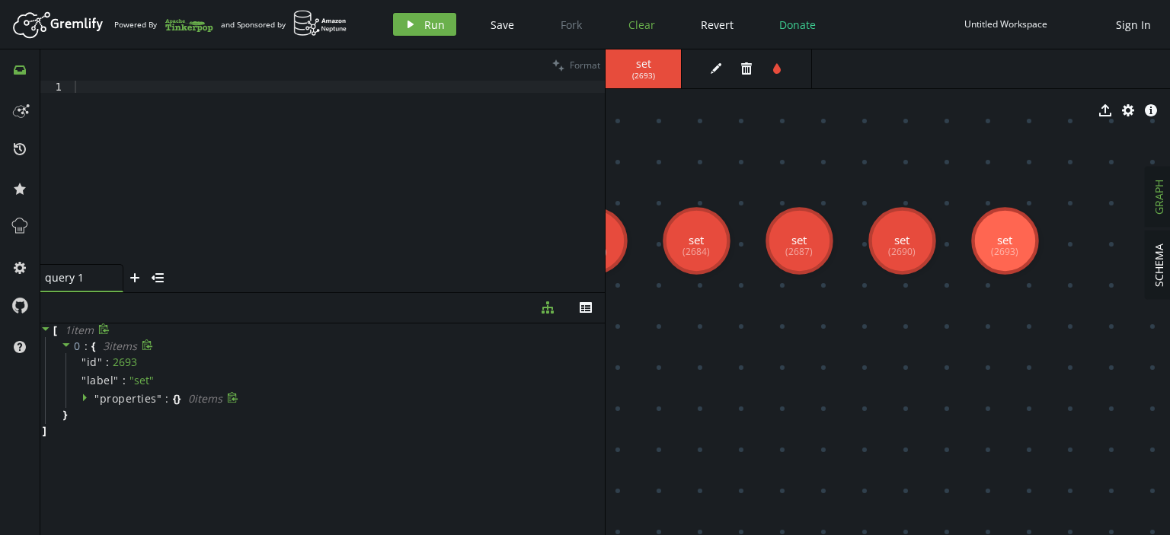
click at [655, 30] on button "Clear" at bounding box center [641, 24] width 49 height 23
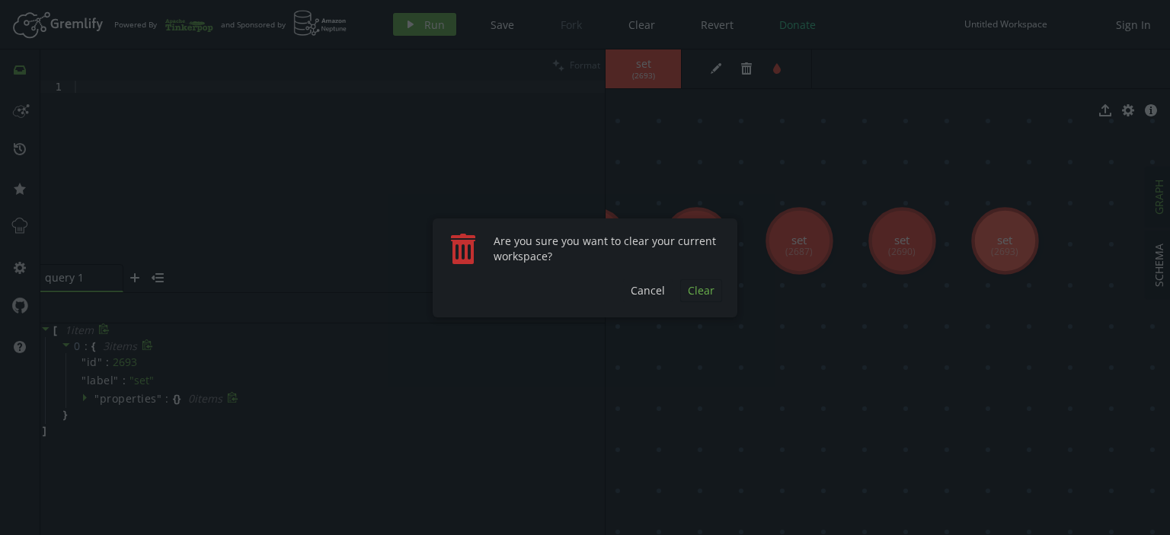
click at [696, 280] on button "Clear" at bounding box center [701, 290] width 42 height 23
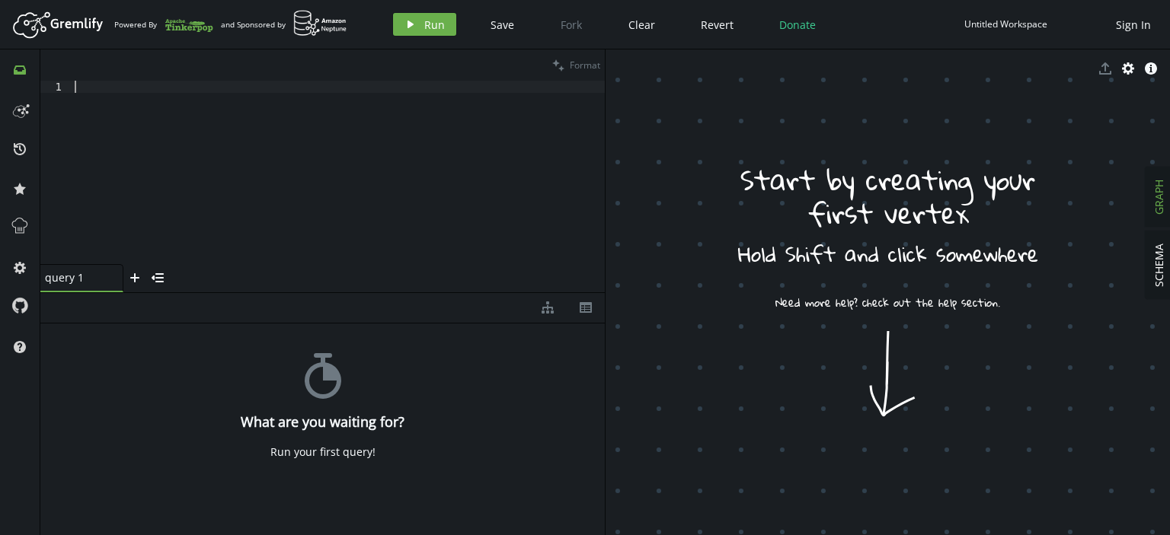
click at [343, 98] on div at bounding box center [338, 185] width 533 height 208
paste textarea "// g.V('2677').valueMap()"
click at [418, 30] on button "play Run" at bounding box center [424, 24] width 63 height 23
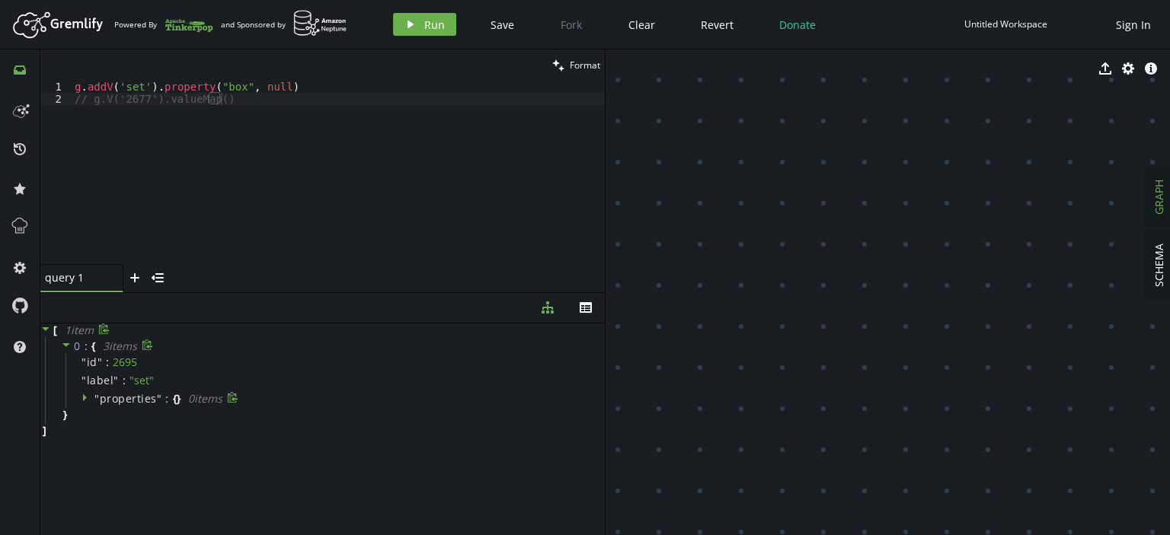
click at [85, 398] on icon at bounding box center [86, 397] width 11 height 11
click at [1169, 255] on button "SCHEMA" at bounding box center [1158, 265] width 27 height 68
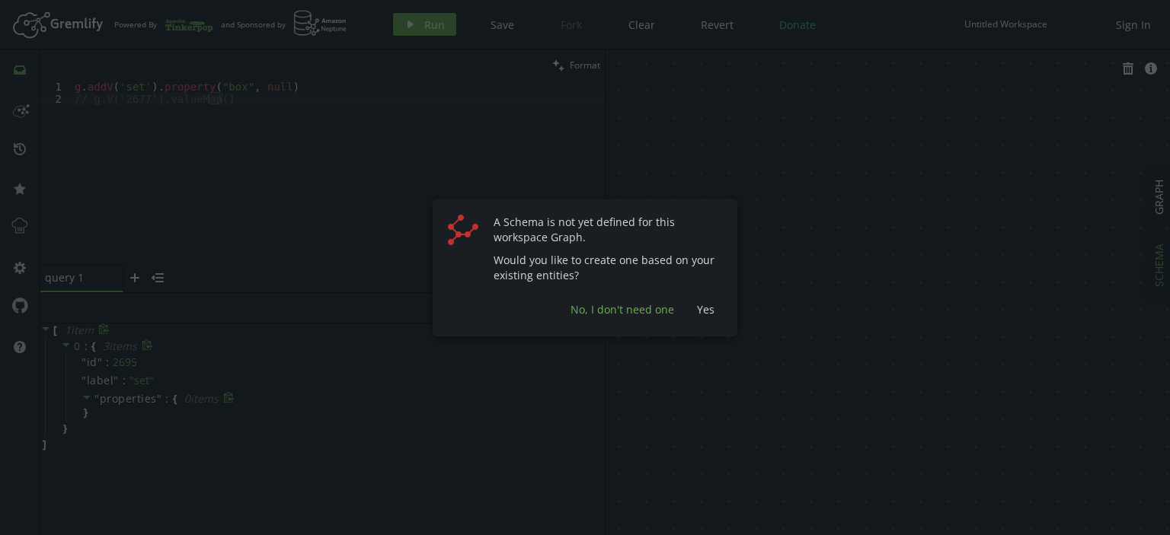
click at [627, 311] on span "No, I don't need one" at bounding box center [622, 309] width 104 height 14
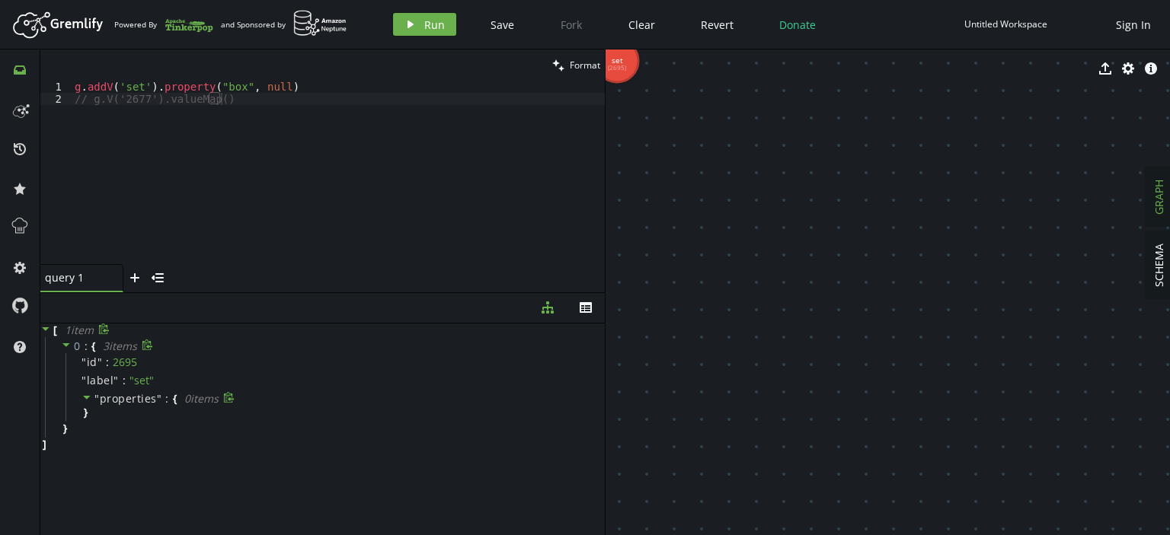
click at [1163, 186] on span "GRAPH" at bounding box center [1158, 197] width 14 height 35
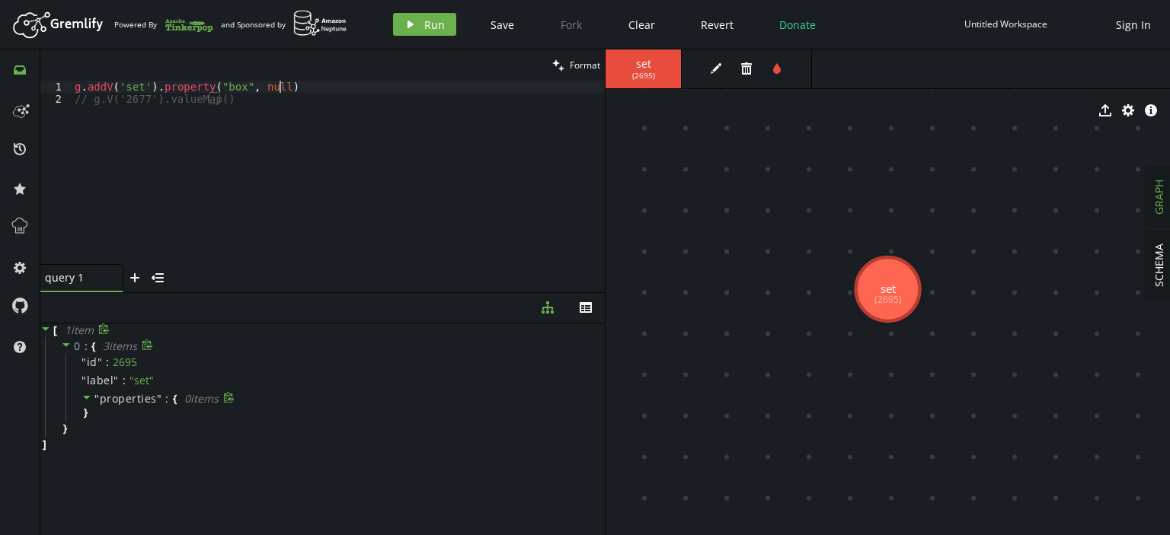
click at [318, 81] on div "g . addV ( 'set' ) . property ( "box" , null ) // g.V('2677').valueMap()" at bounding box center [338, 185] width 533 height 208
type textarea "g.addV('set').property("box", null).property("x", 1)"
click at [420, 18] on button "play Run" at bounding box center [424, 24] width 63 height 23
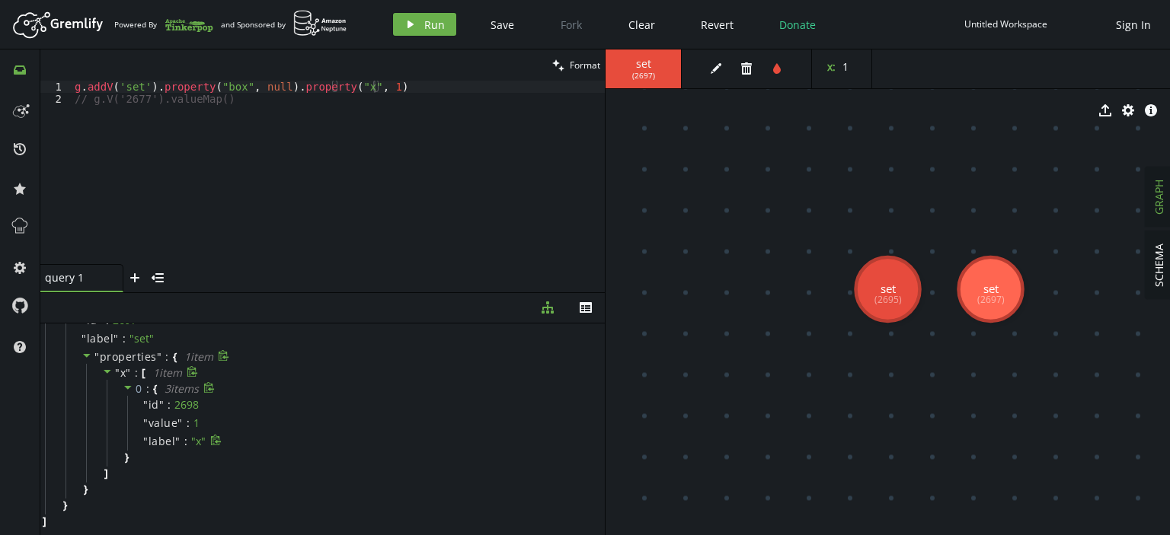
scroll to position [0, 0]
